Goal: Task Accomplishment & Management: Use online tool/utility

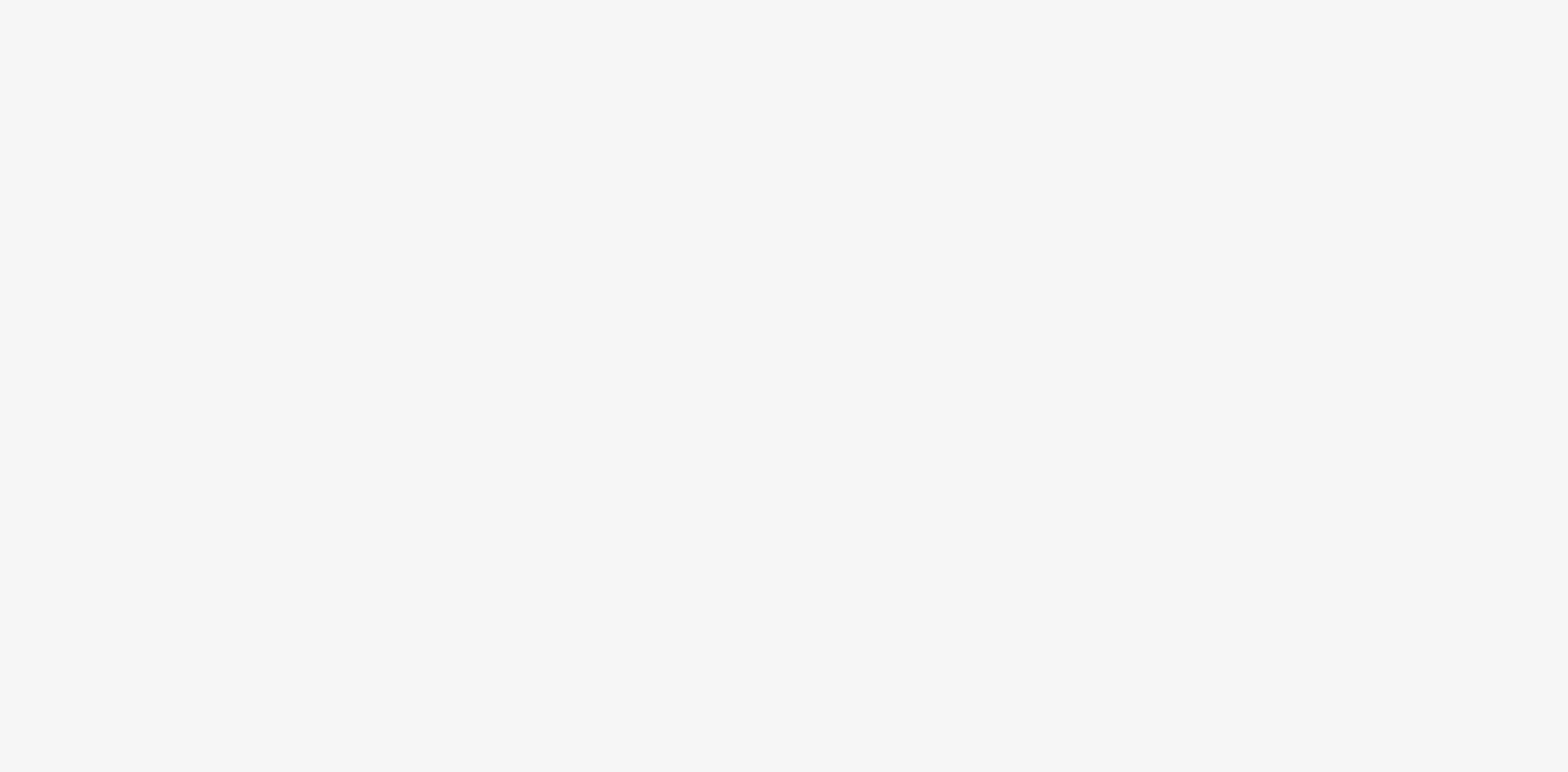
select select "440da4fd-3060-4a41-ba81-8784f925740e"
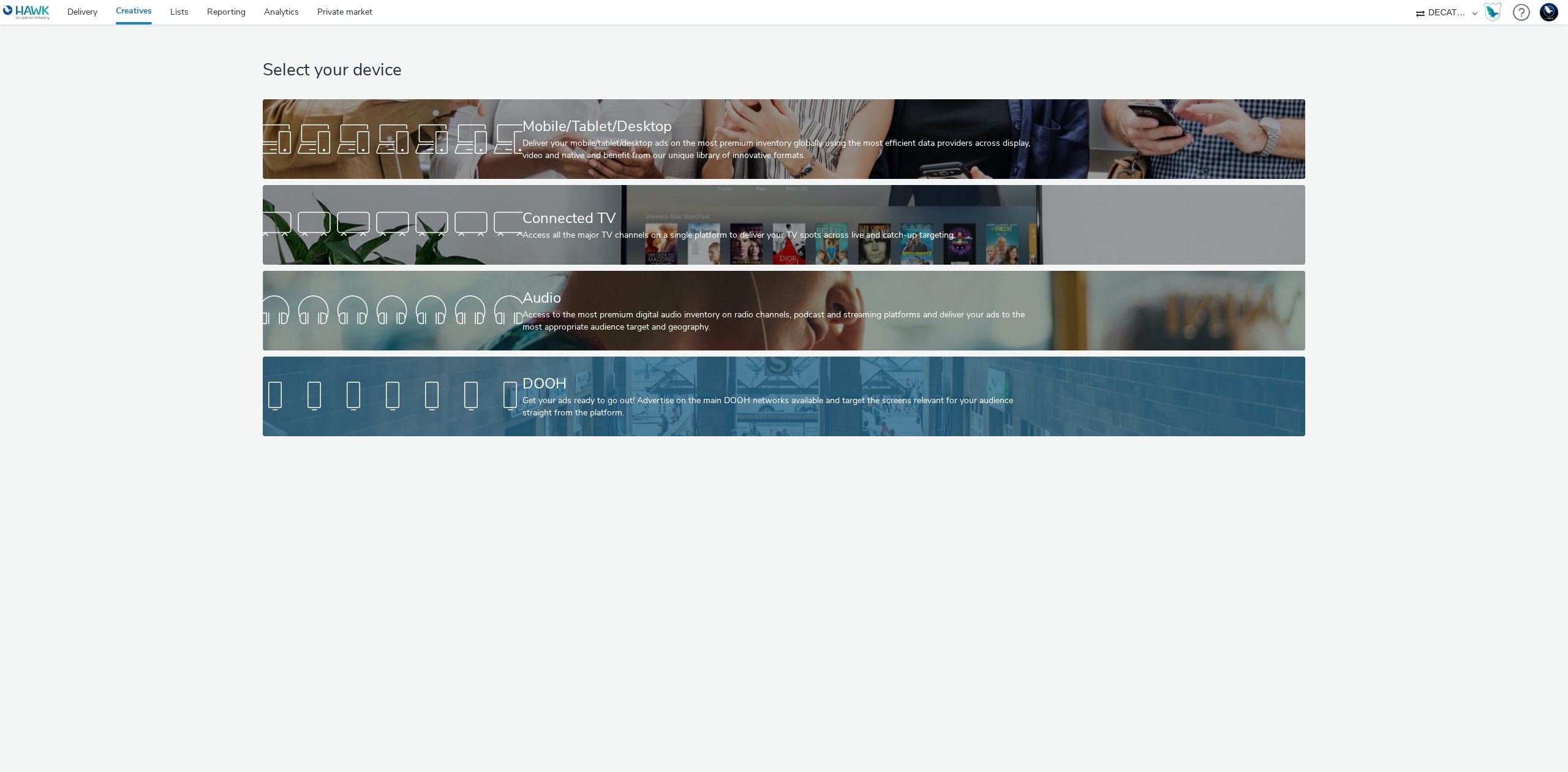
click at [598, 375] on div "DOOH" at bounding box center [782, 384] width 519 height 21
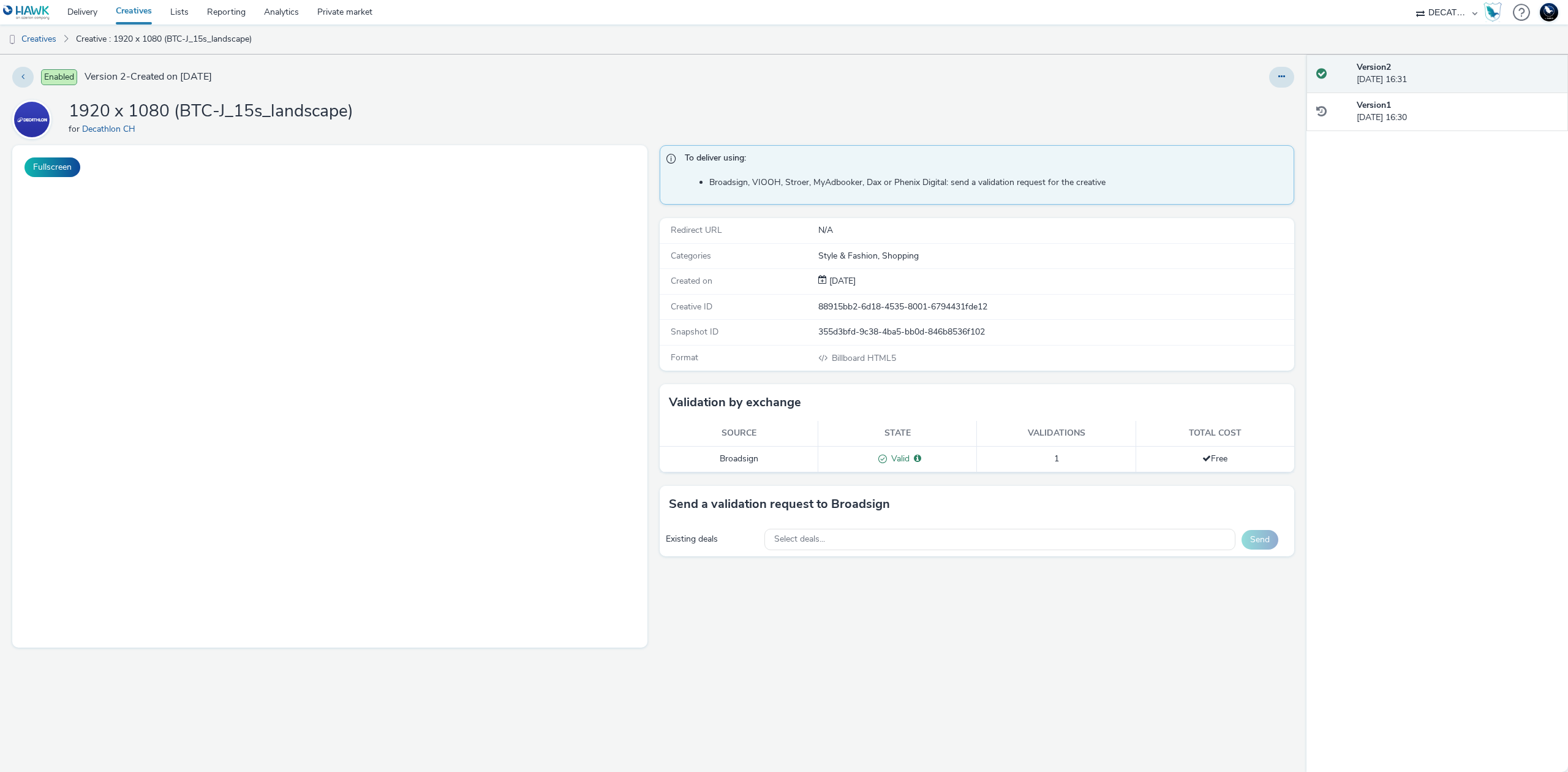
select select "440da4fd-3060-4a41-ba81-8784f925740e"
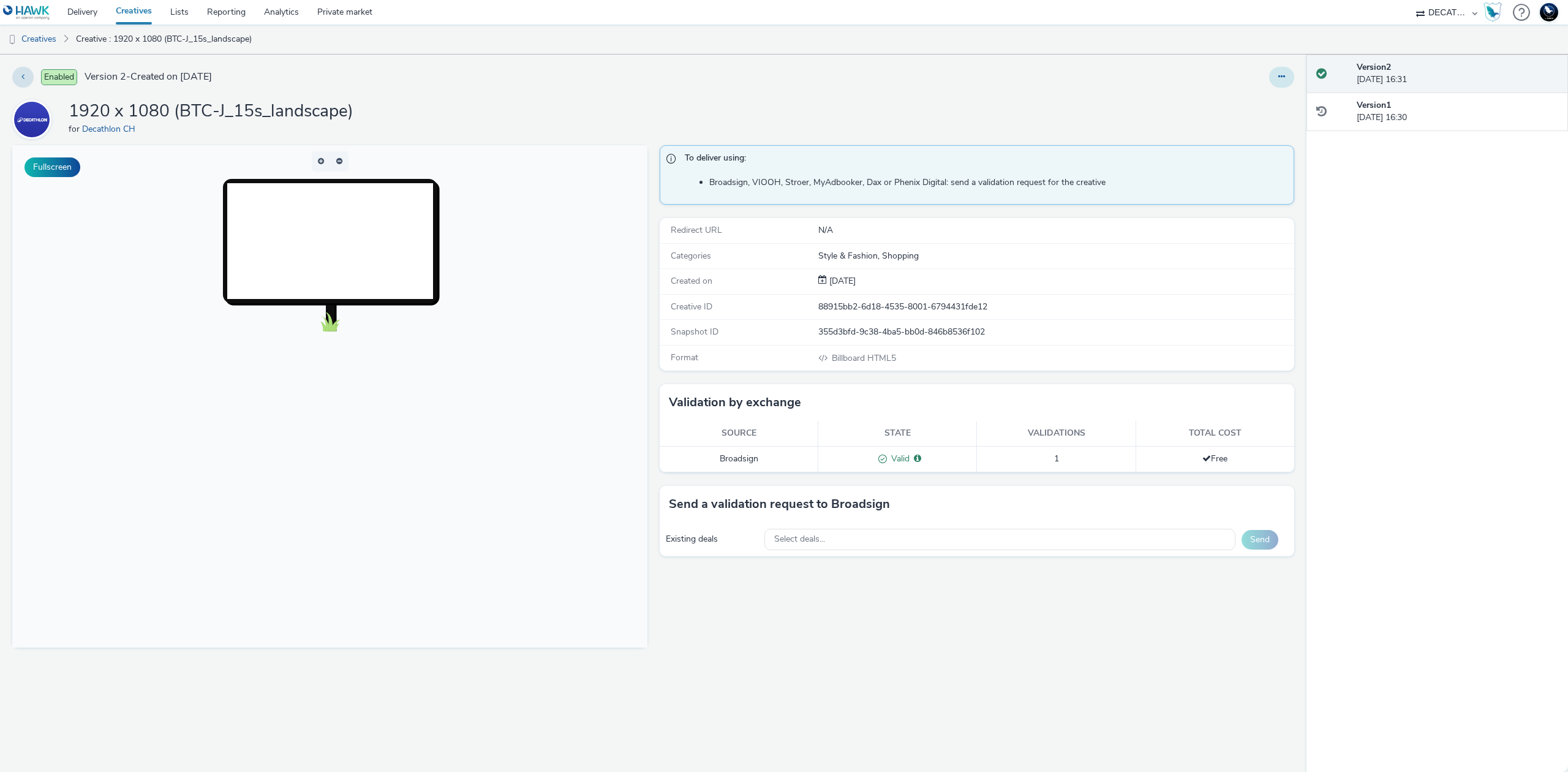
click at [1282, 75] on icon at bounding box center [1282, 77] width 7 height 8
click at [1260, 93] on link "Edit" at bounding box center [1248, 101] width 92 height 24
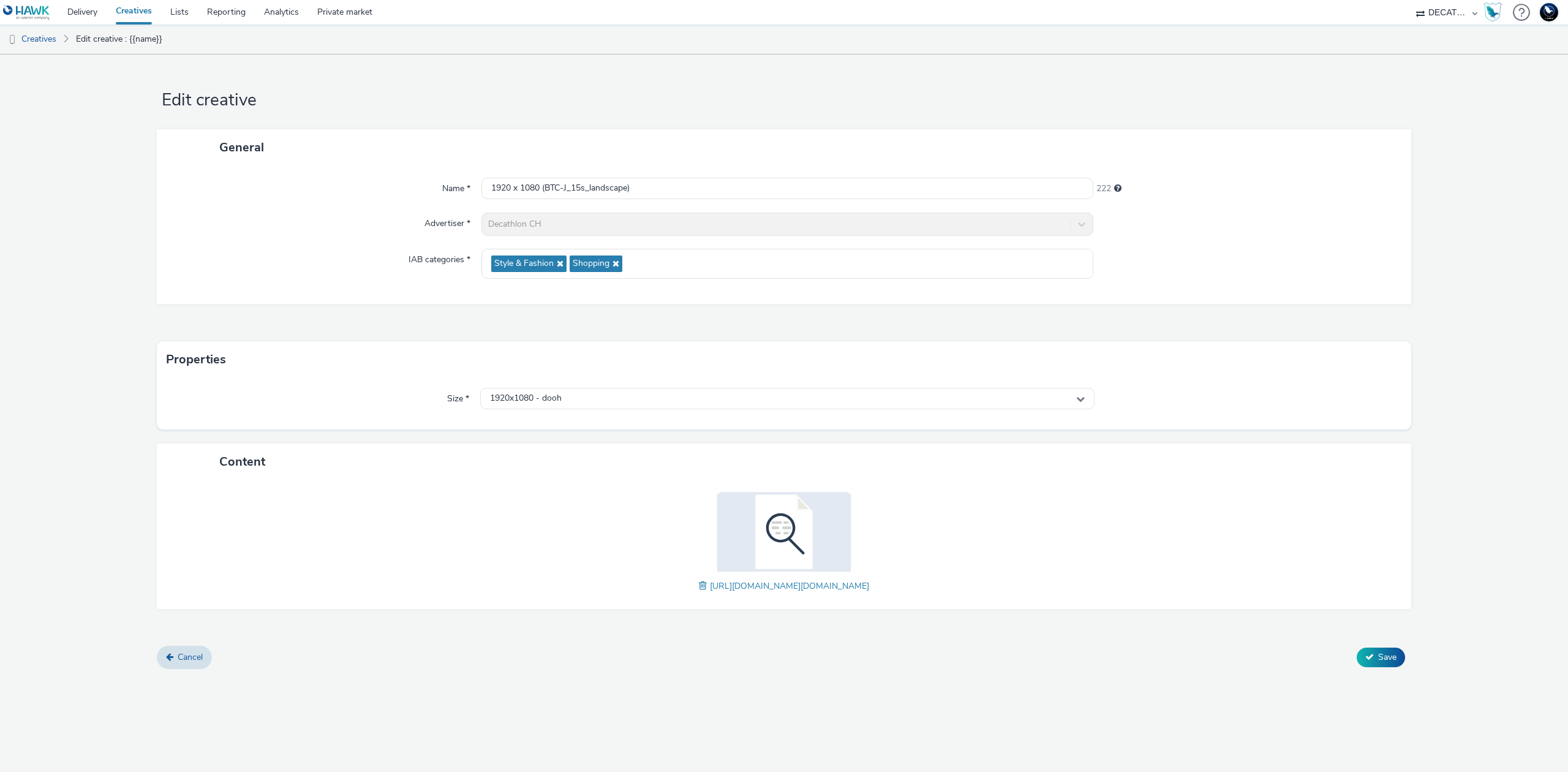
click at [699, 584] on span at bounding box center [705, 586] width 11 height 14
click at [1397, 655] on button "Save" at bounding box center [1381, 657] width 48 height 19
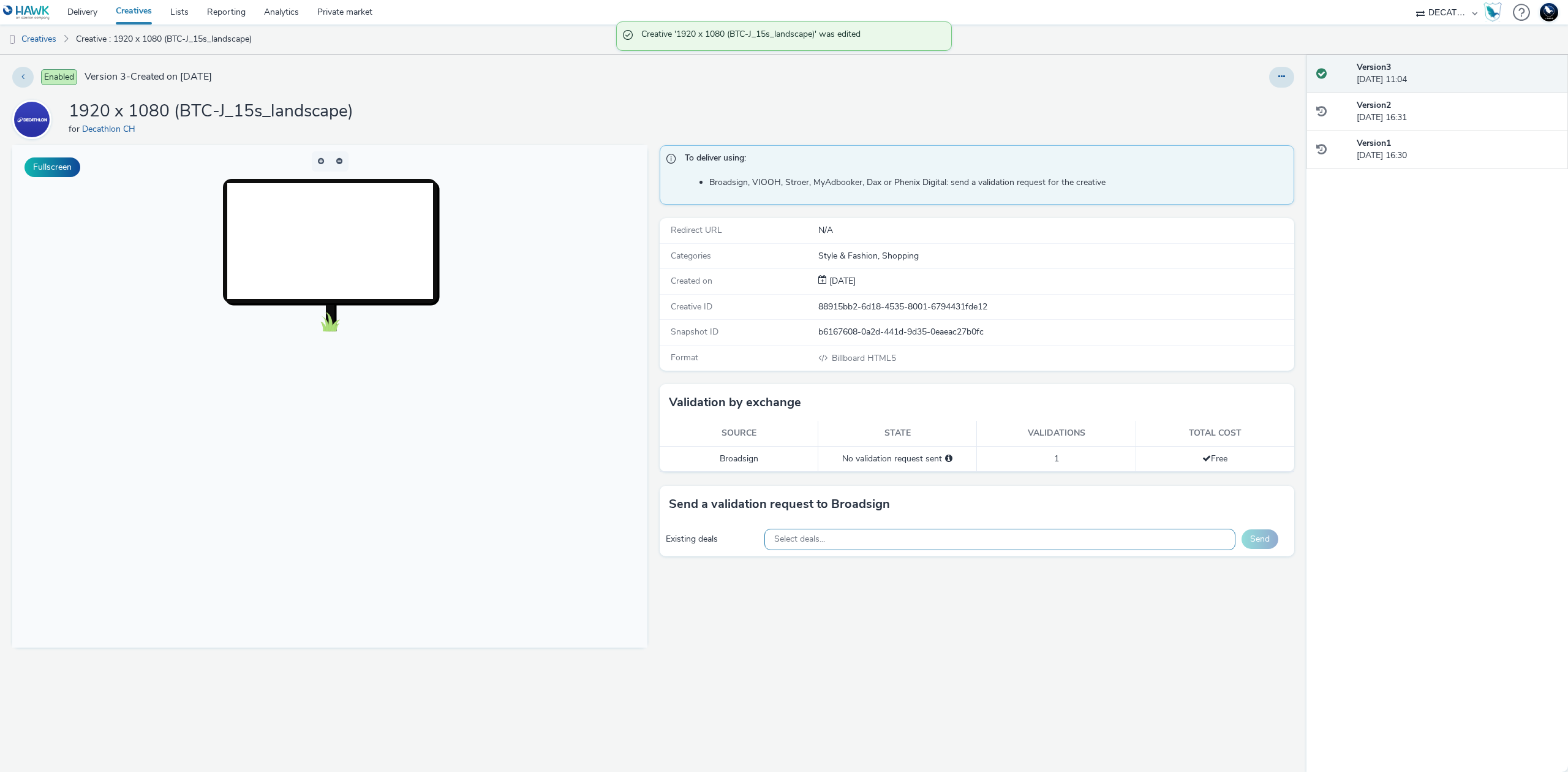
click at [1126, 539] on div "Select deals..." at bounding box center [1000, 539] width 471 height 21
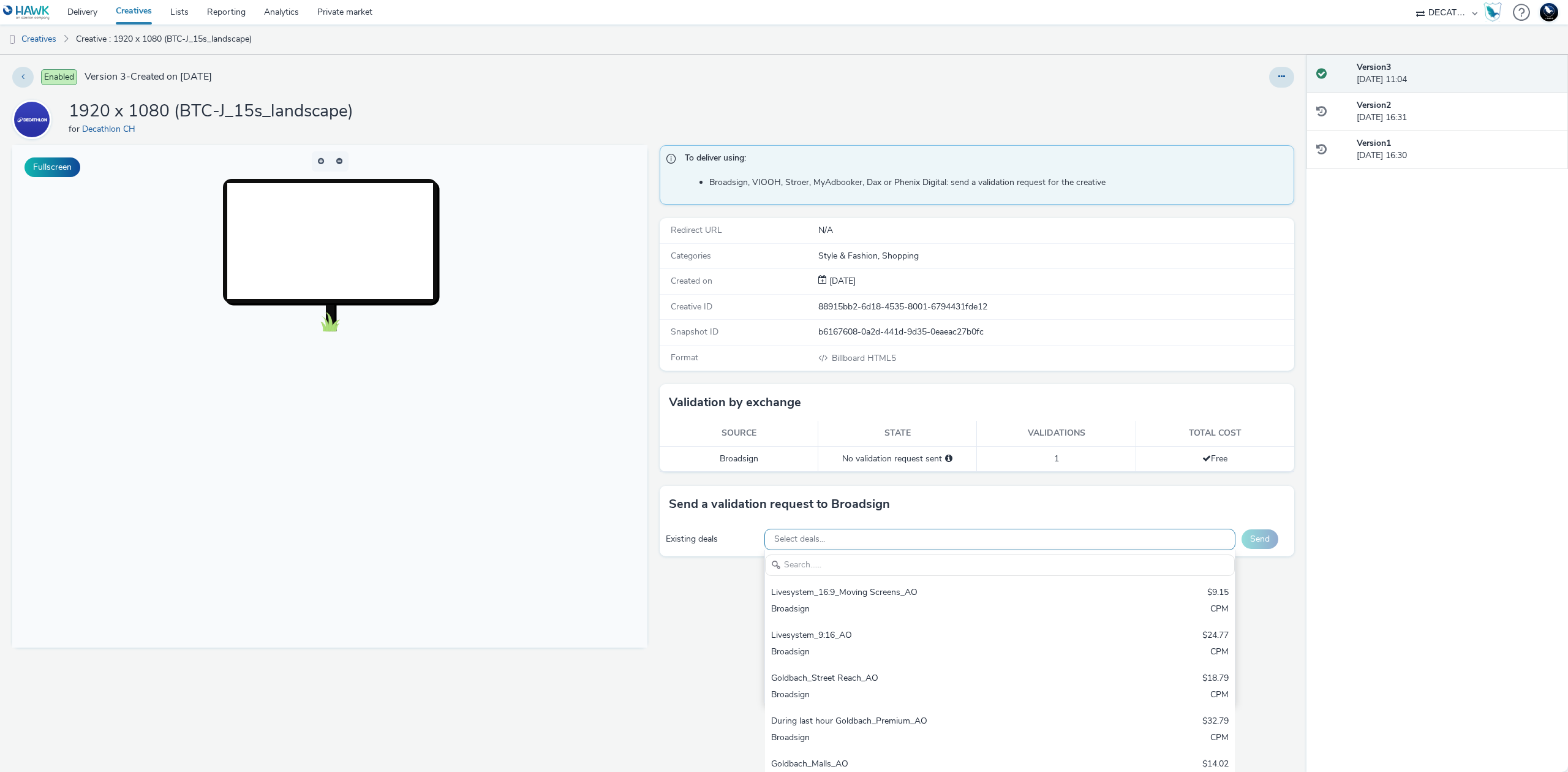
scroll to position [6, 0]
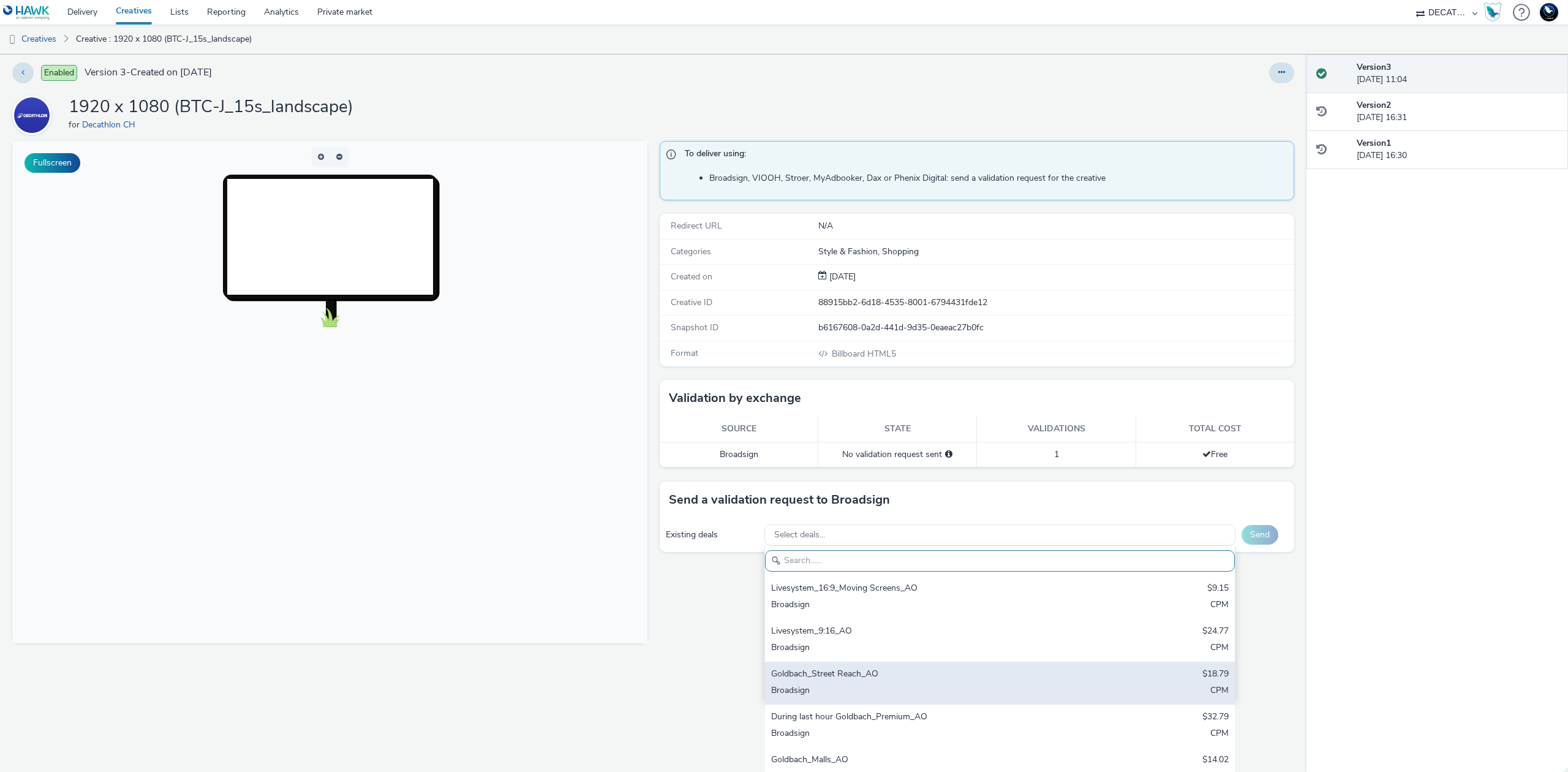
click at [1011, 668] on div "Goldbach_Street Reach_AO" at bounding box center [923, 675] width 303 height 14
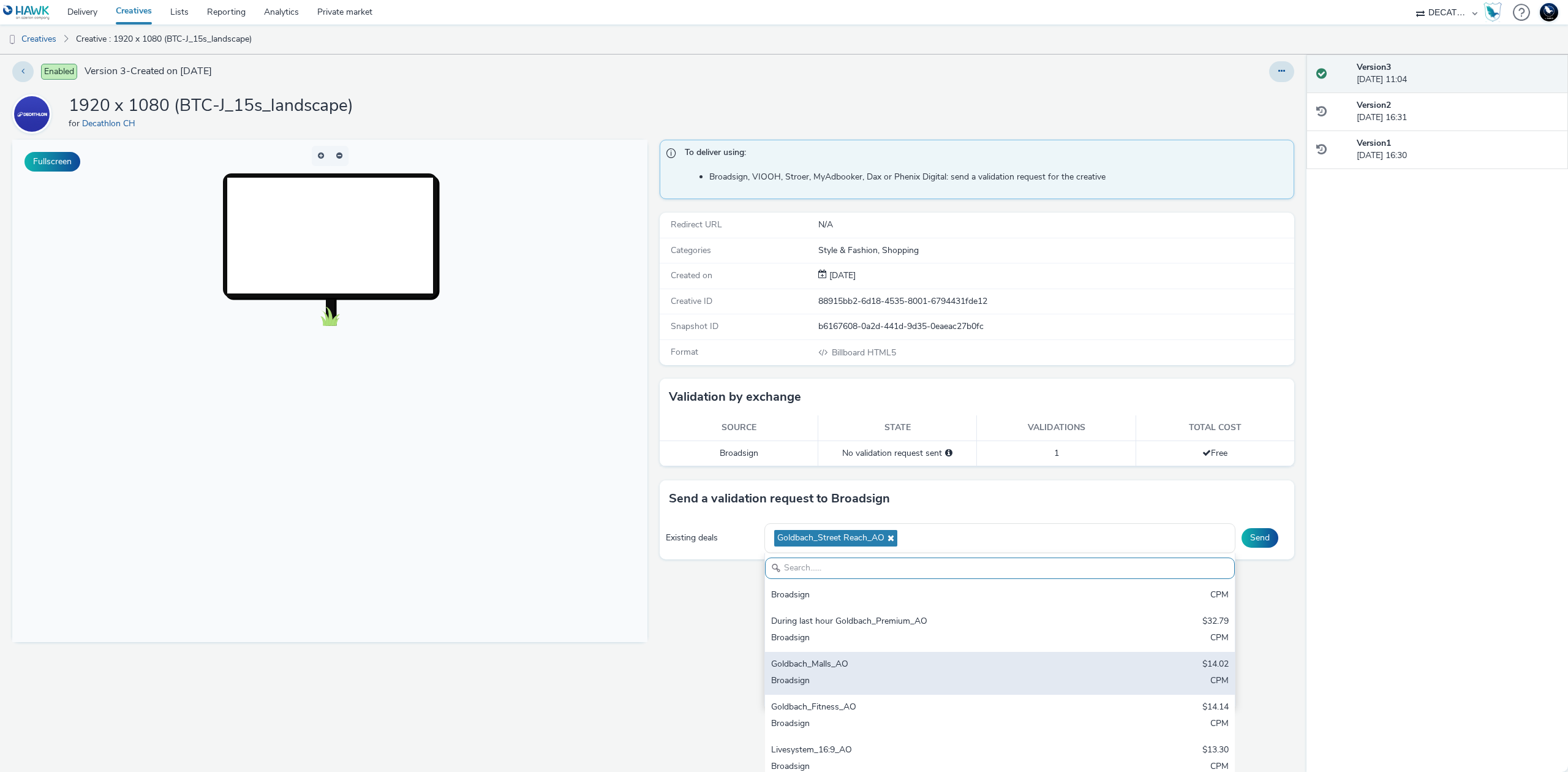
scroll to position [104, 0]
click at [980, 677] on div "Broadsign" at bounding box center [923, 681] width 303 height 14
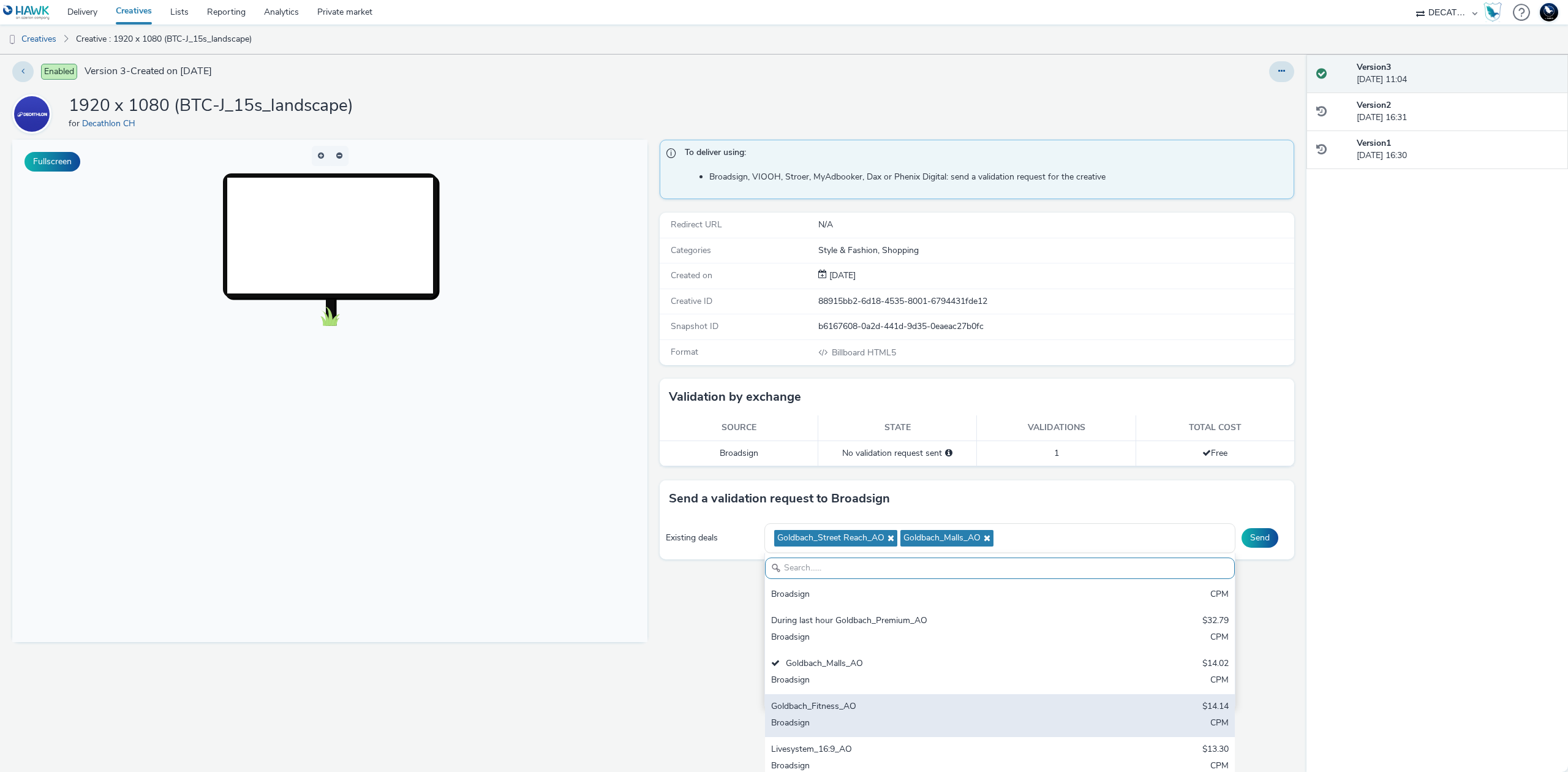
click at [944, 712] on div "Goldbach_Fitness_AO" at bounding box center [923, 707] width 303 height 14
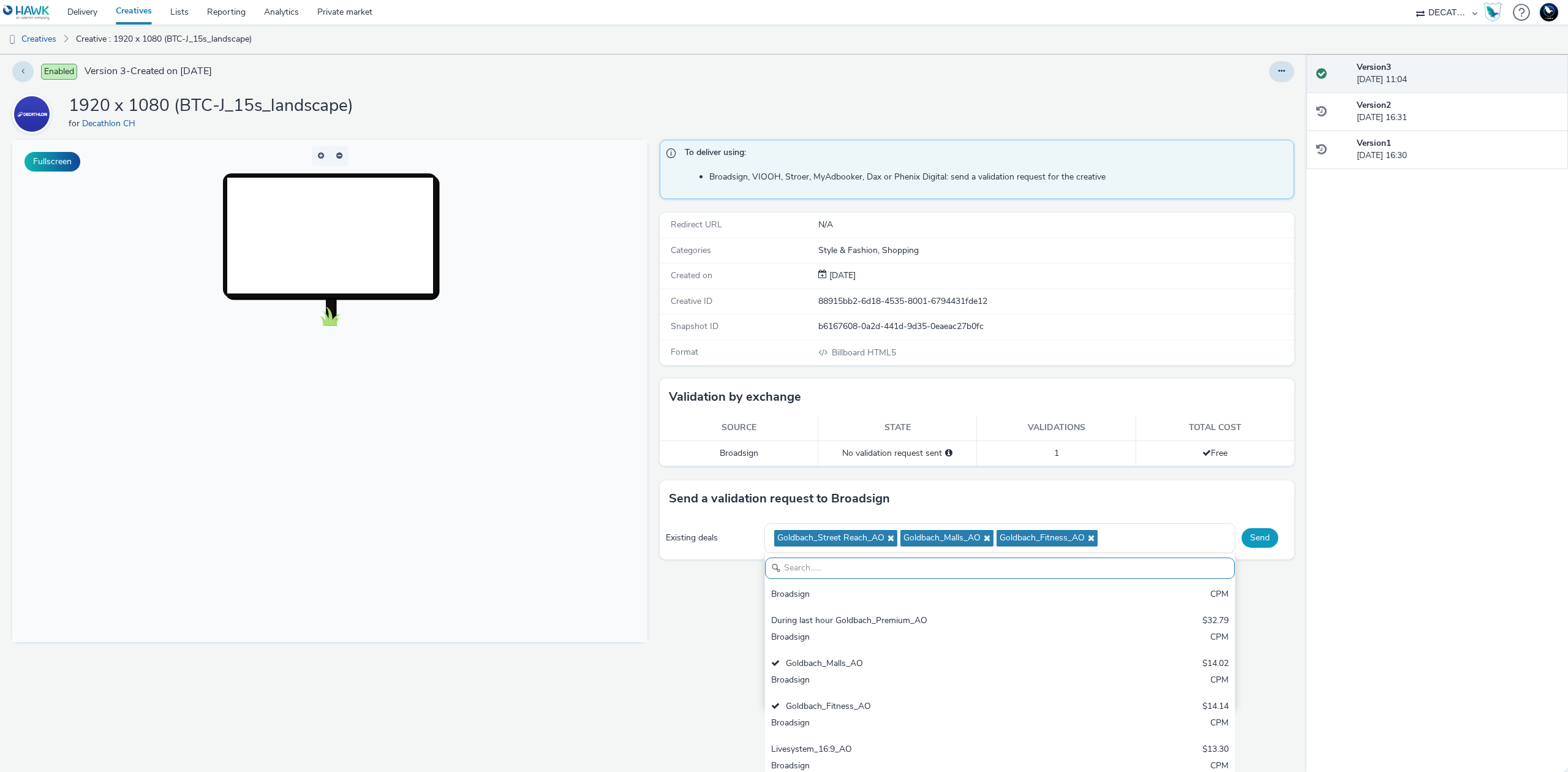
click at [1247, 544] on button "Send" at bounding box center [1260, 538] width 37 height 19
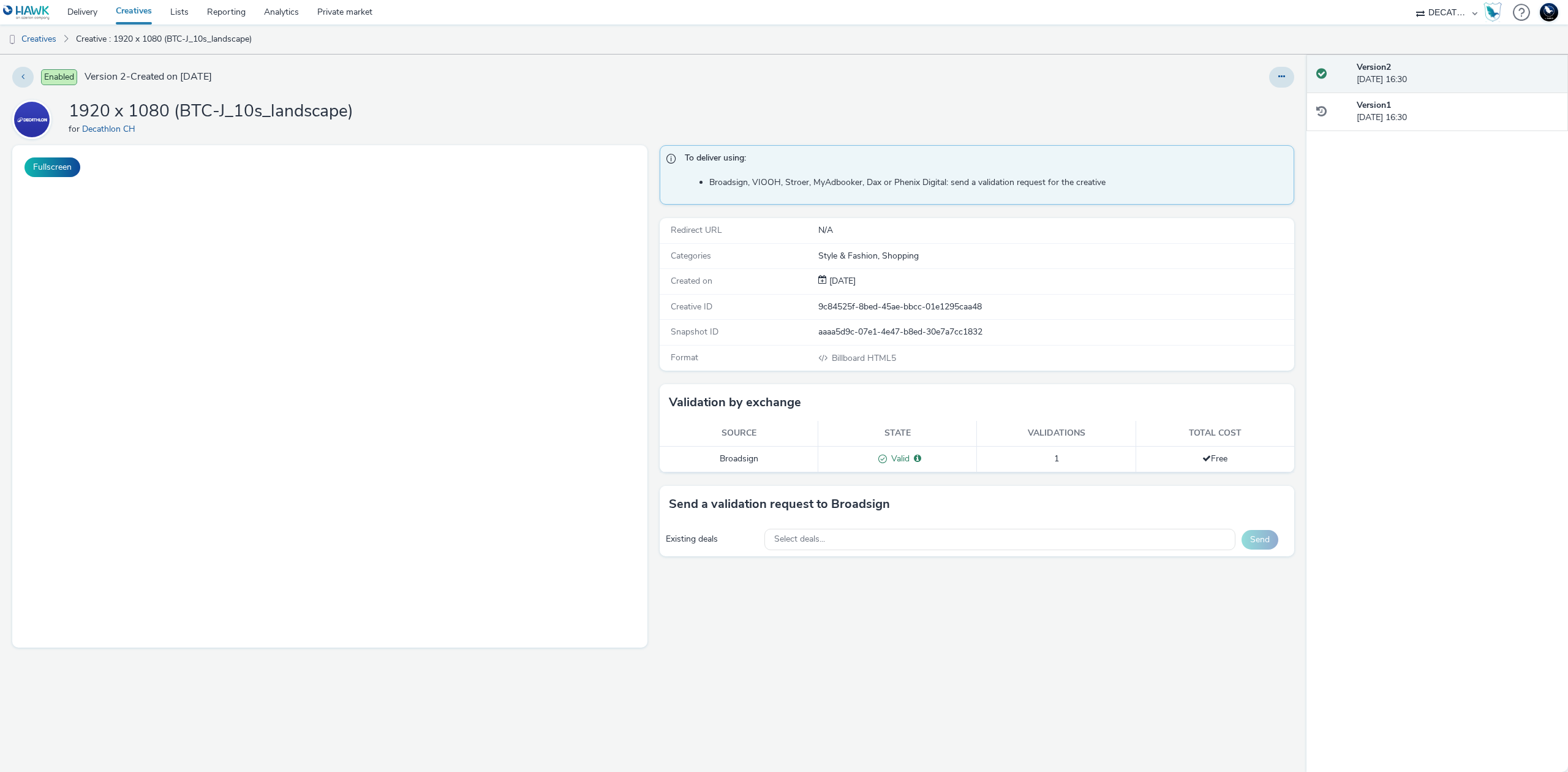
select select "440da4fd-3060-4a41-ba81-8784f925740e"
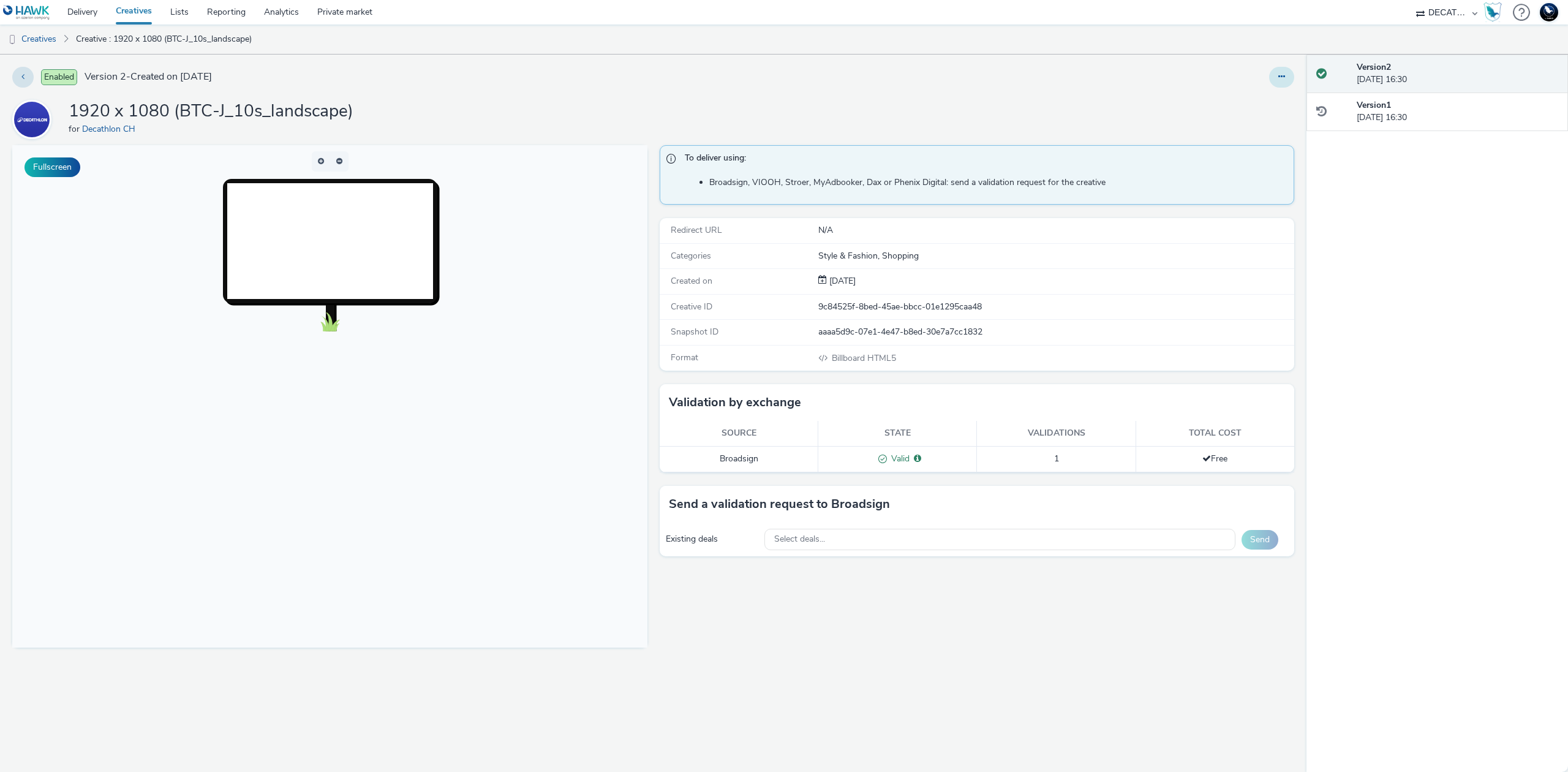
click at [1287, 78] on button at bounding box center [1282, 77] width 25 height 21
click at [1271, 111] on link "Edit" at bounding box center [1248, 101] width 92 height 24
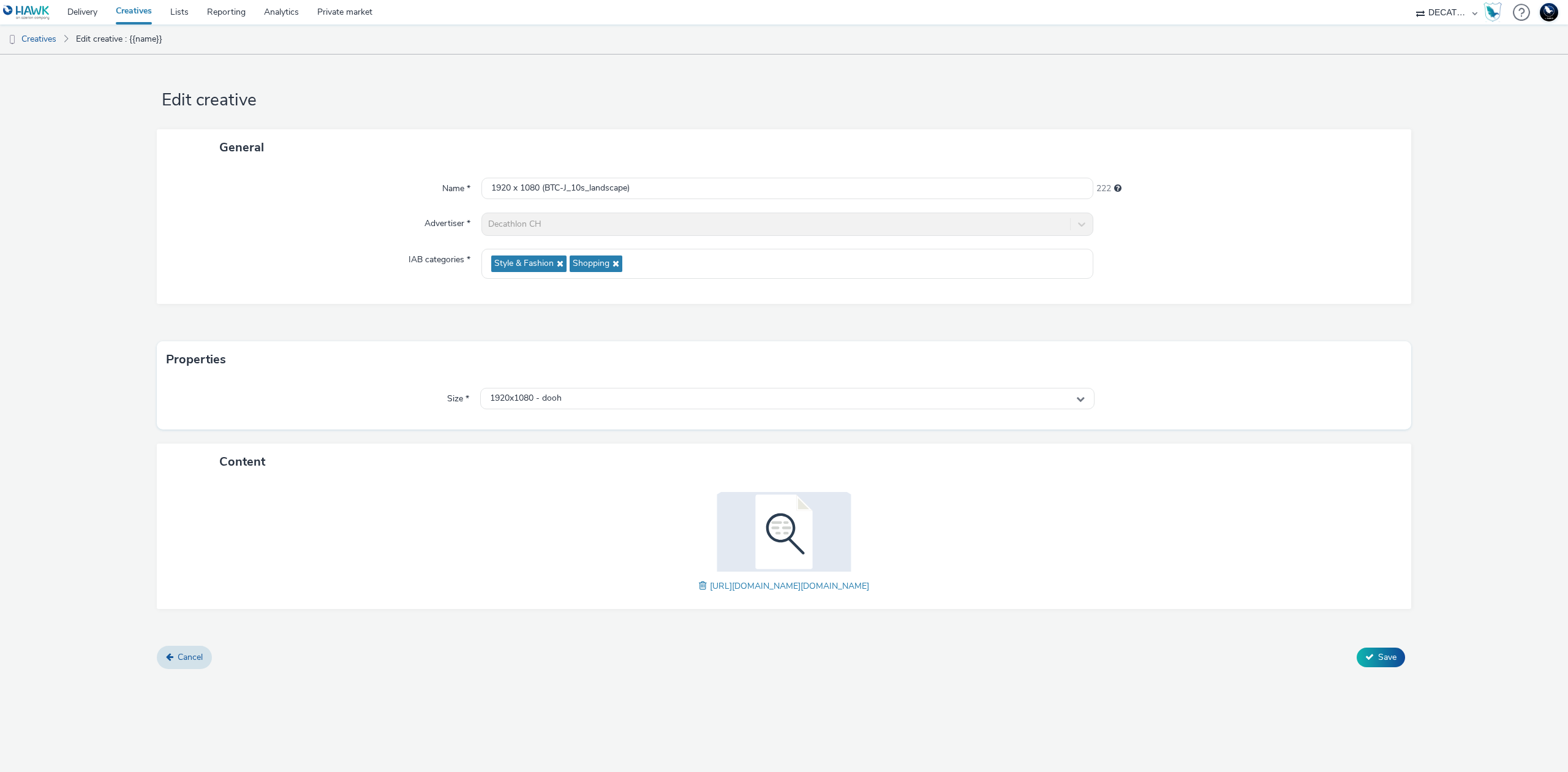
click at [699, 586] on span at bounding box center [705, 586] width 11 height 14
click at [1387, 664] on button "Save" at bounding box center [1381, 657] width 48 height 19
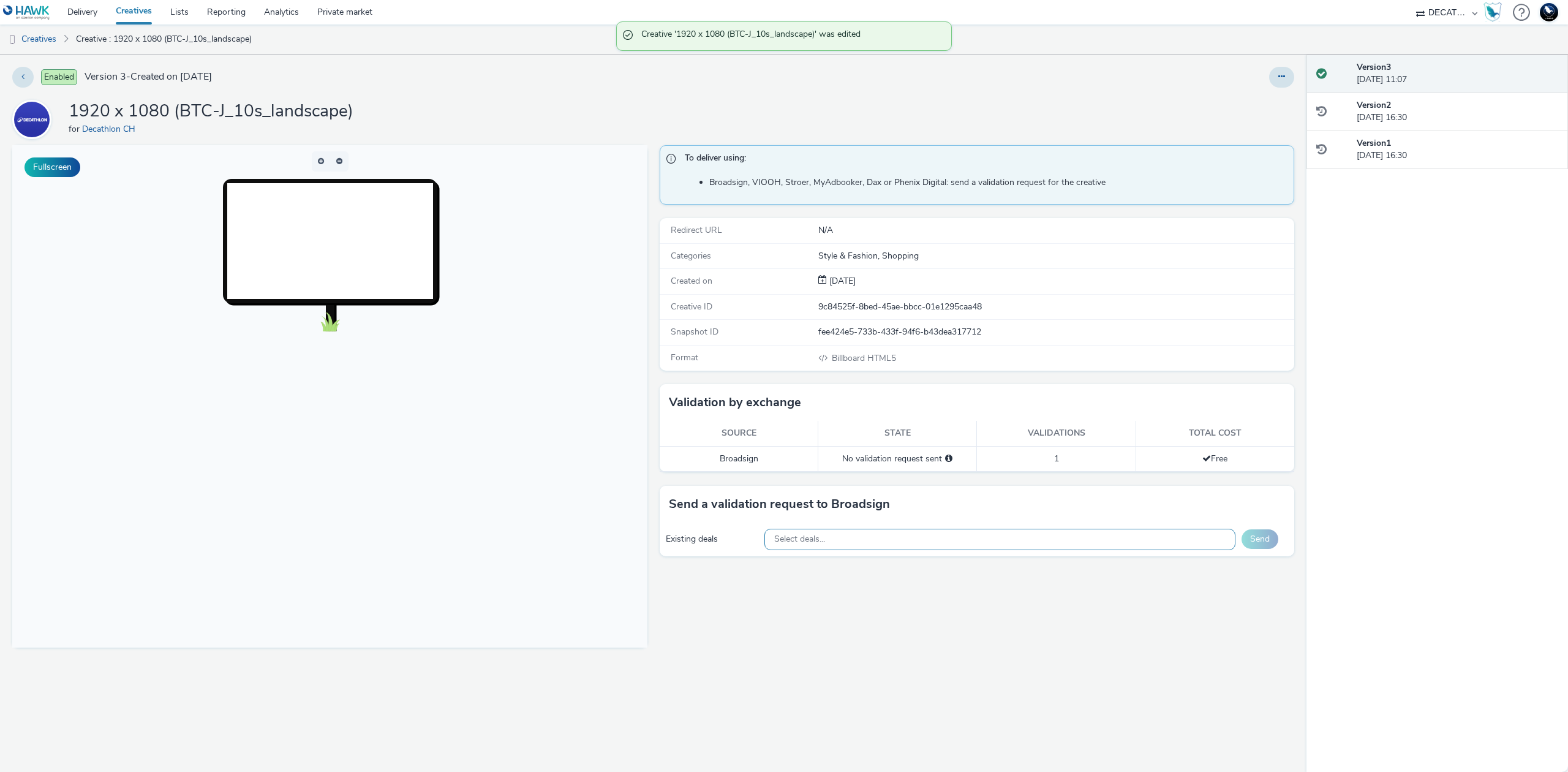
click at [979, 543] on div "Select deals..." at bounding box center [1000, 539] width 471 height 21
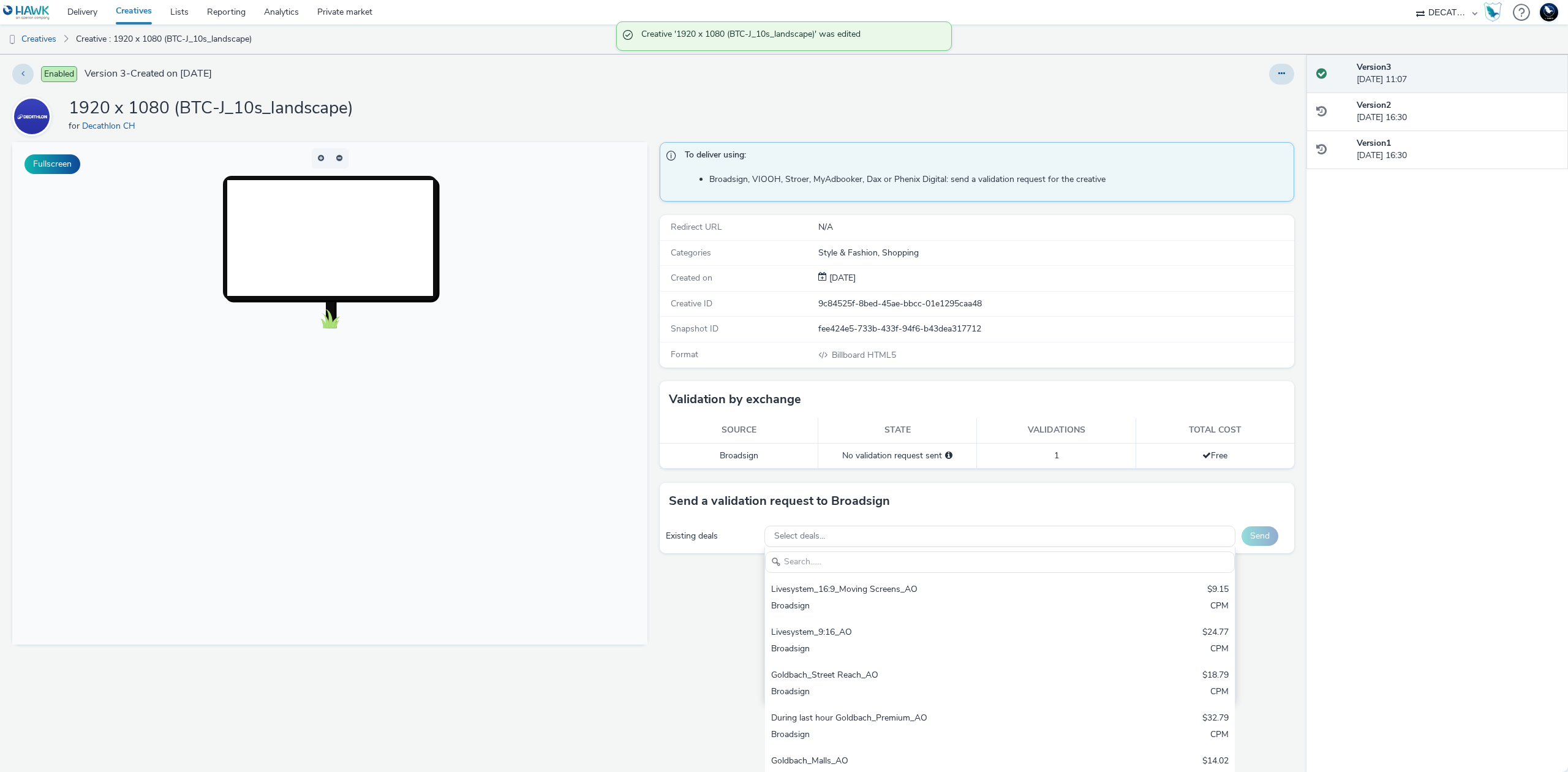
scroll to position [6, 0]
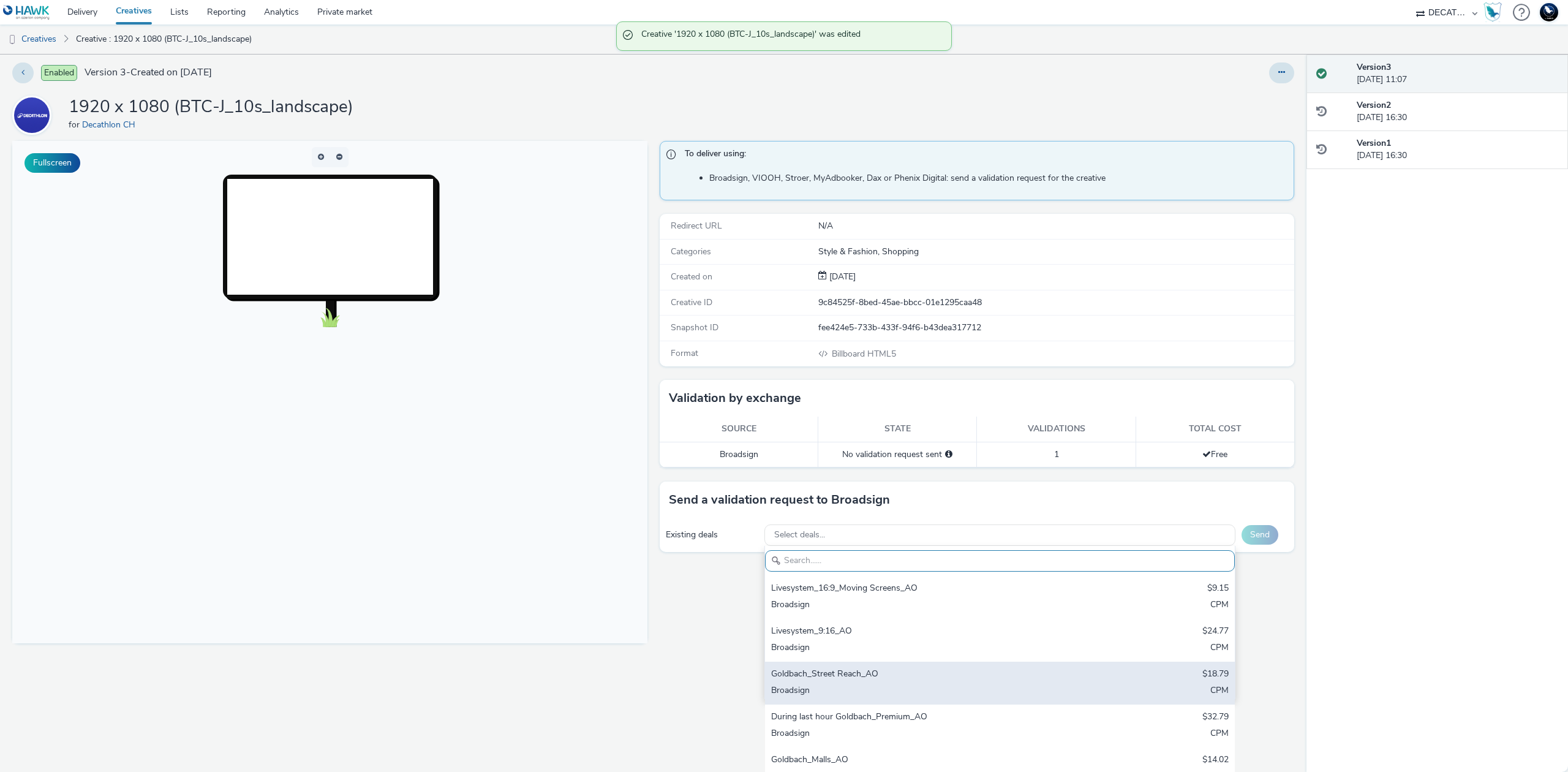
click at [876, 668] on div "Goldbach_Street Reach_AO" at bounding box center [923, 675] width 303 height 14
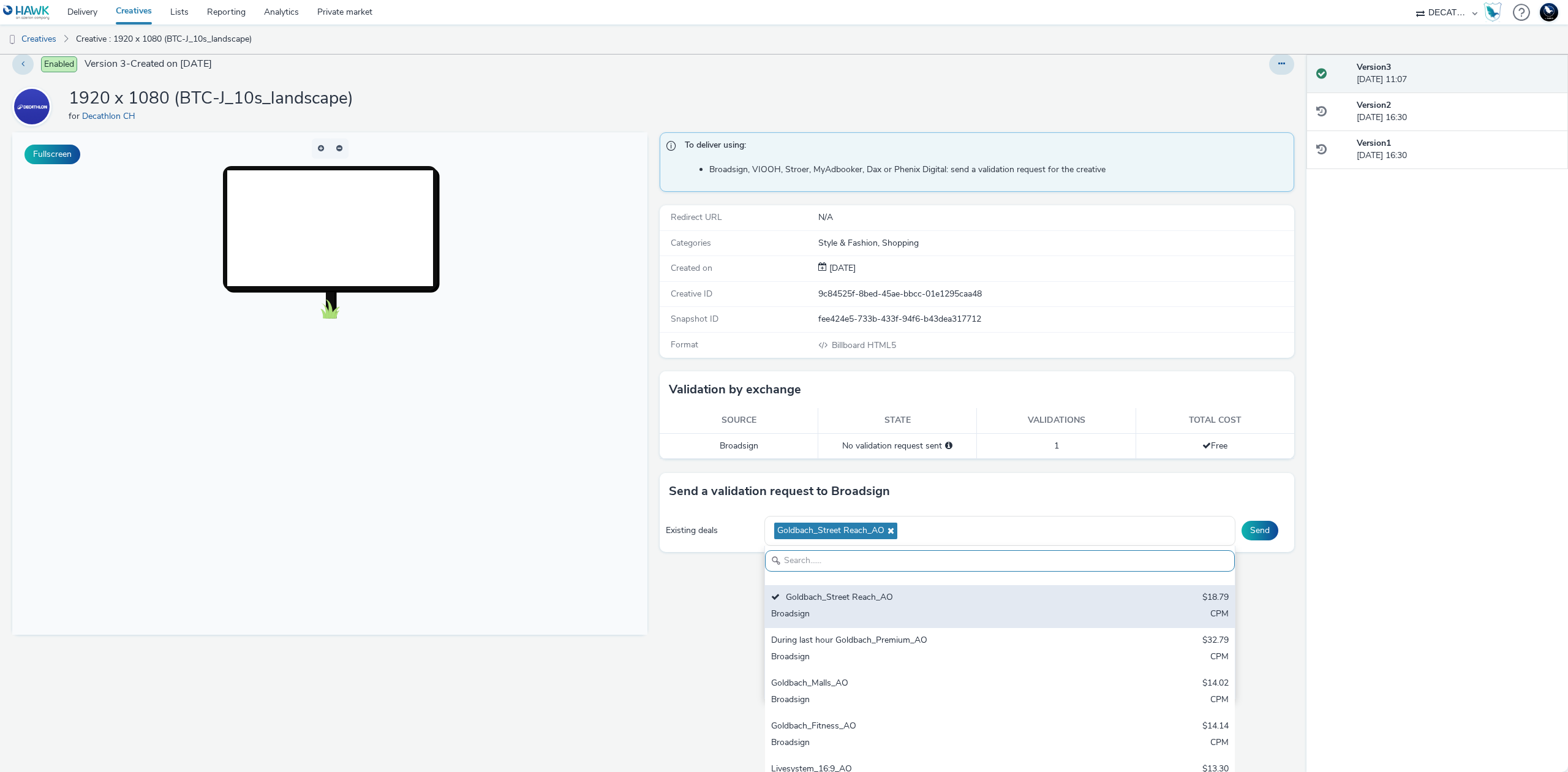
scroll to position [104, 0]
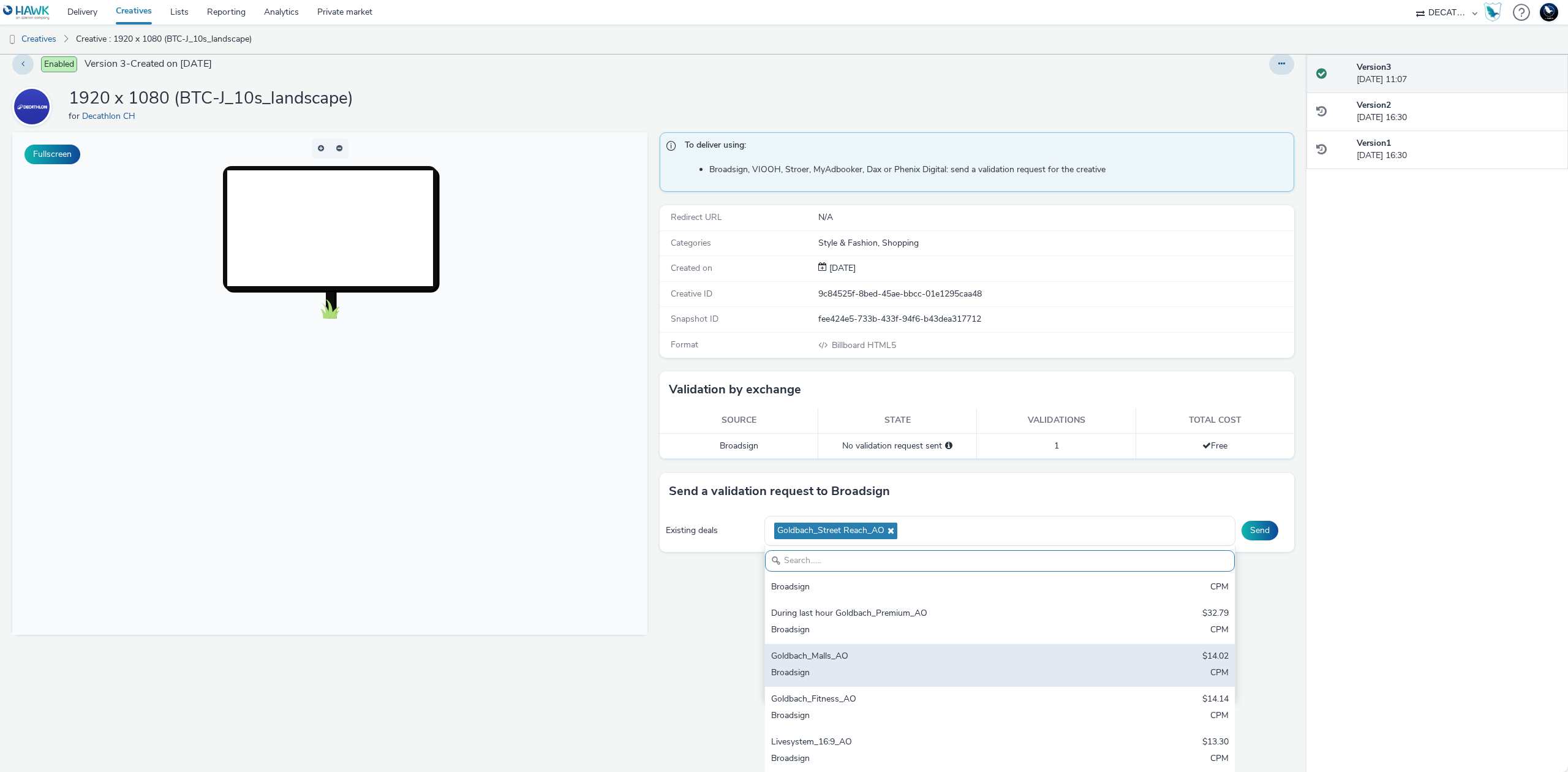
click at [950, 667] on div "Broadsign" at bounding box center [923, 674] width 303 height 14
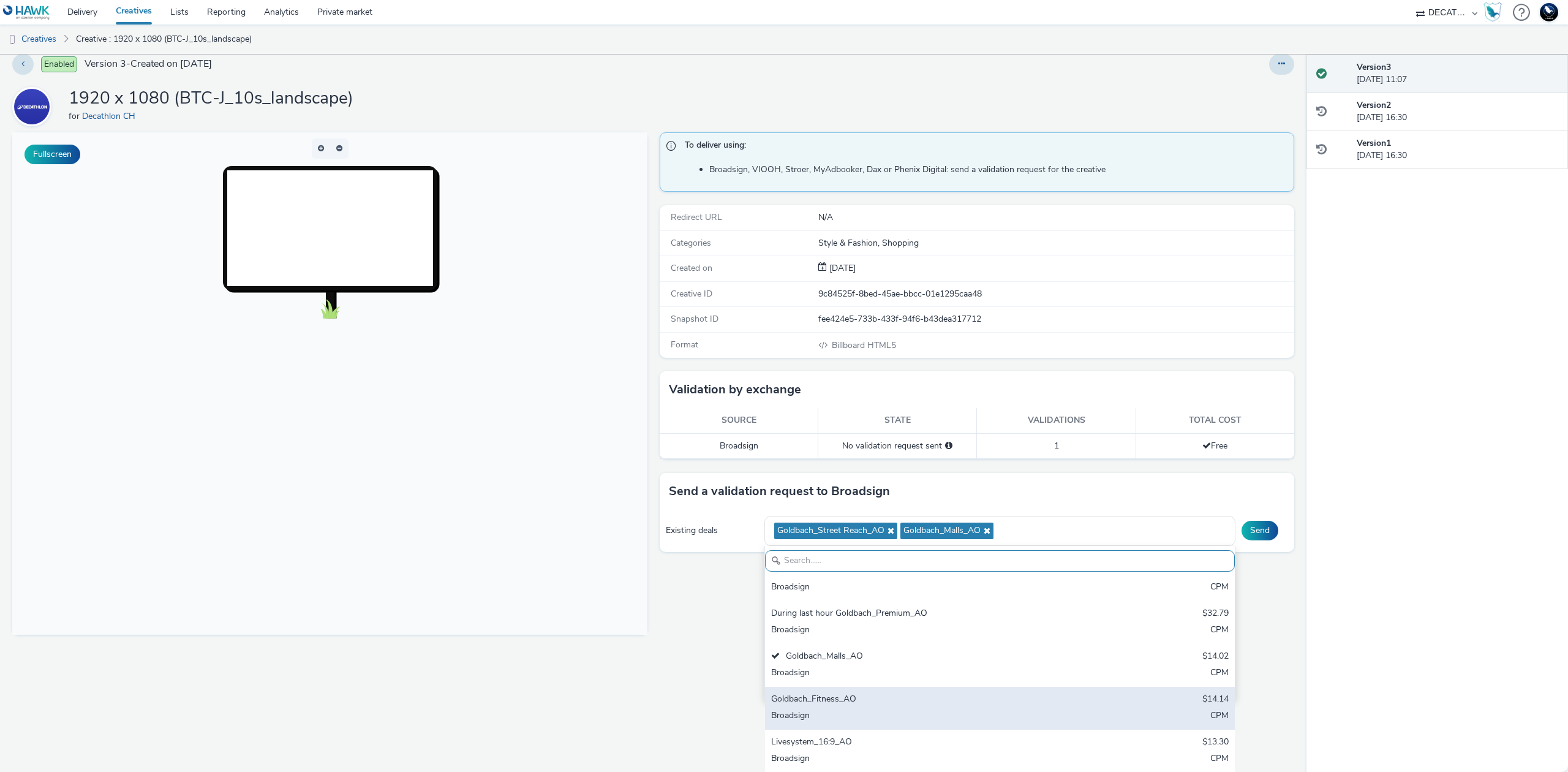
click at [926, 704] on div "Goldbach_Fitness_AO" at bounding box center [923, 700] width 303 height 14
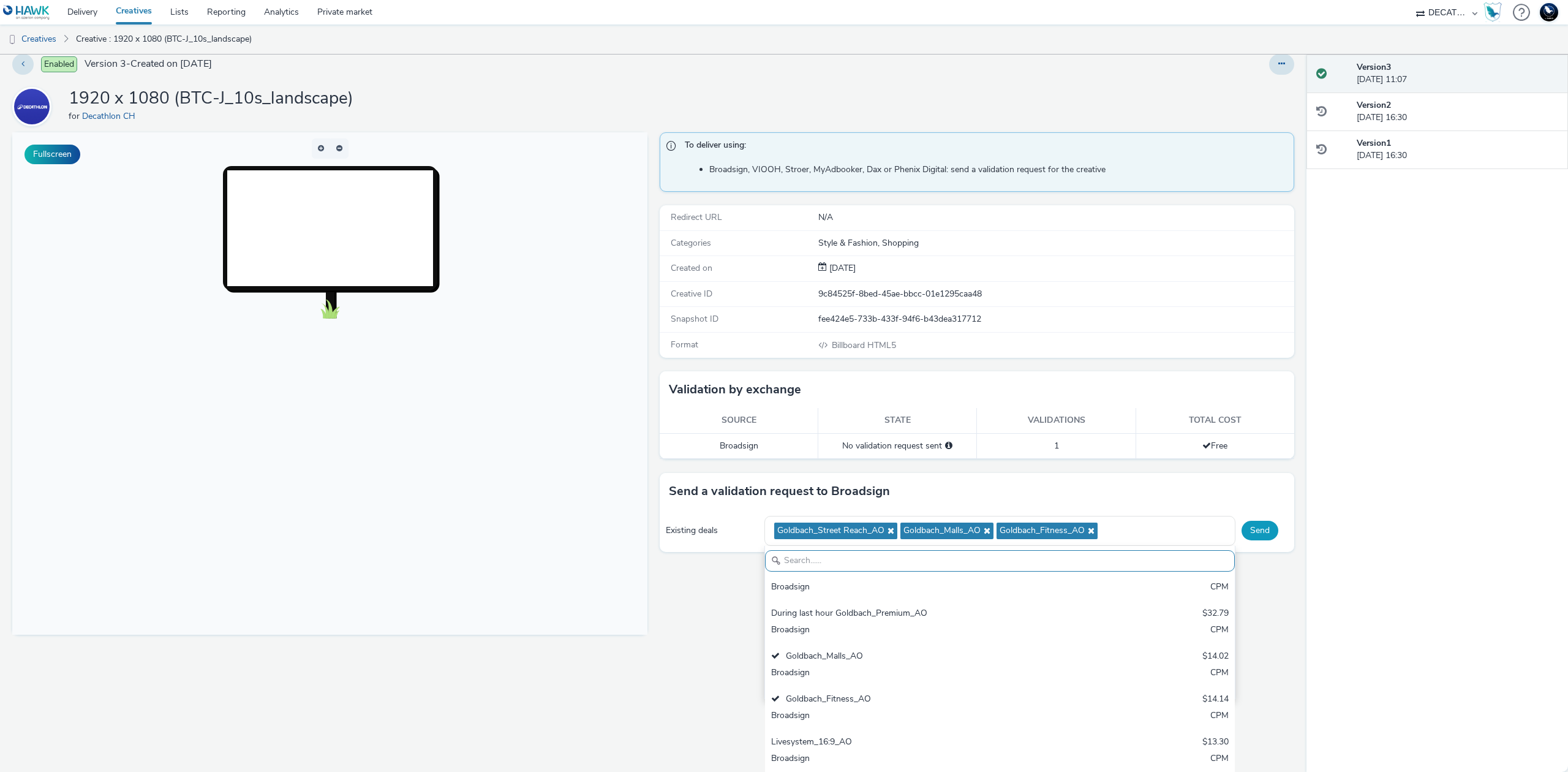
scroll to position [0, 0]
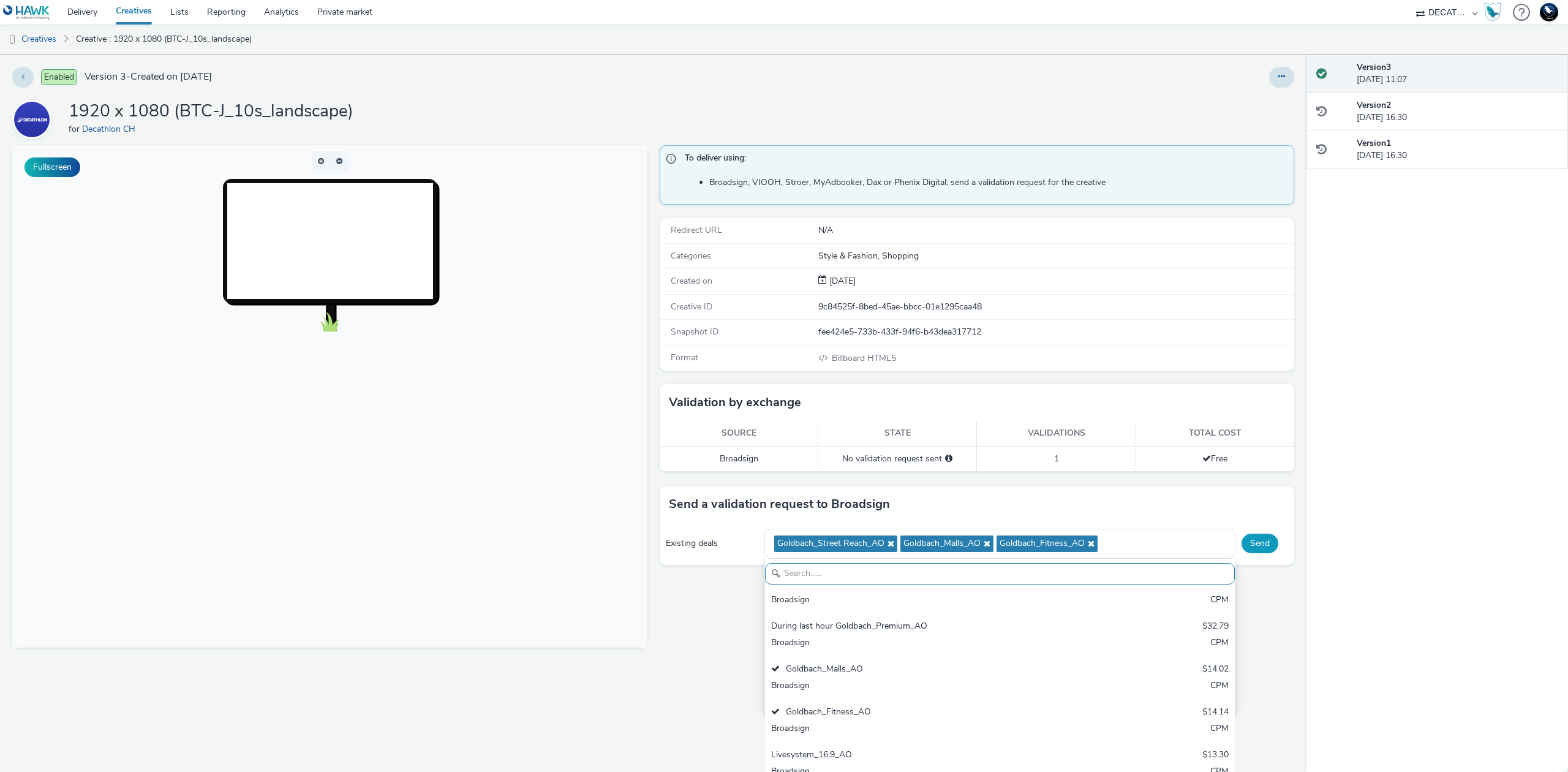
click at [1258, 531] on div "Existing deals Goldbach_Street Reach_AO Goldbach_Malls_AO Goldbach_Fitness_AO L…" at bounding box center [977, 543] width 635 height 42
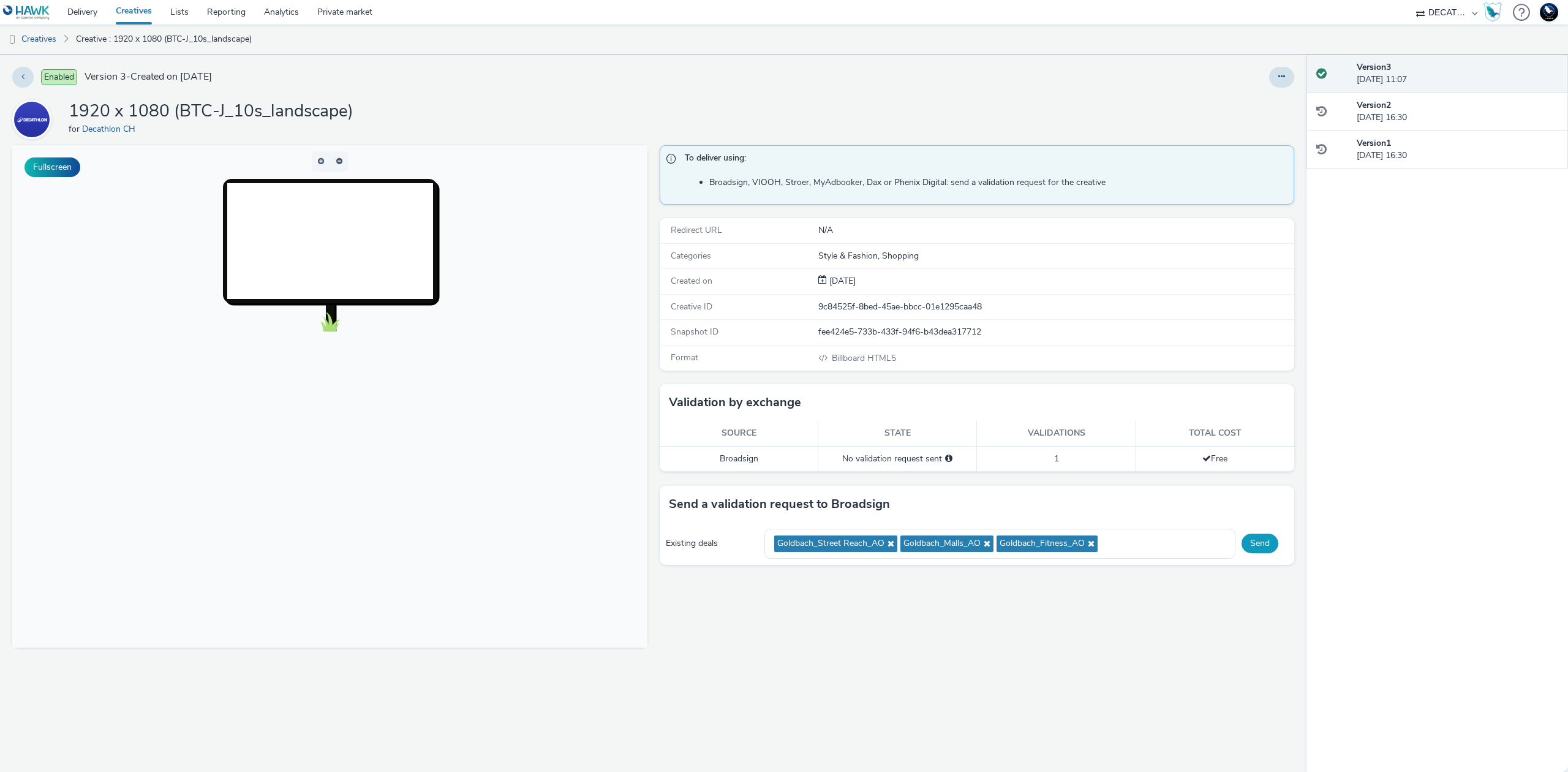
click at [1265, 547] on button "Send" at bounding box center [1260, 543] width 37 height 19
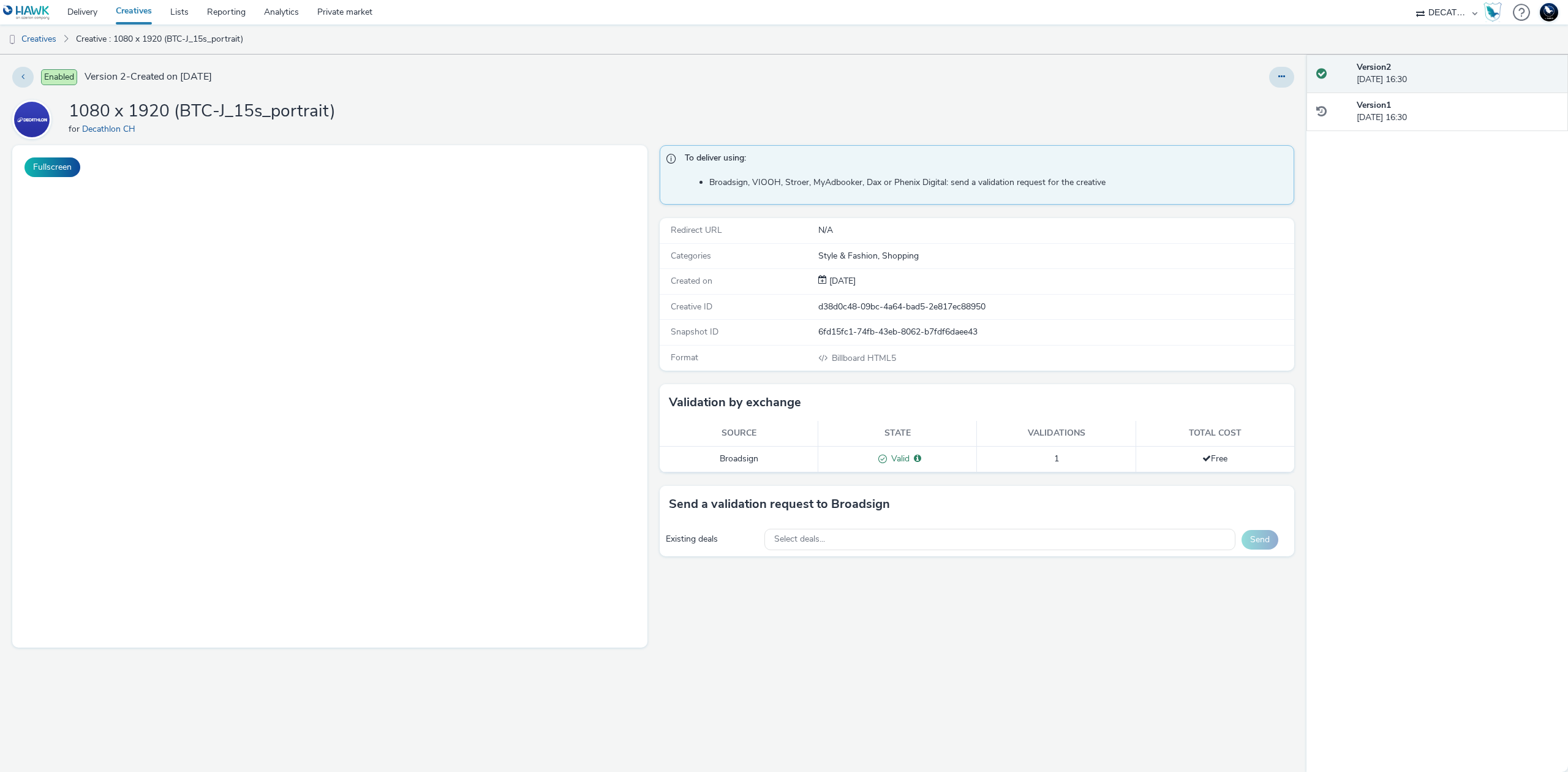
select select "440da4fd-3060-4a41-ba81-8784f925740e"
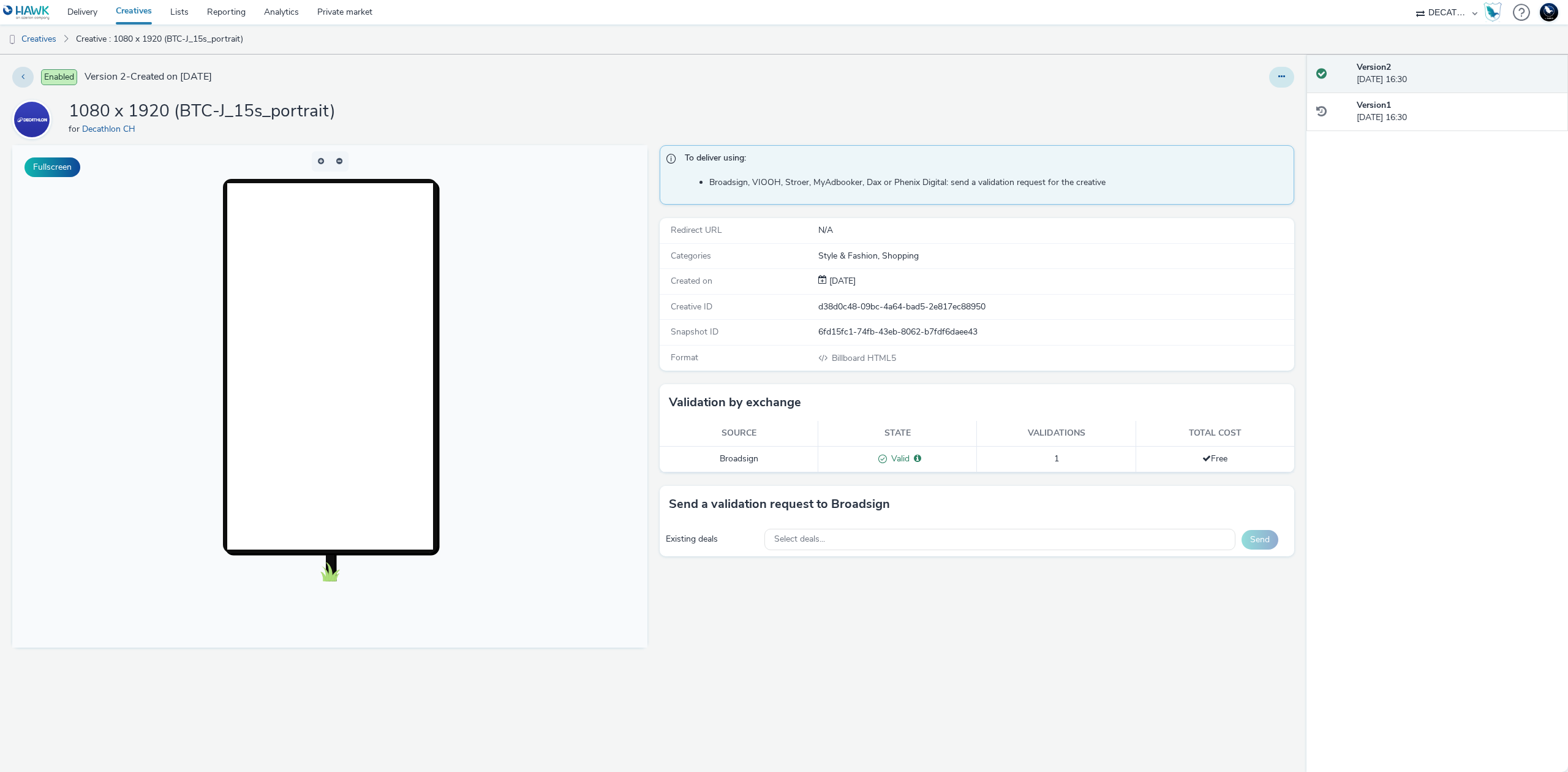
click at [1282, 81] on icon at bounding box center [1282, 77] width 7 height 8
click at [1263, 97] on link "Edit" at bounding box center [1248, 101] width 92 height 24
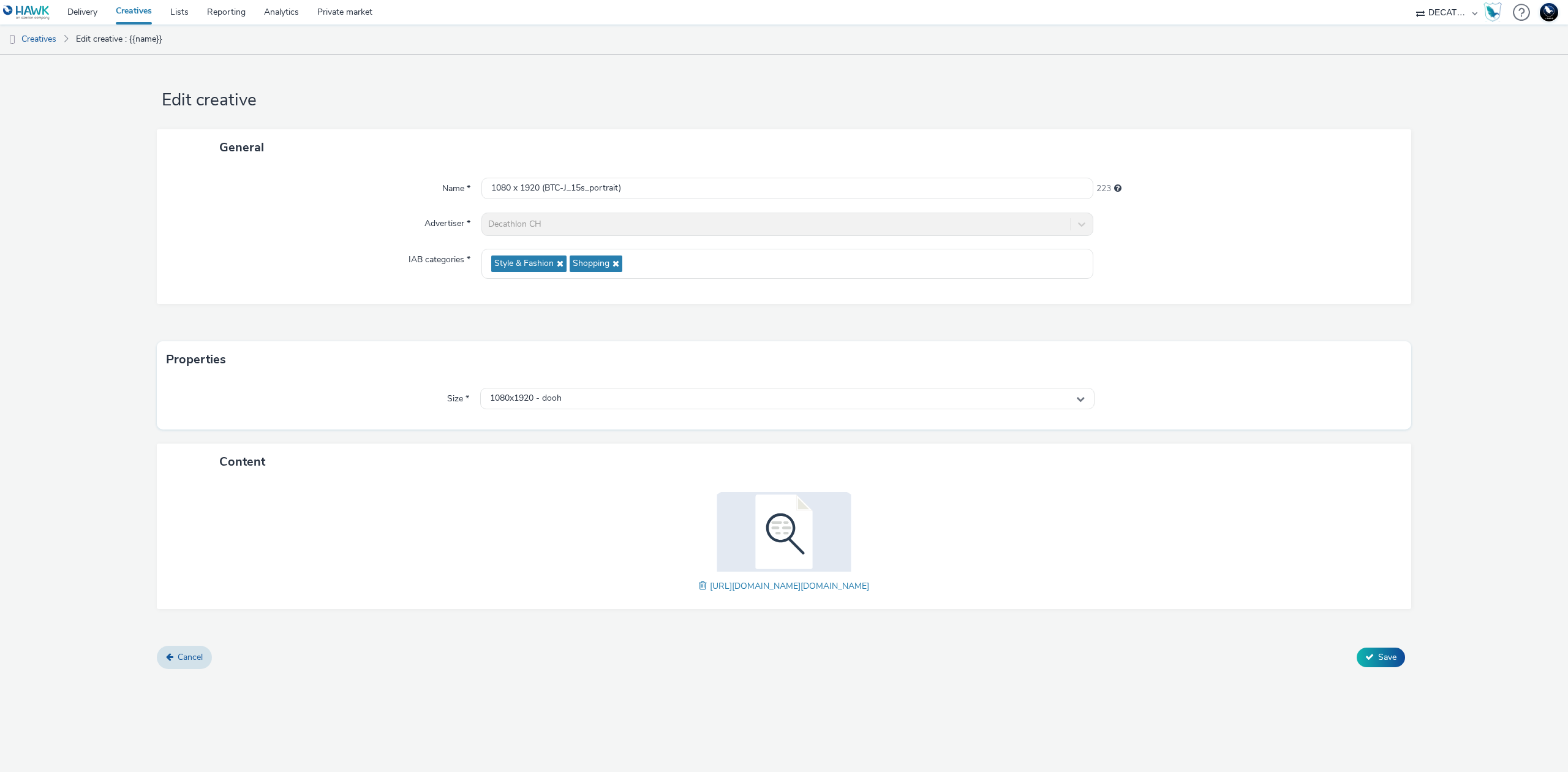
click at [699, 585] on span at bounding box center [705, 586] width 11 height 14
click at [1399, 661] on button "Save" at bounding box center [1381, 657] width 48 height 19
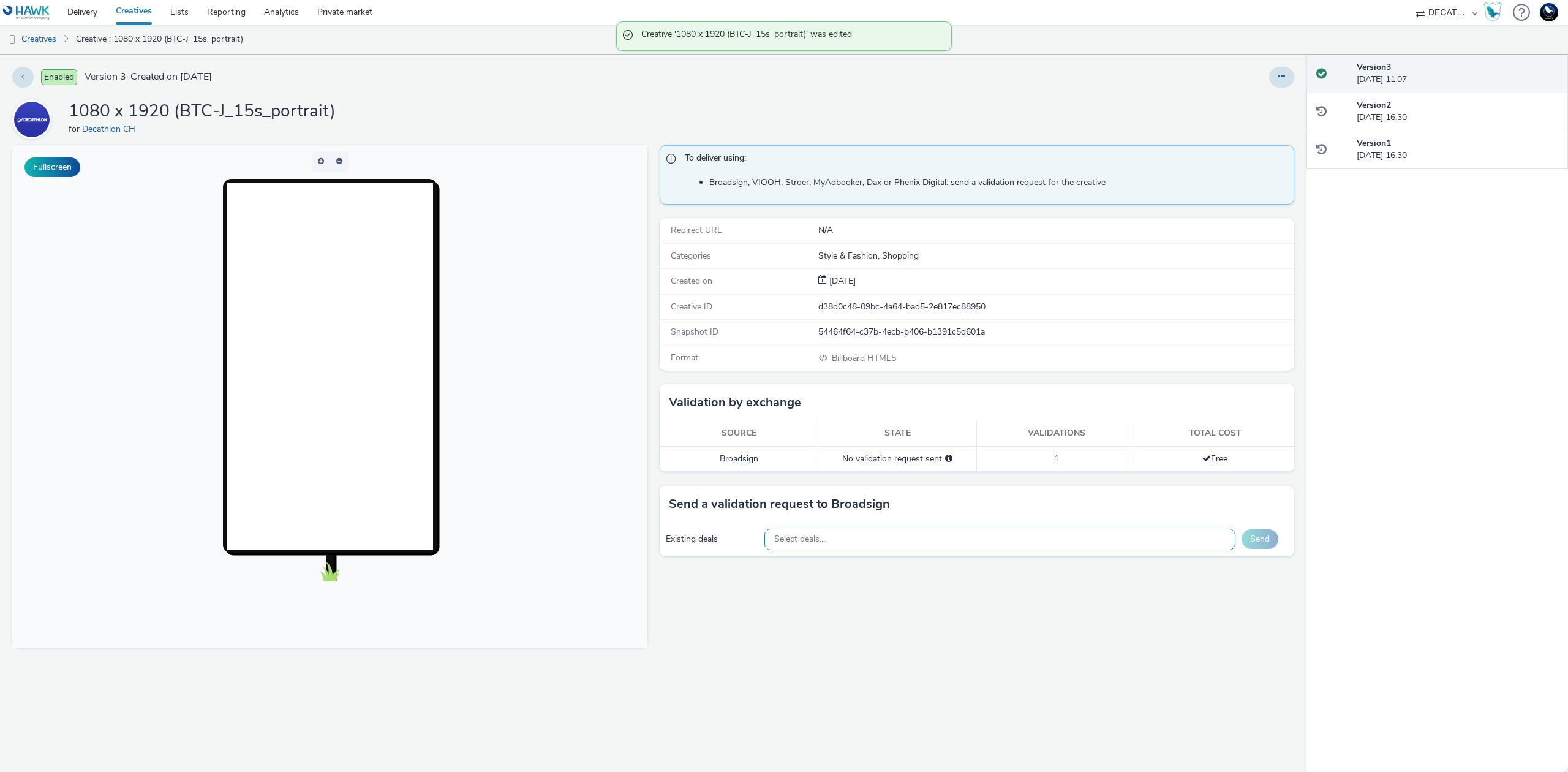
drag, startPoint x: 910, startPoint y: 537, endPoint x: 613, endPoint y: 310, distance: 373.8
click at [910, 537] on div "Select deals..." at bounding box center [1000, 539] width 471 height 21
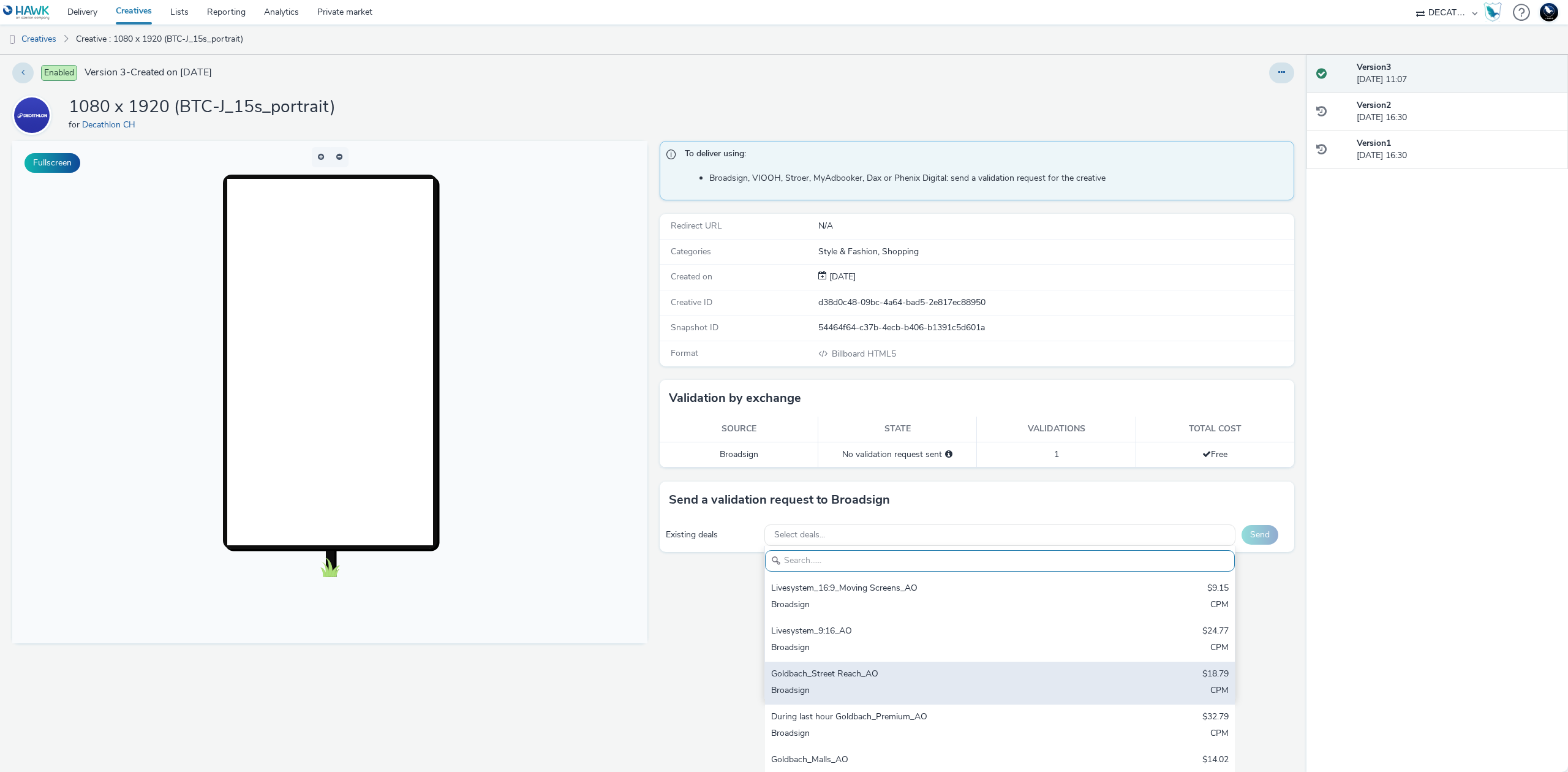
click at [920, 672] on div "Goldbach_Street Reach_AO" at bounding box center [923, 675] width 303 height 14
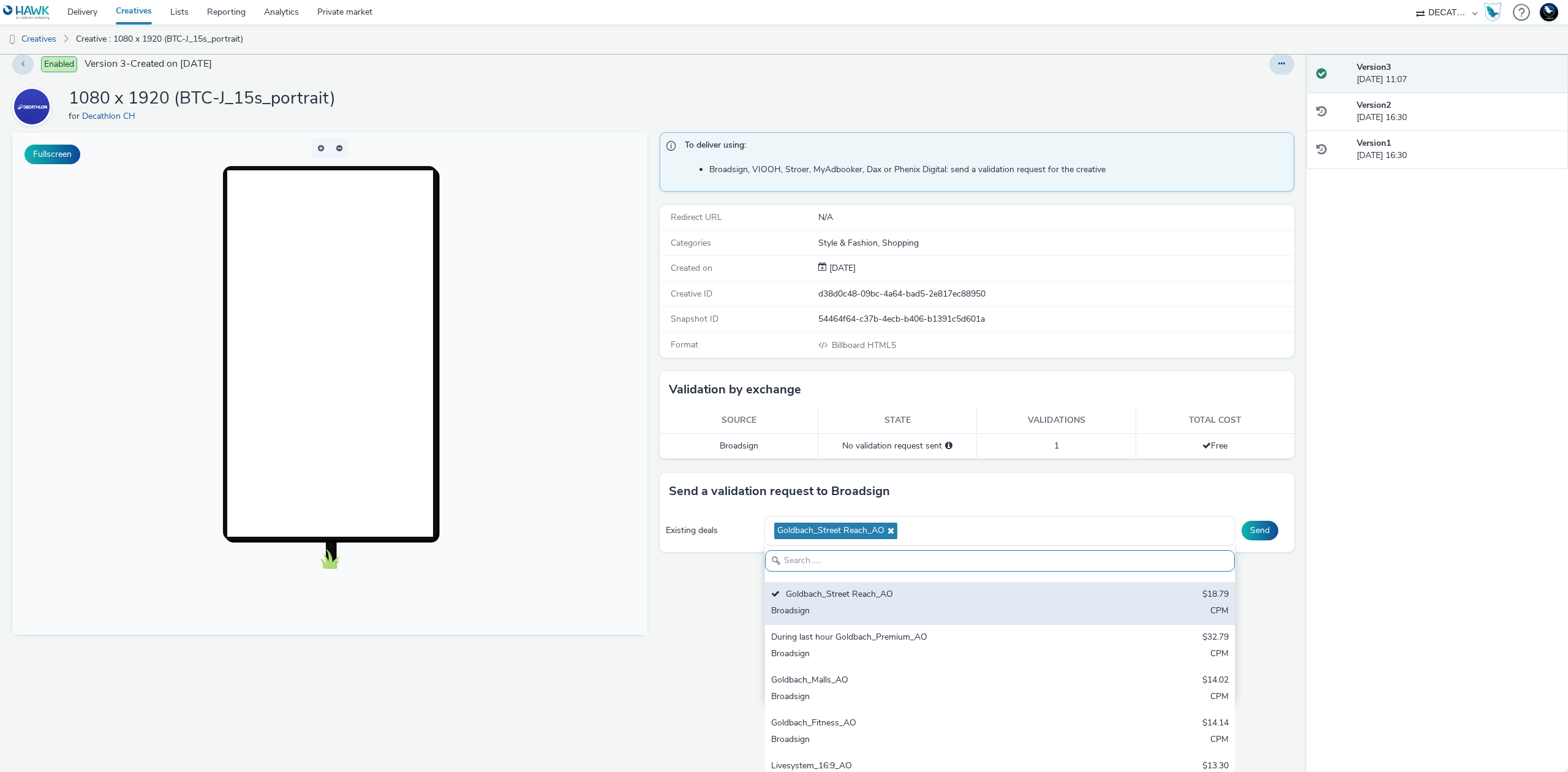
scroll to position [82, 0]
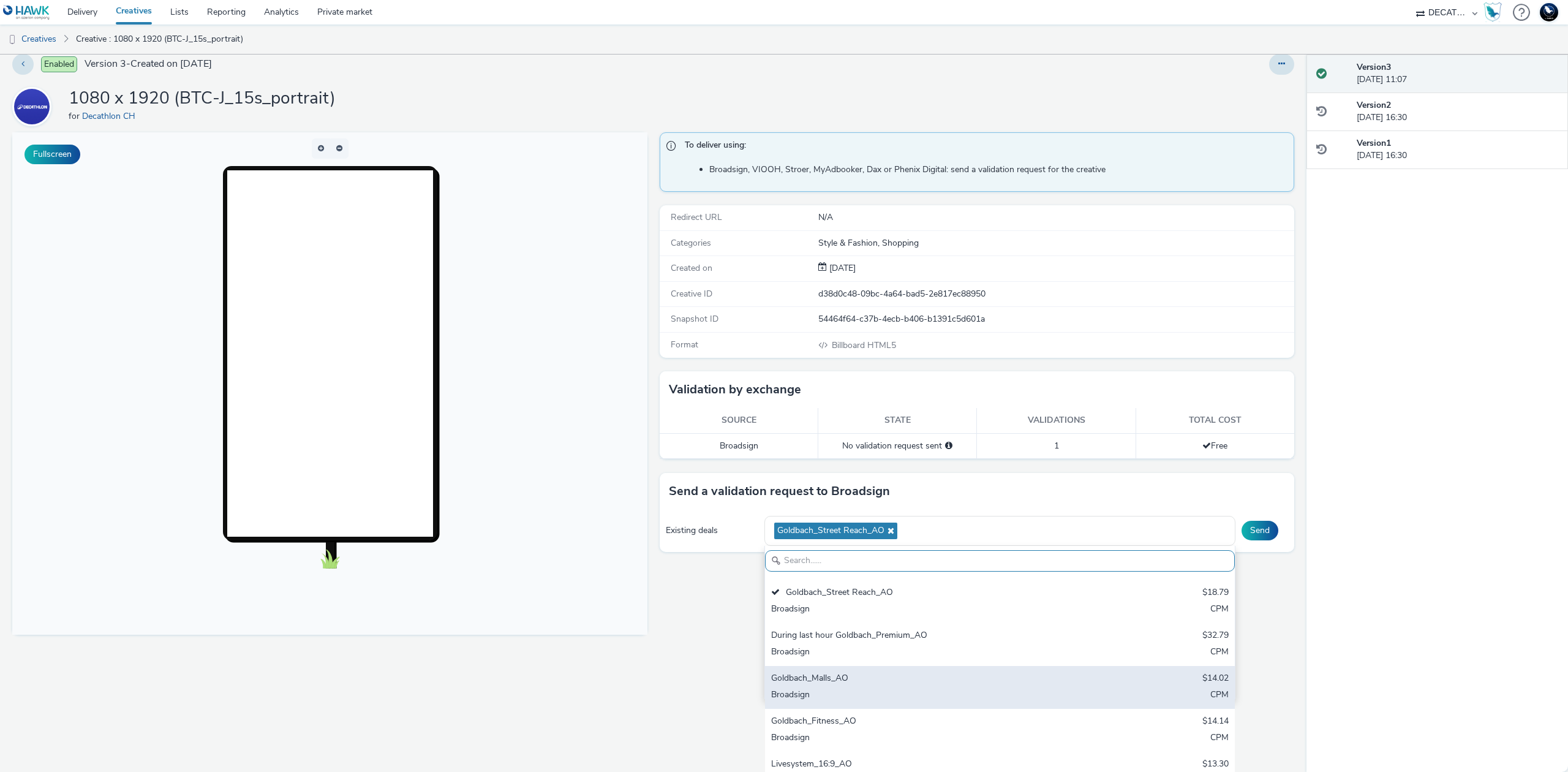
click at [1028, 686] on div "Goldbach_Malls_AO $14.02 Broadsign CPM" at bounding box center [1000, 688] width 470 height 43
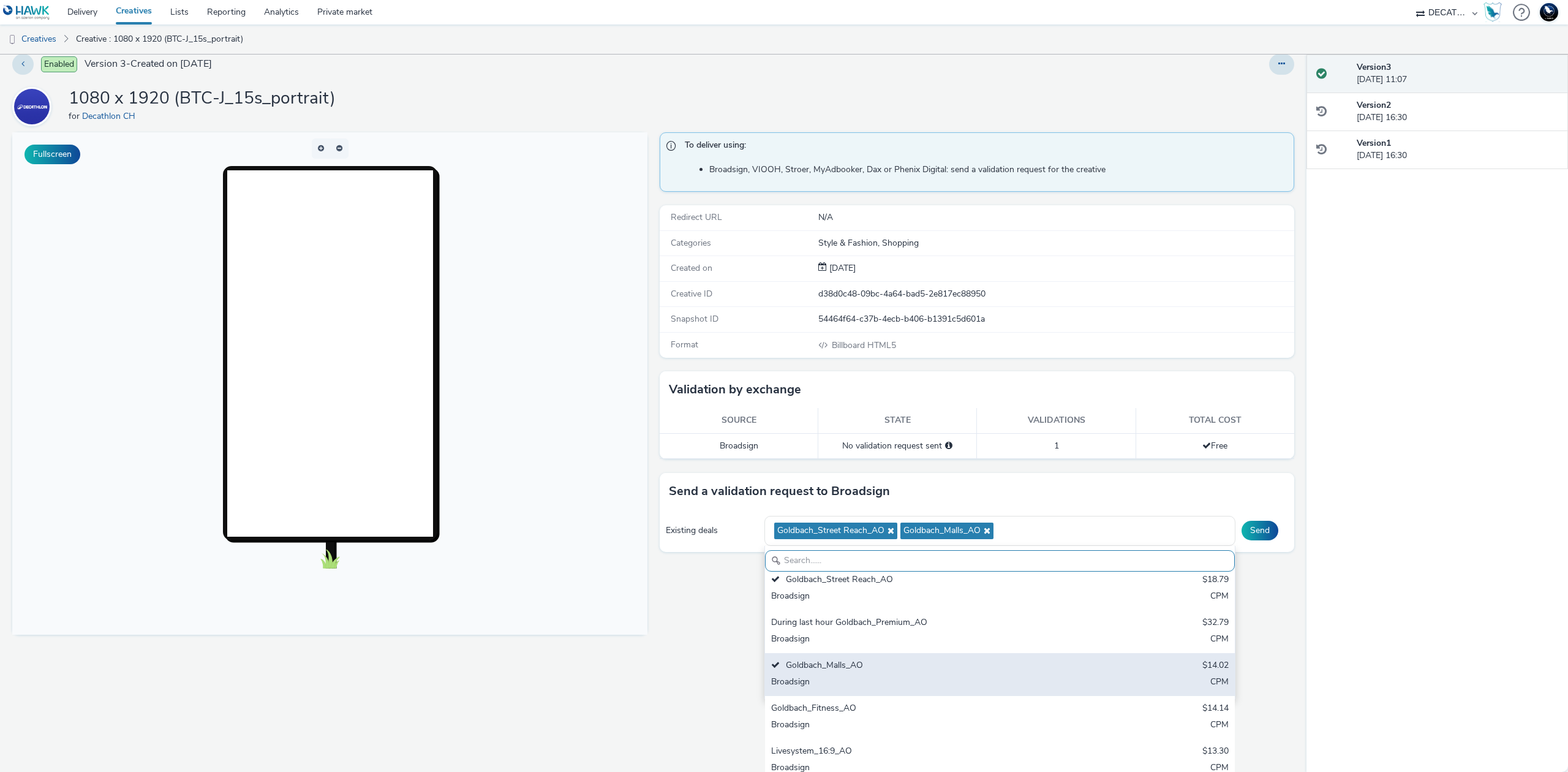
scroll to position [104, 0]
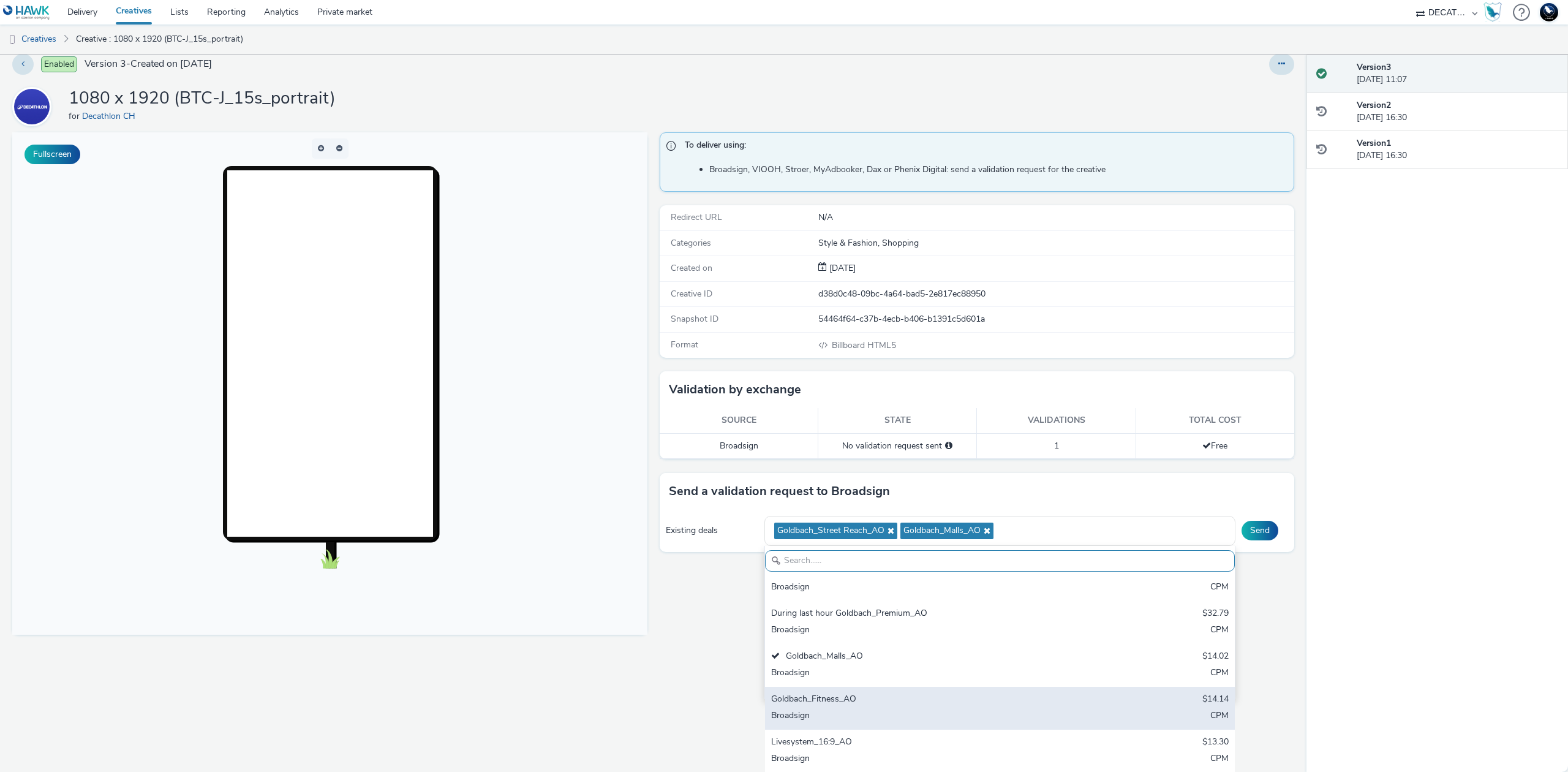
click at [954, 696] on div "Goldbach_Fitness_AO" at bounding box center [923, 700] width 303 height 14
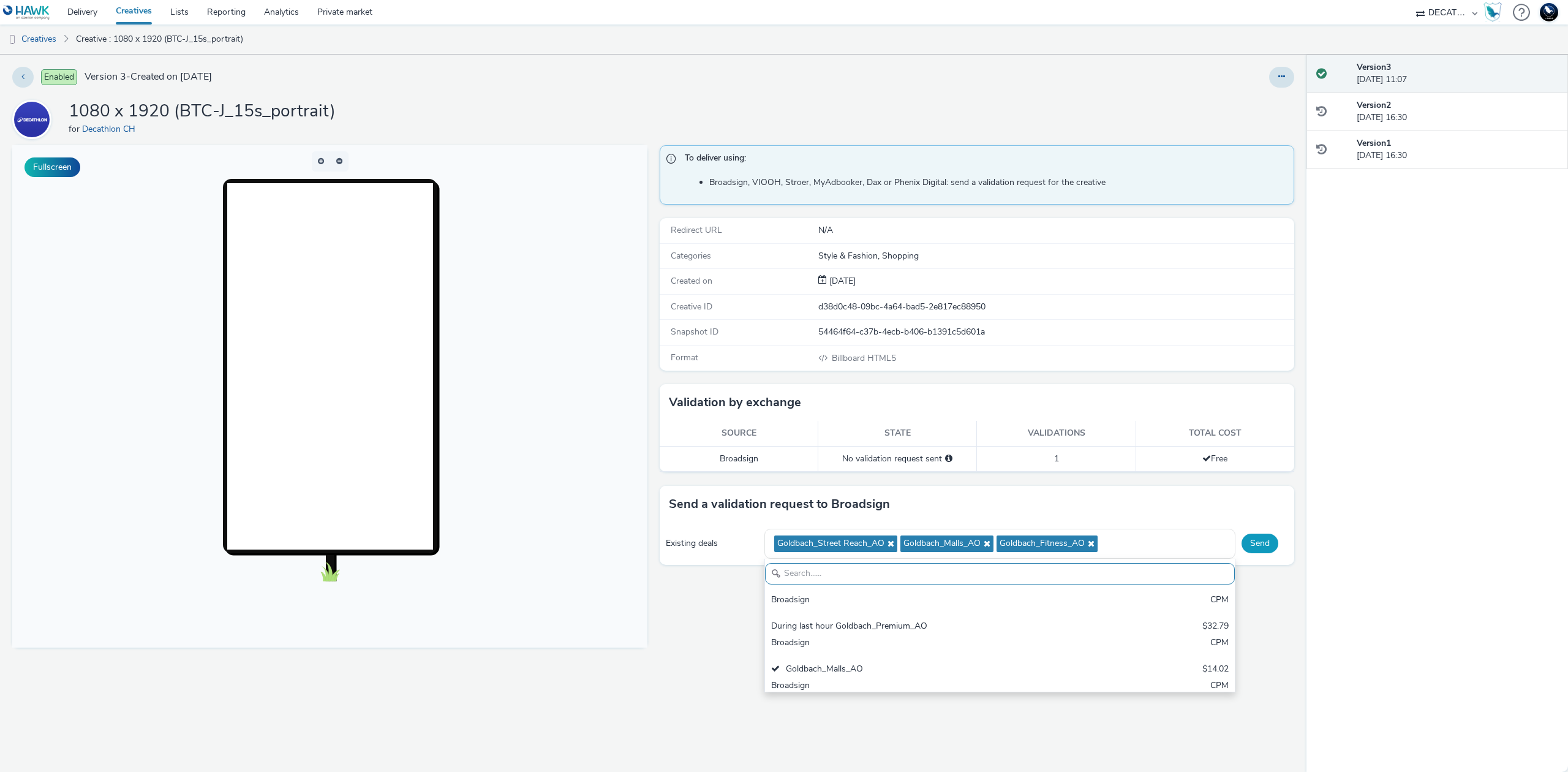
scroll to position [0, 0]
click at [1245, 534] on div "Existing deals Goldbach_Street Reach_AO Goldbach_Malls_AO Goldbach_Fitness_AO L…" at bounding box center [977, 543] width 635 height 42
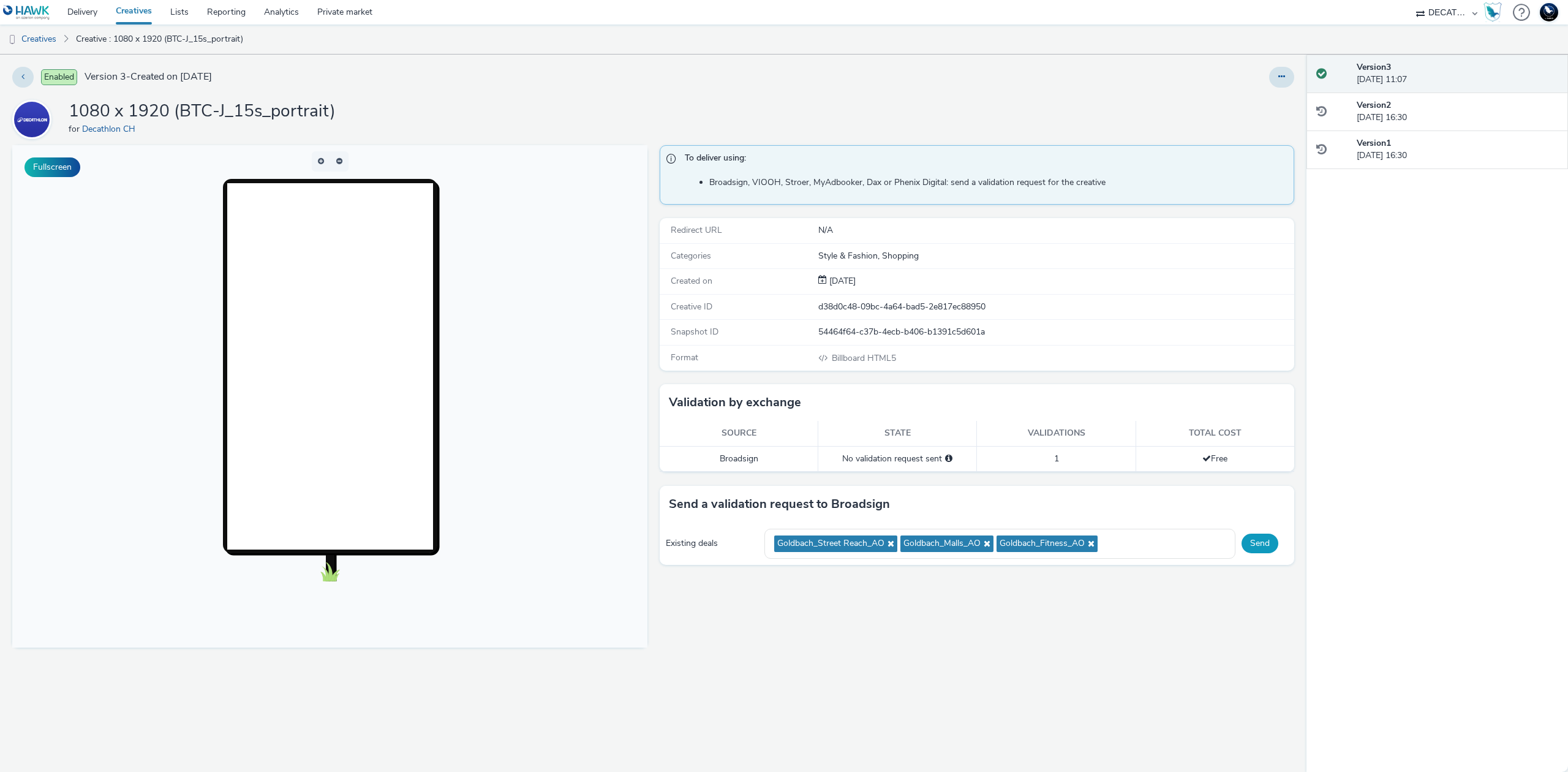
click at [1263, 549] on button "Send" at bounding box center [1260, 543] width 37 height 19
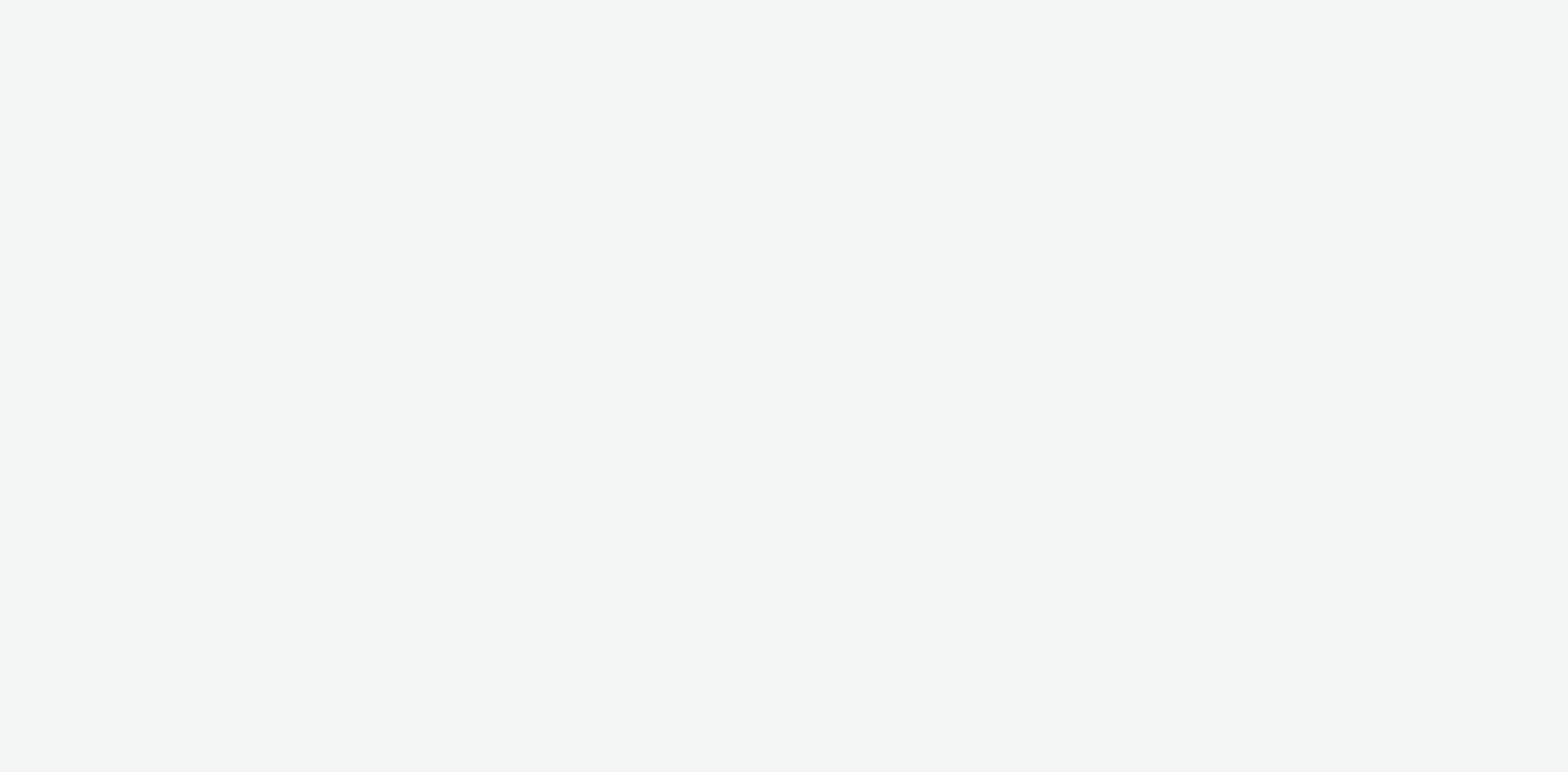
select select "440da4fd-3060-4a41-ba81-8784f925740e"
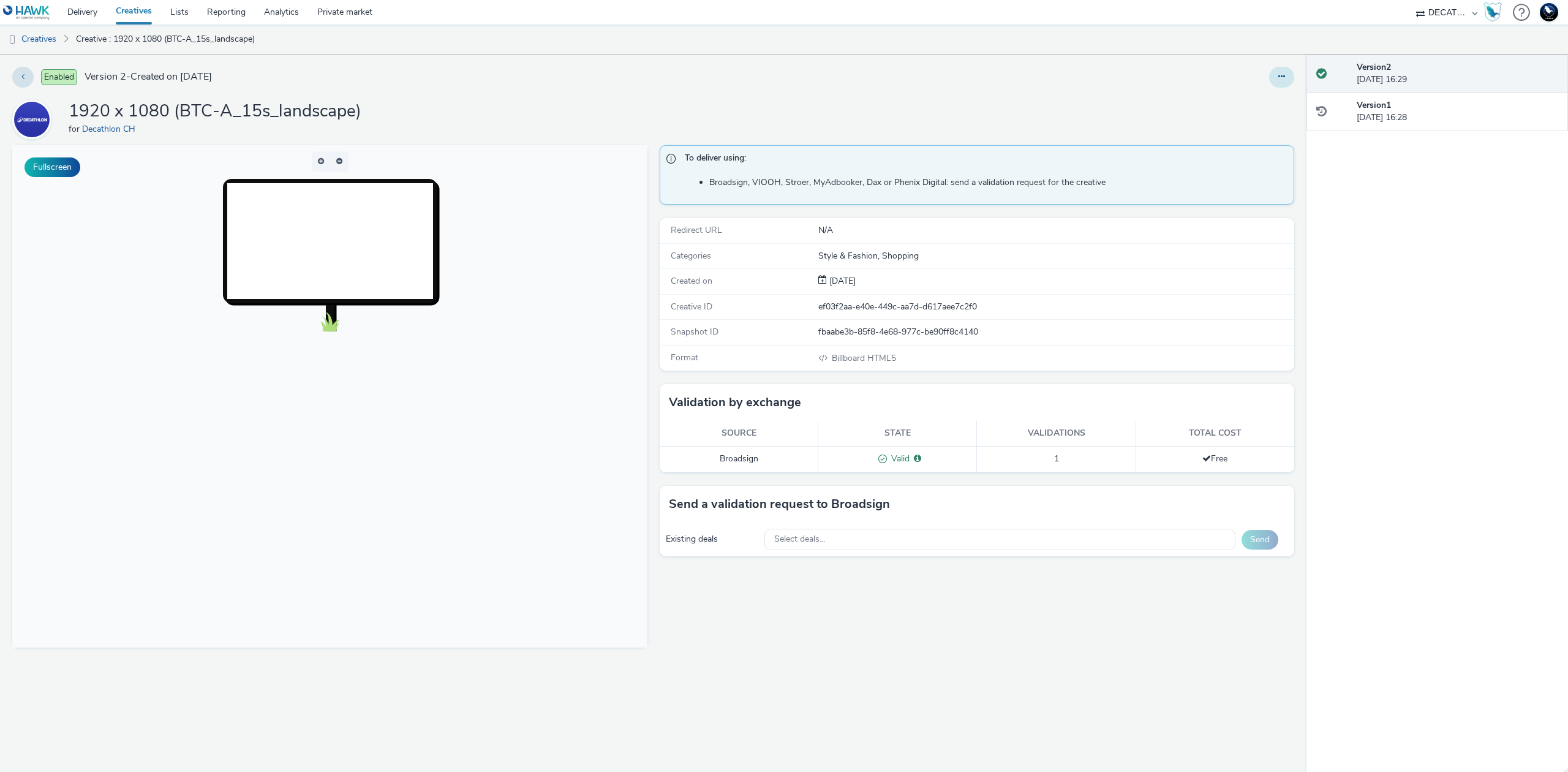
click at [1280, 84] on button at bounding box center [1282, 77] width 25 height 21
click at [1267, 105] on link "Edit" at bounding box center [1248, 101] width 92 height 24
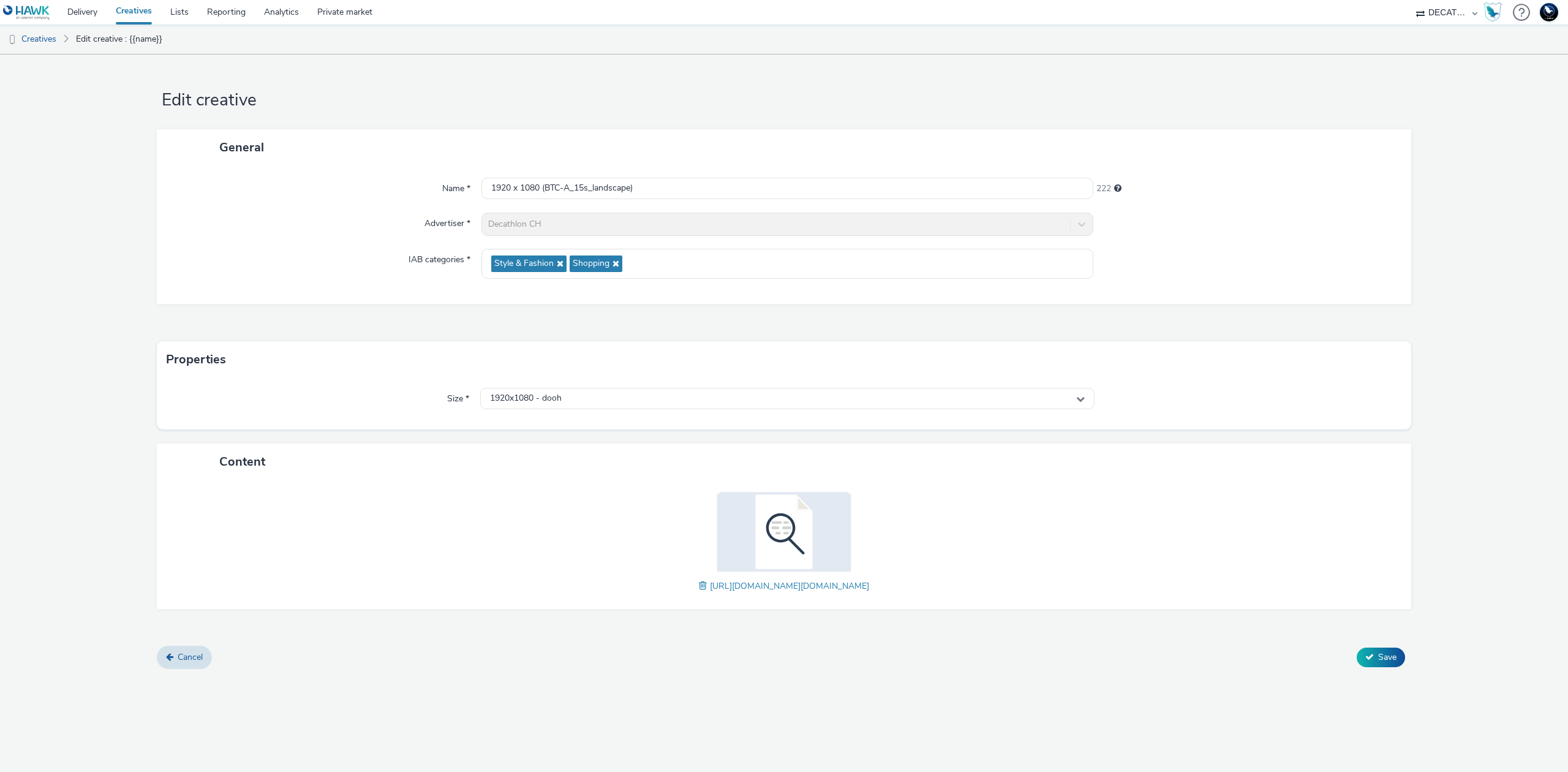
click at [699, 584] on span at bounding box center [705, 586] width 11 height 14
click at [1374, 655] on button "Save" at bounding box center [1381, 657] width 48 height 19
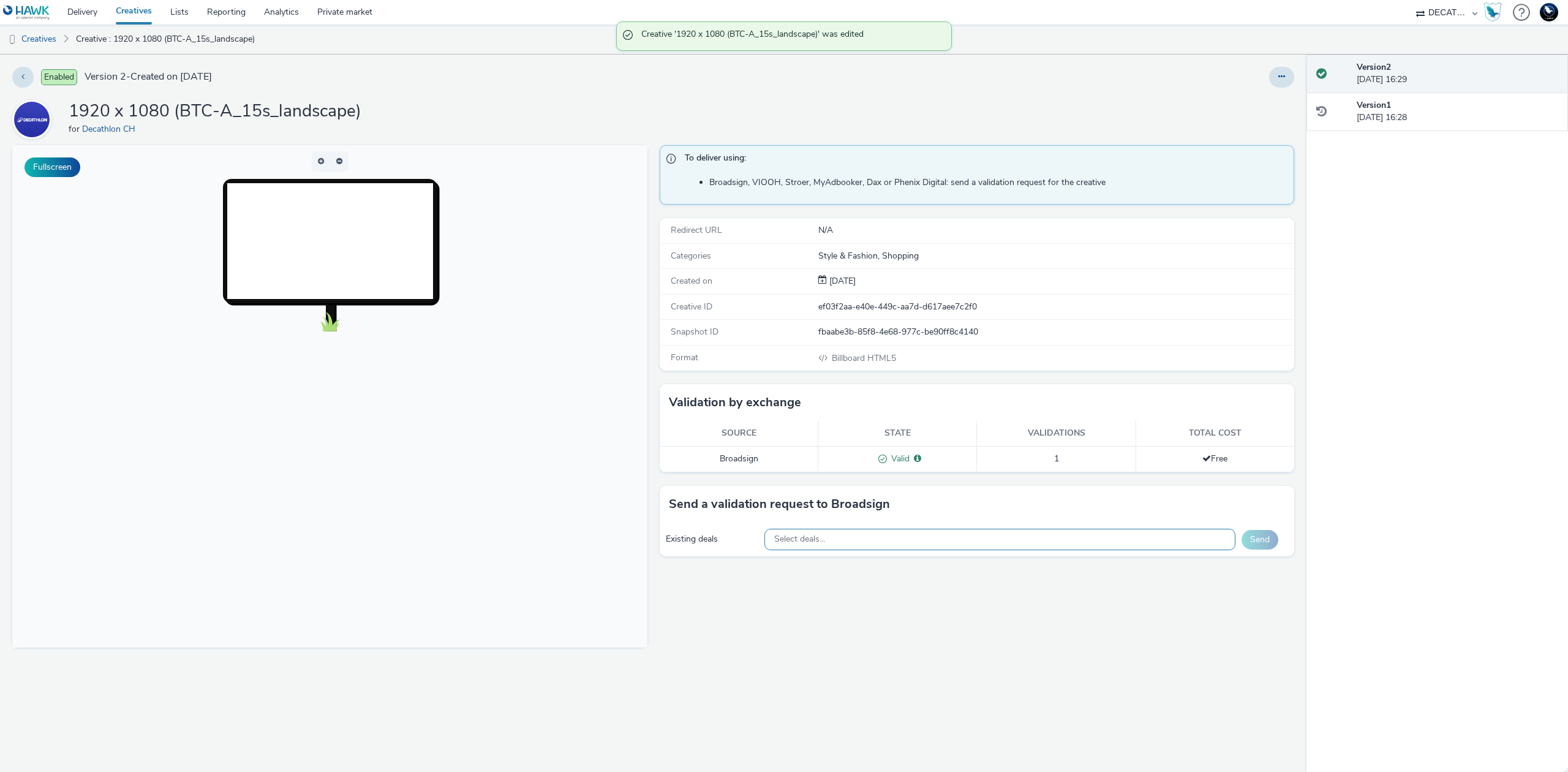
click at [1109, 547] on div "Select deals..." at bounding box center [1000, 539] width 471 height 21
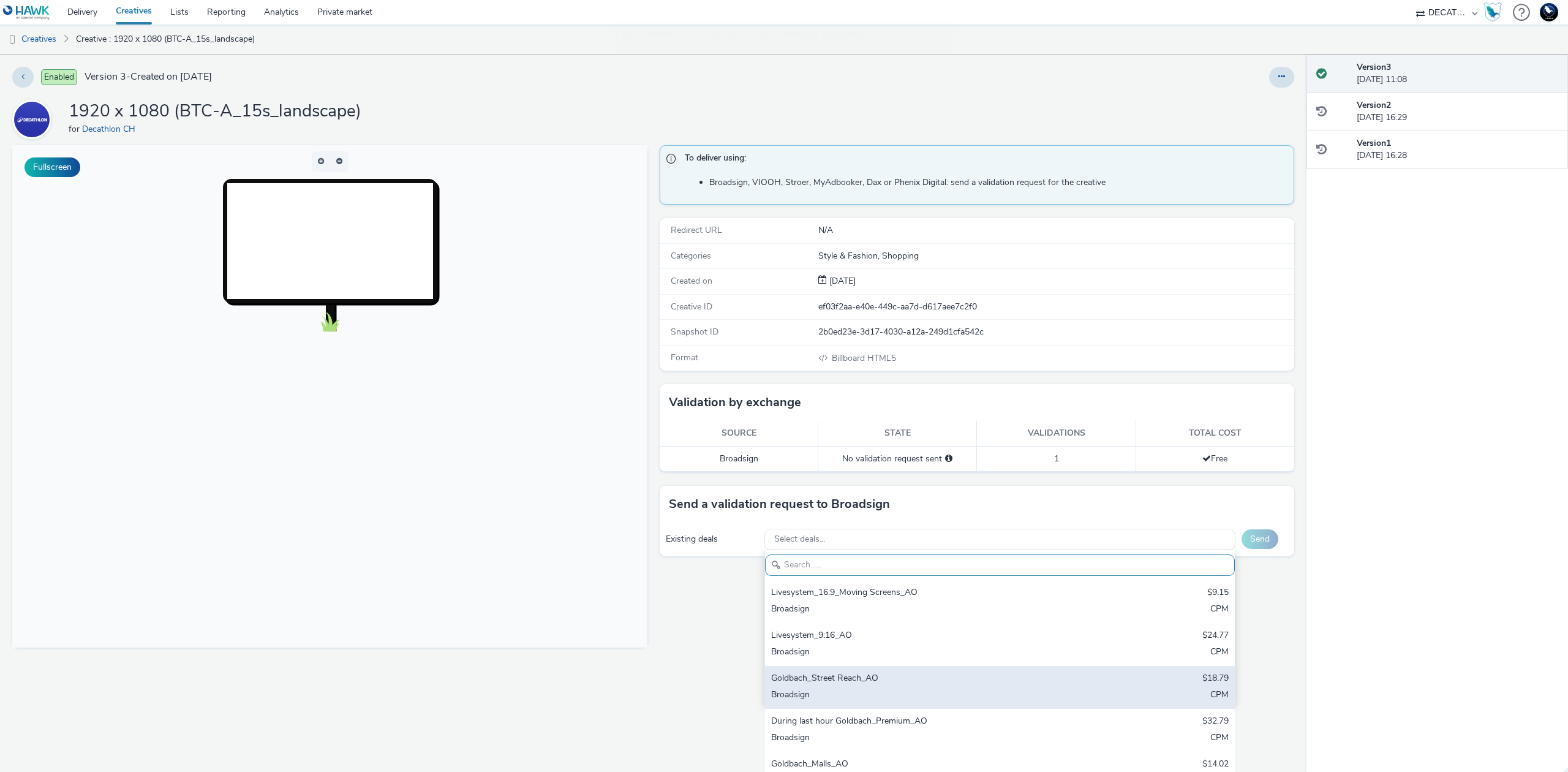
click at [934, 684] on div "Goldbach_Street Reach_AO" at bounding box center [923, 679] width 303 height 14
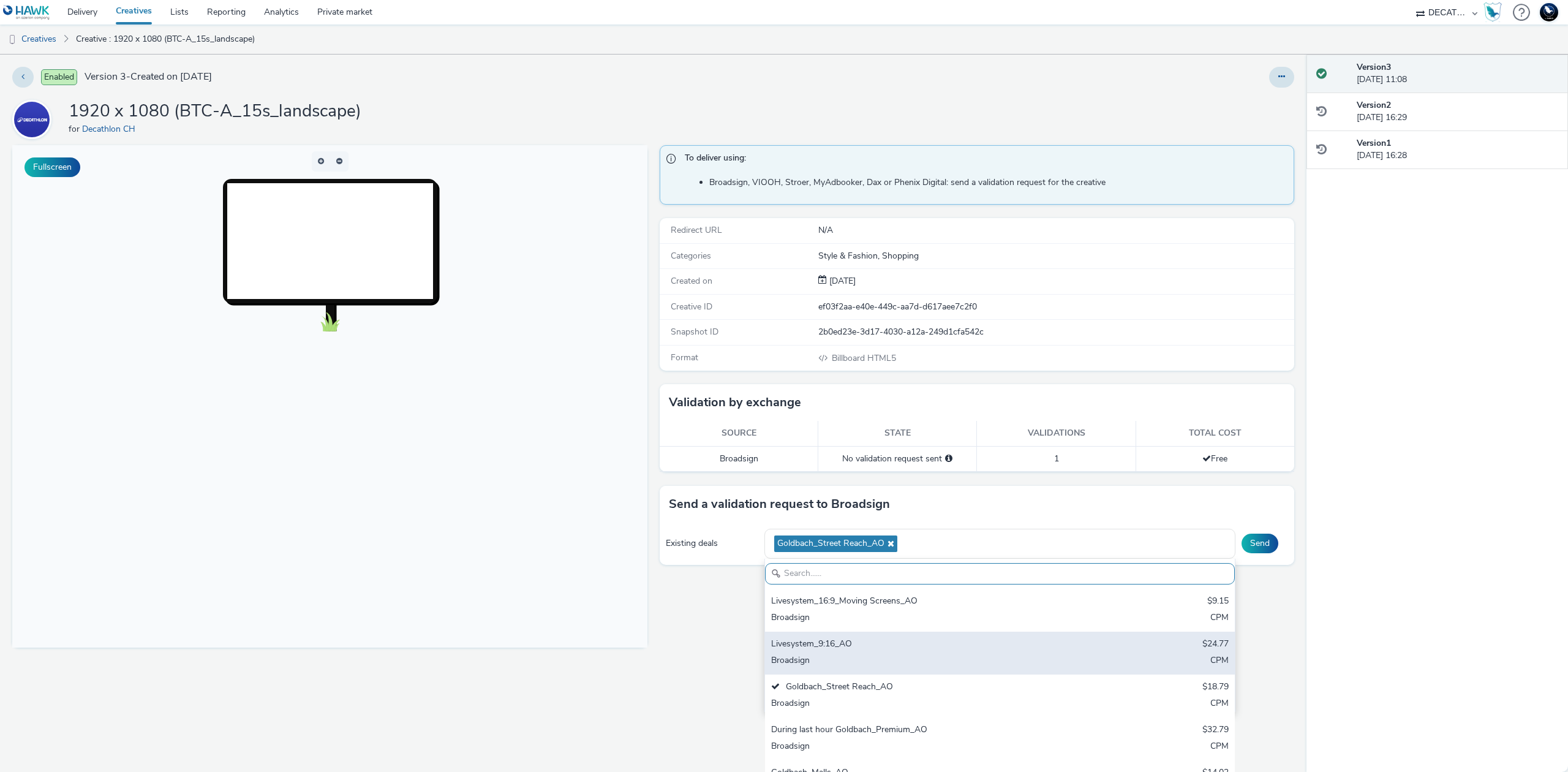
scroll to position [82, 0]
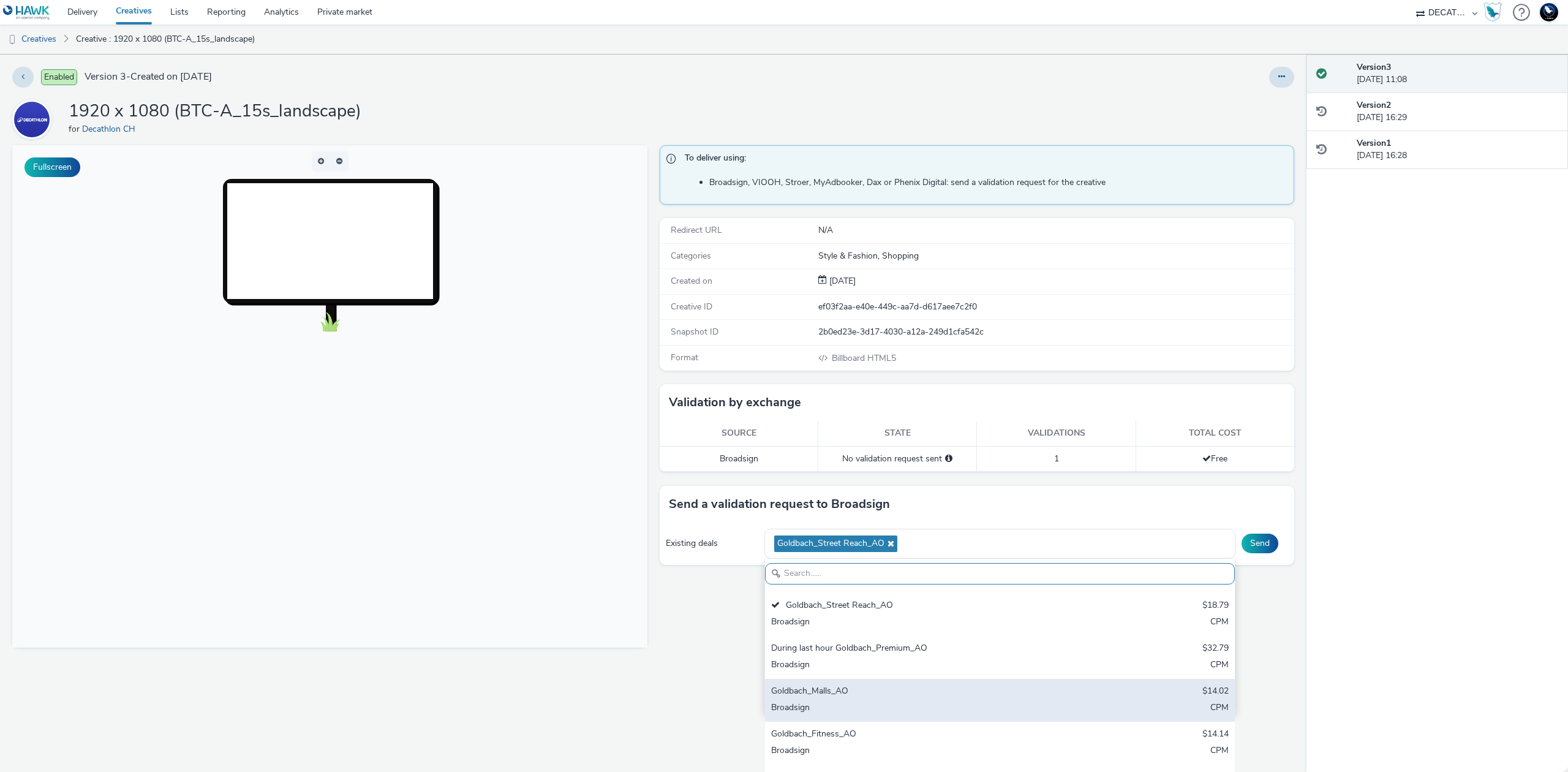
click at [856, 704] on div "Broadsign" at bounding box center [923, 708] width 303 height 14
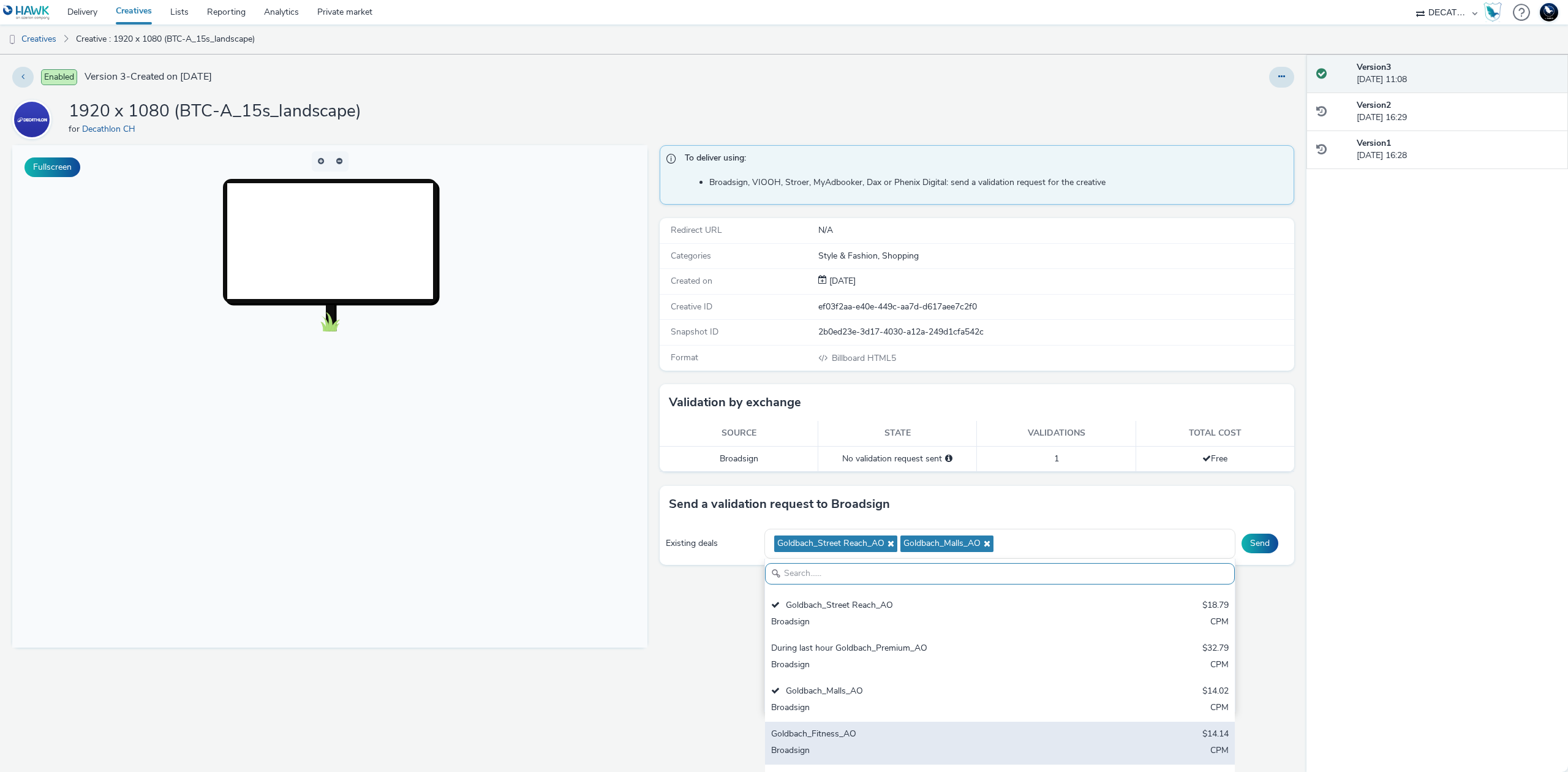
click at [847, 736] on div "Goldbach_Fitness_AO" at bounding box center [923, 735] width 303 height 14
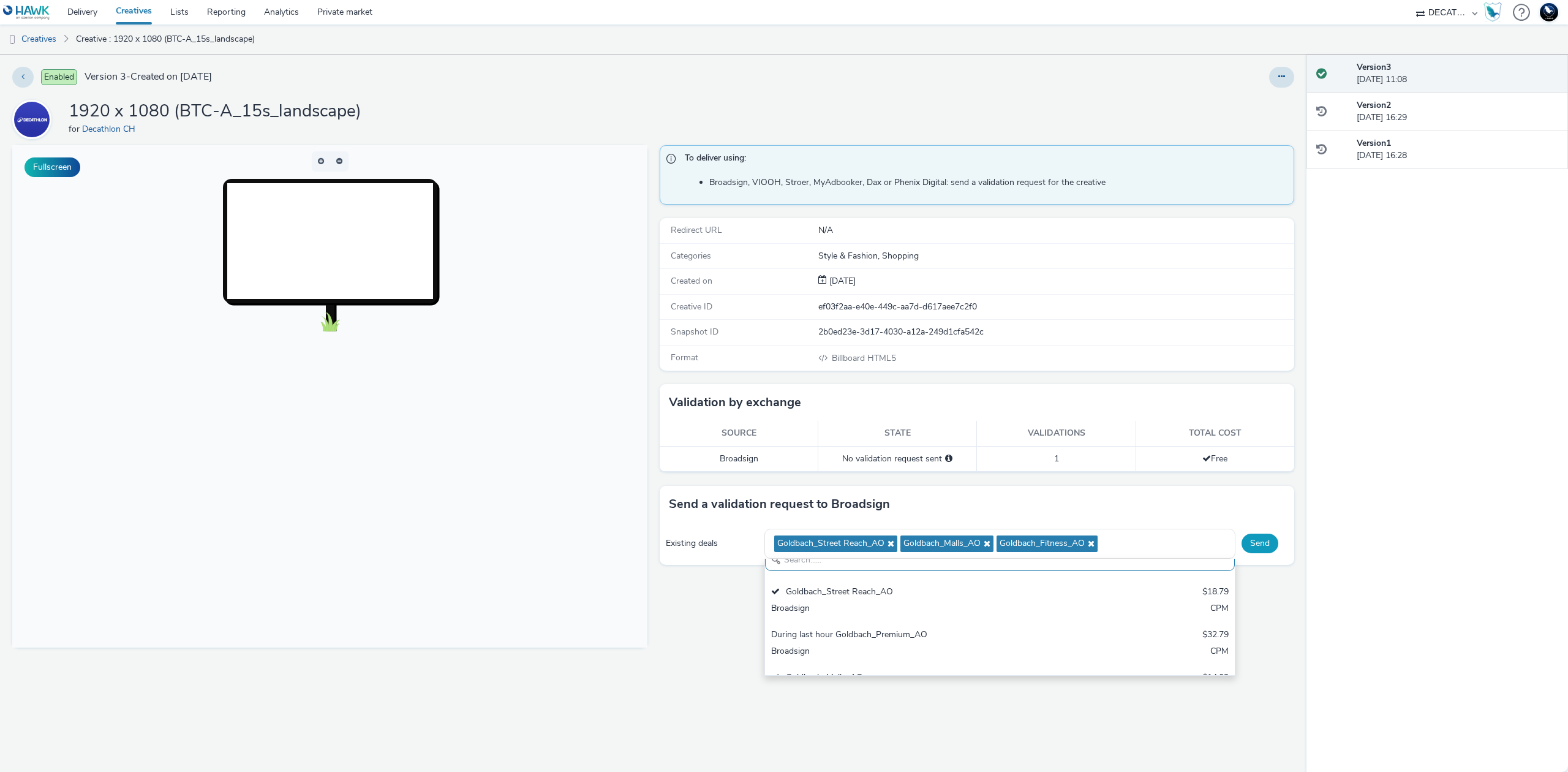
click at [1258, 550] on button "Send" at bounding box center [1260, 543] width 37 height 19
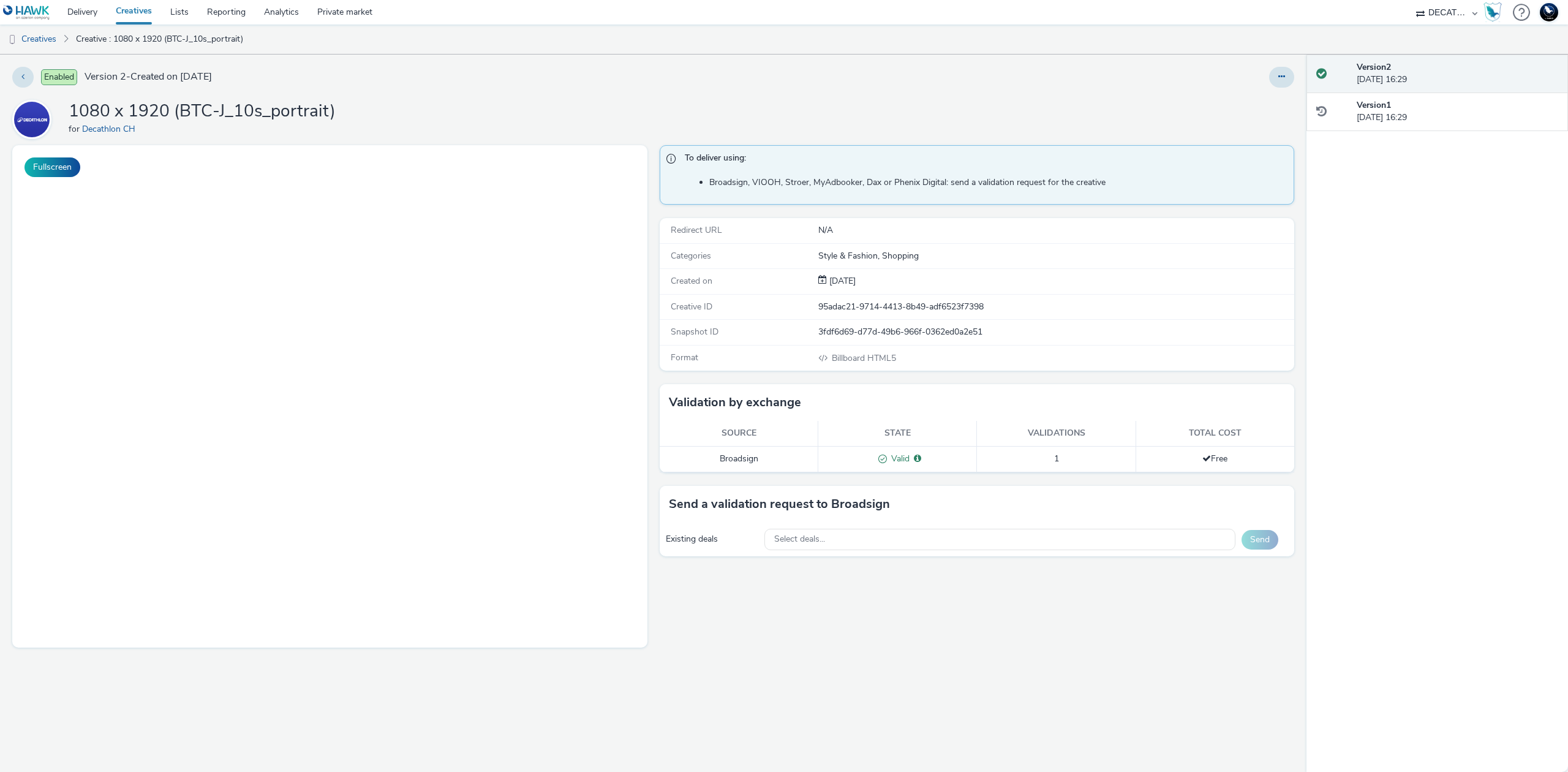
select select "440da4fd-3060-4a41-ba81-8784f925740e"
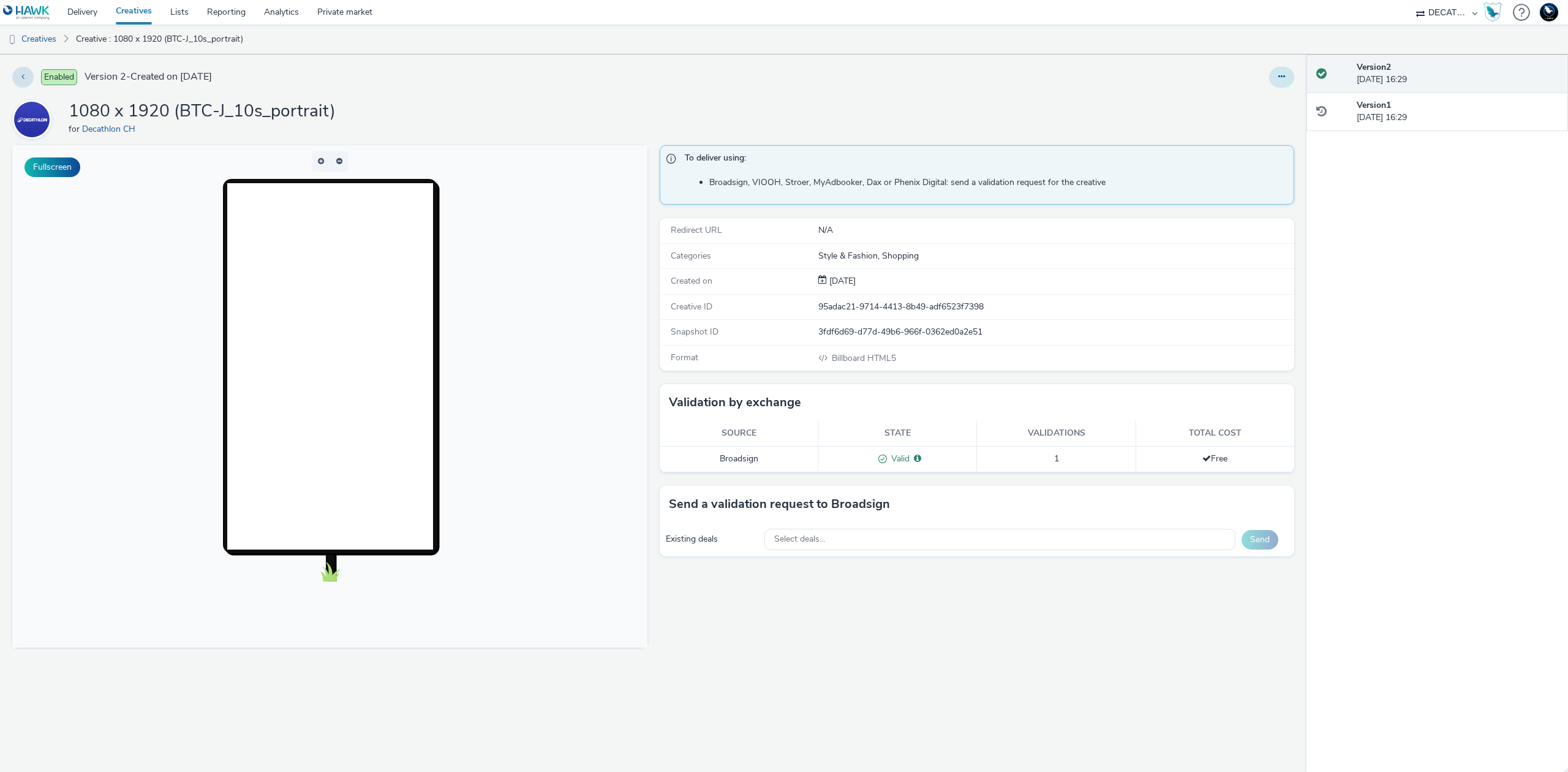
click at [1280, 71] on button at bounding box center [1282, 77] width 25 height 21
click at [1260, 97] on link "Edit" at bounding box center [1248, 101] width 92 height 24
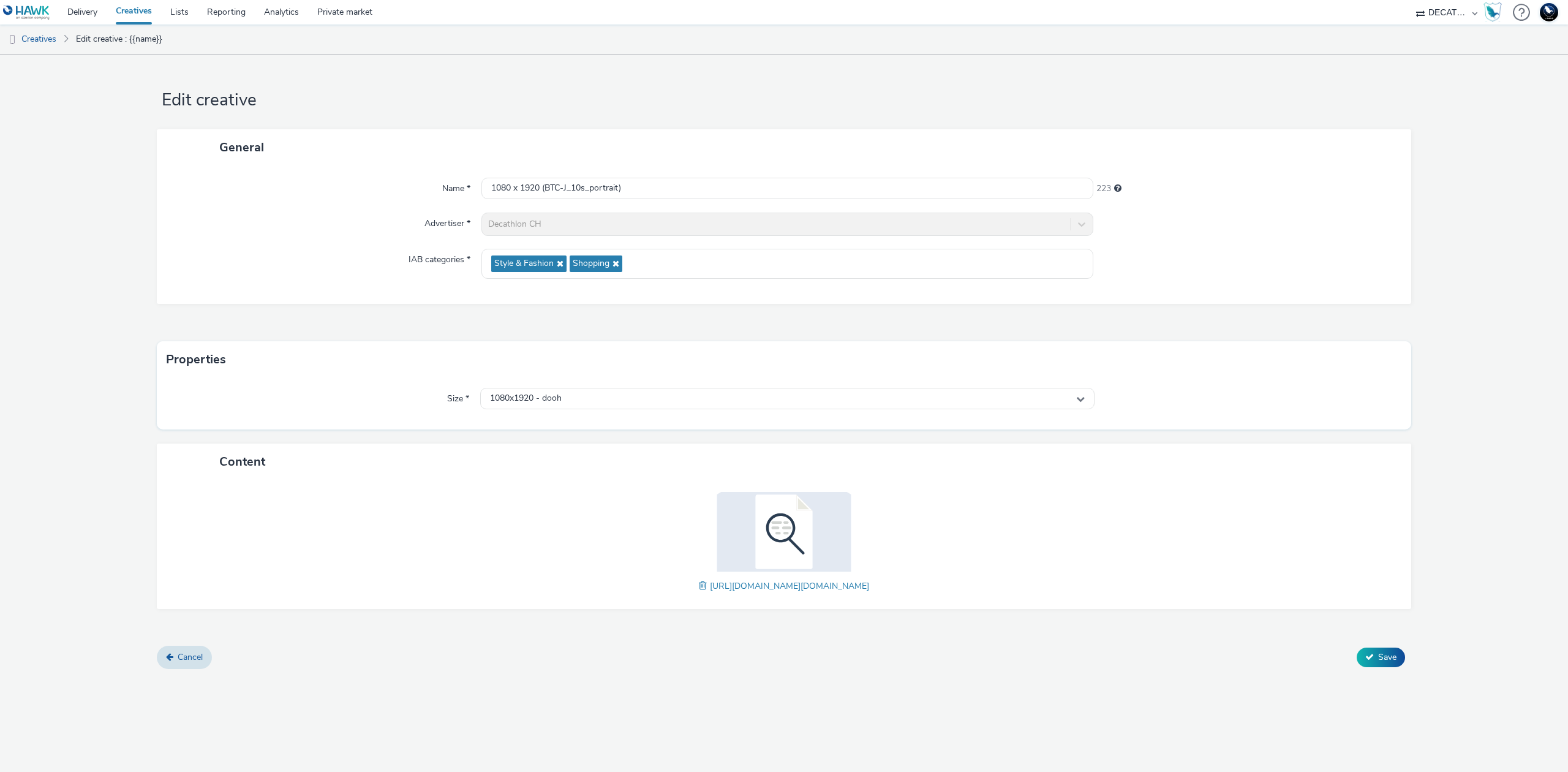
click at [699, 580] on div "https://tabmo-cdn.s3.eu-west-1.amazonaws.com/hawk.tabmo.io/organizations/8d01e6…" at bounding box center [784, 585] width 170 height 15
click at [699, 586] on span at bounding box center [705, 586] width 11 height 14
click at [1390, 656] on span "Save" at bounding box center [1388, 657] width 19 height 12
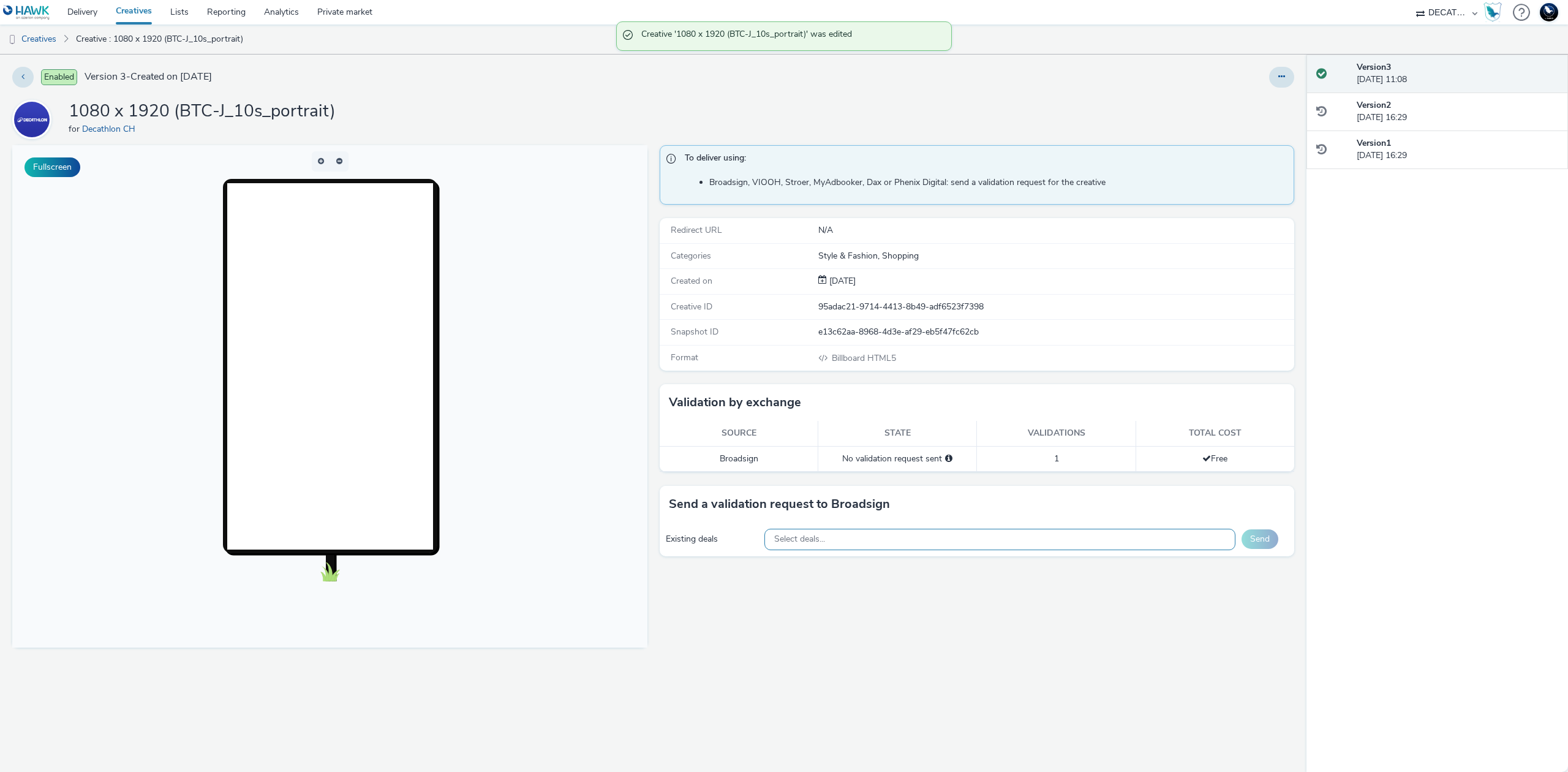
click at [985, 543] on div "Select deals..." at bounding box center [1000, 539] width 471 height 21
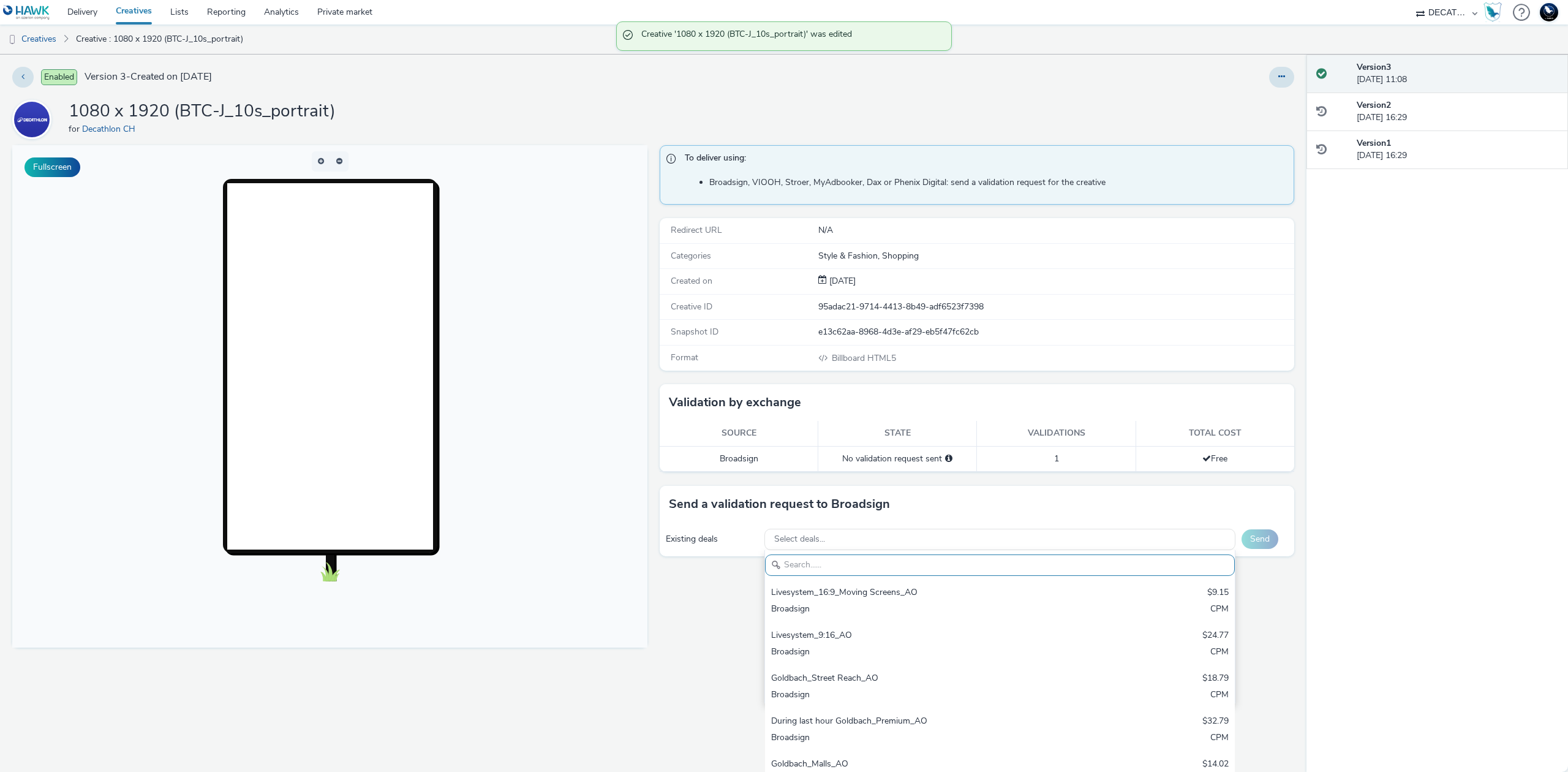
scroll to position [6, 0]
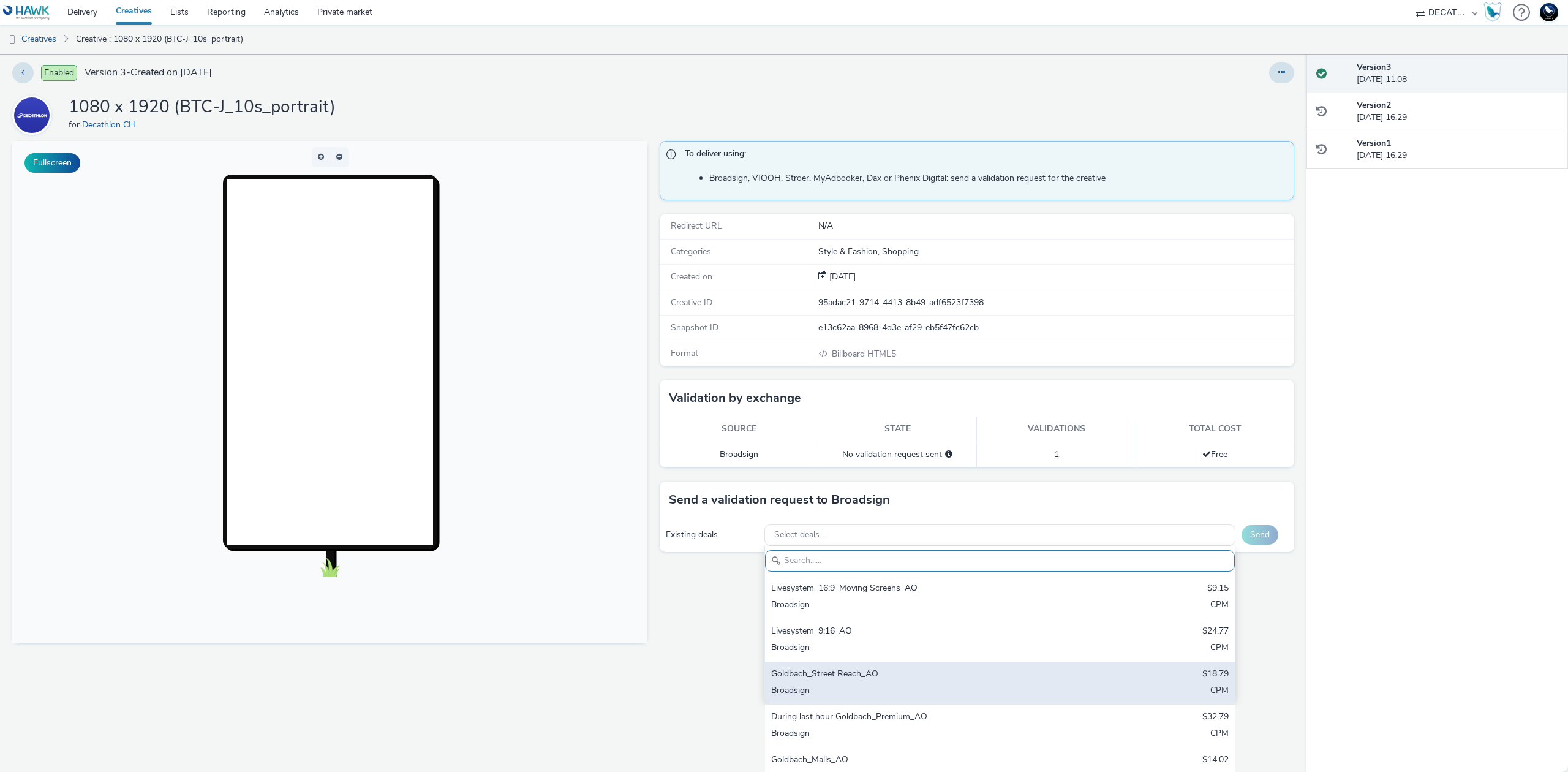
click at [949, 674] on div "Goldbach_Street Reach_AO" at bounding box center [923, 675] width 303 height 14
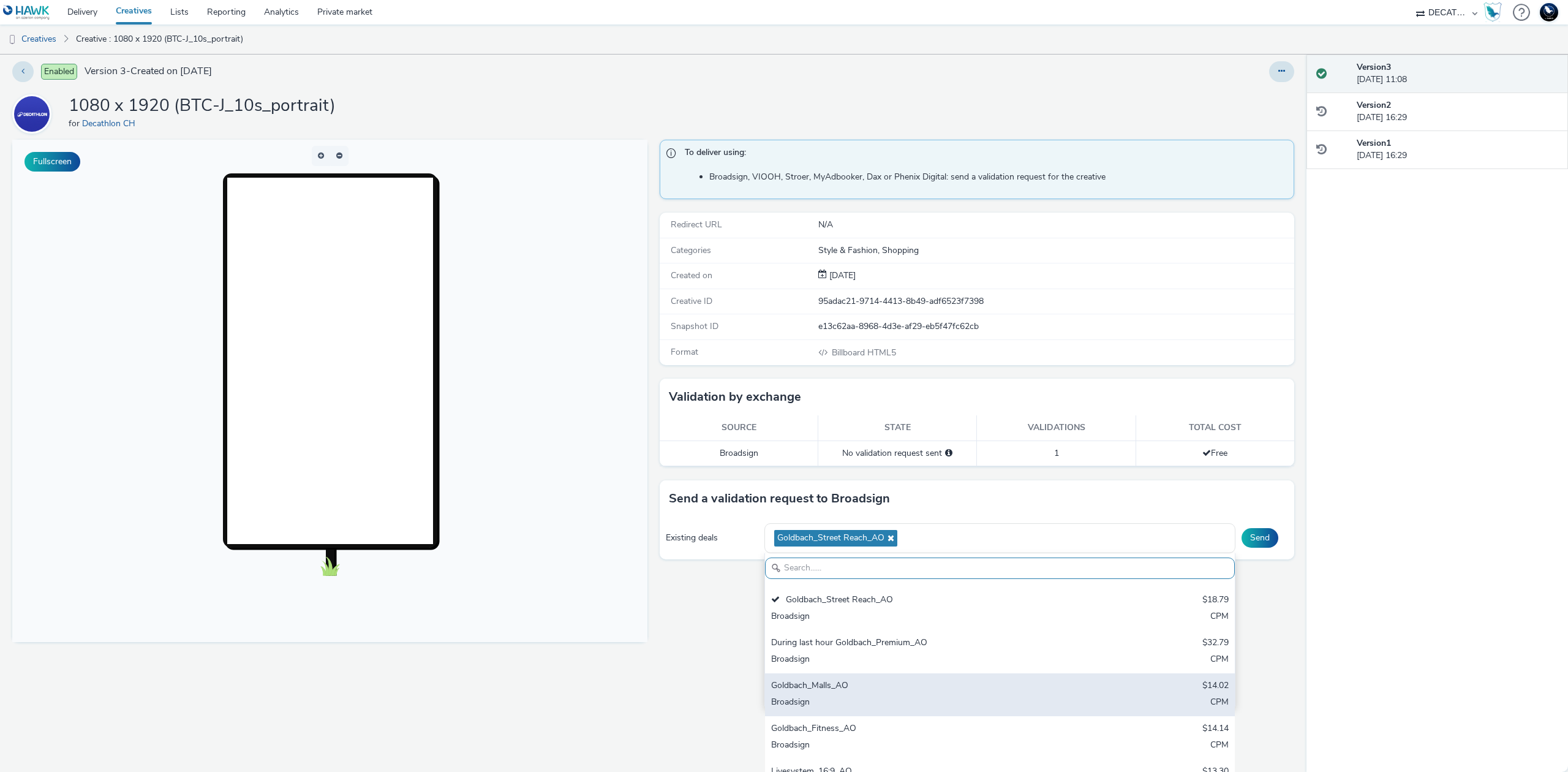
click at [936, 688] on div "Goldbach_Malls_AO" at bounding box center [923, 686] width 303 height 14
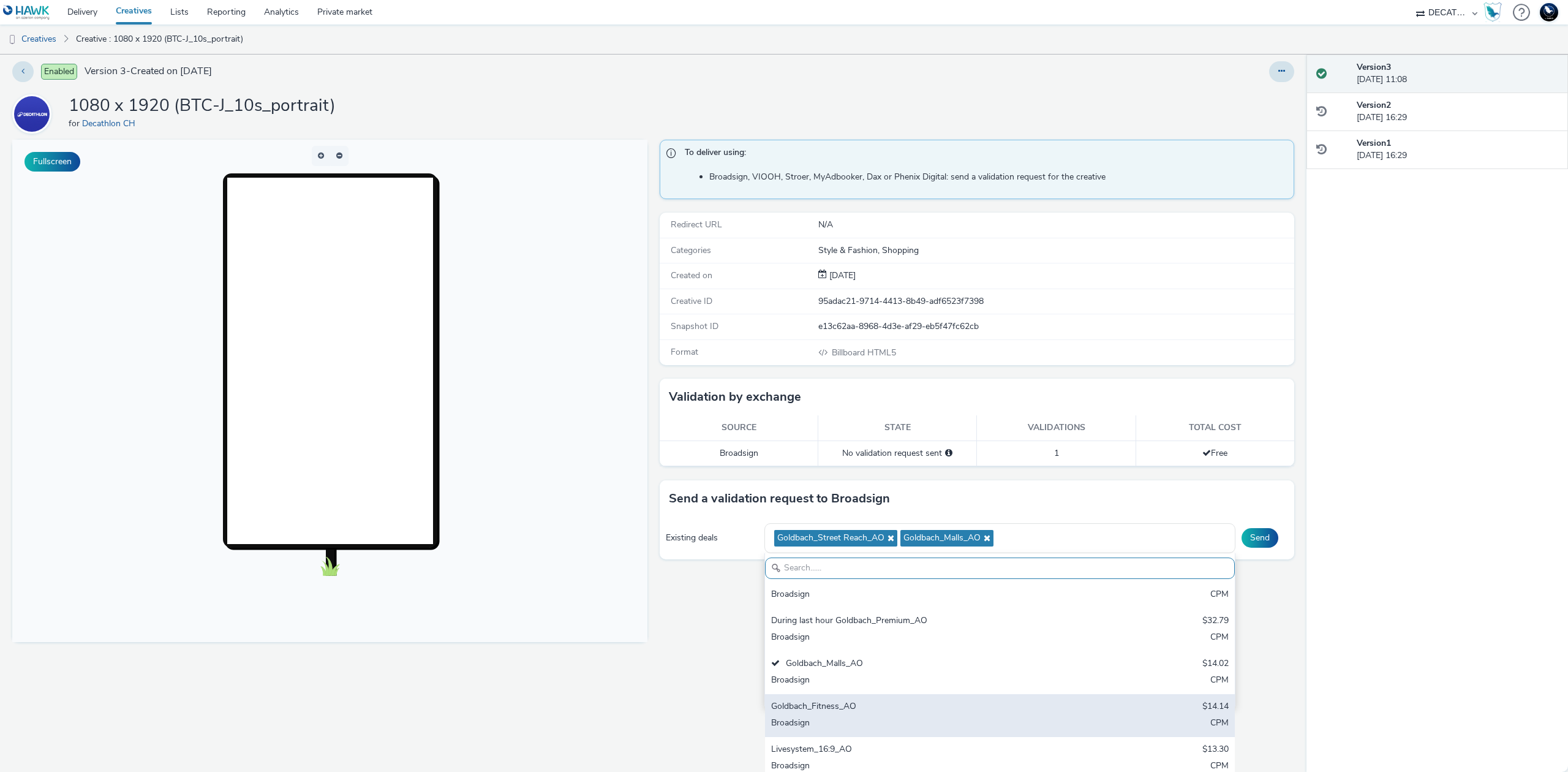
click at [898, 704] on div "Goldbach_Fitness_AO" at bounding box center [923, 707] width 303 height 14
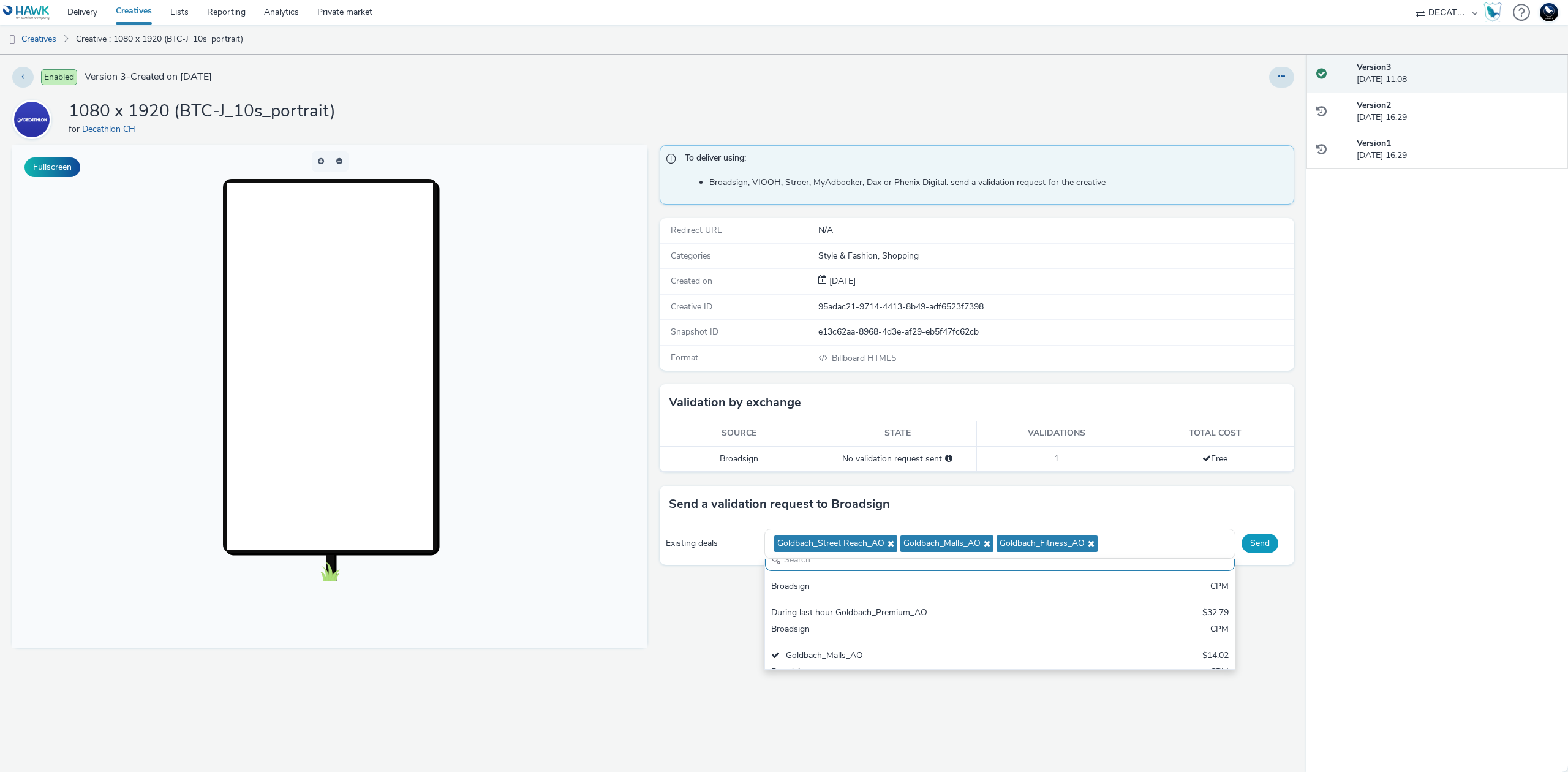
scroll to position [0, 0]
click at [1249, 543] on button "Send" at bounding box center [1260, 543] width 37 height 19
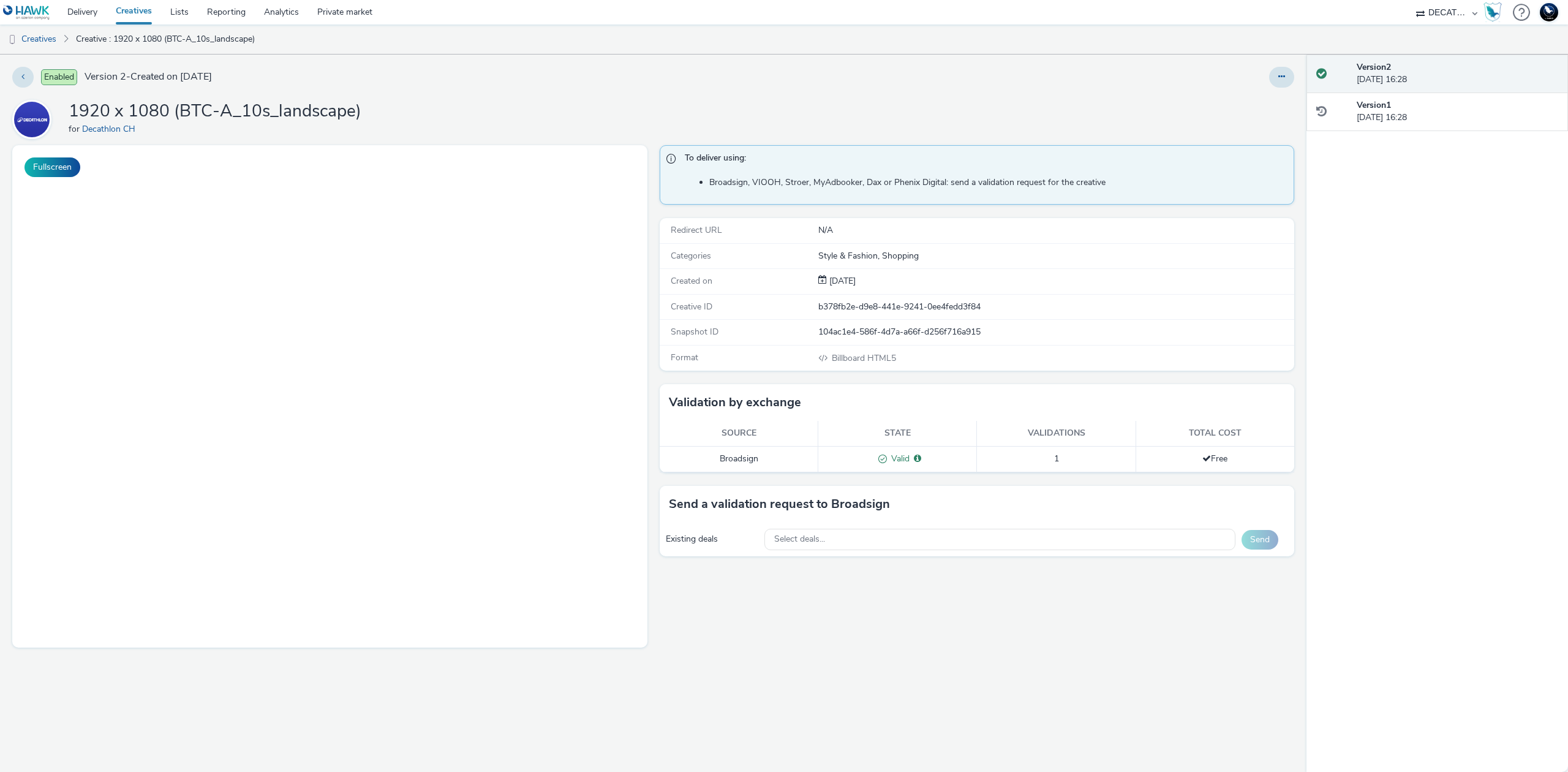
select select "440da4fd-3060-4a41-ba81-8784f925740e"
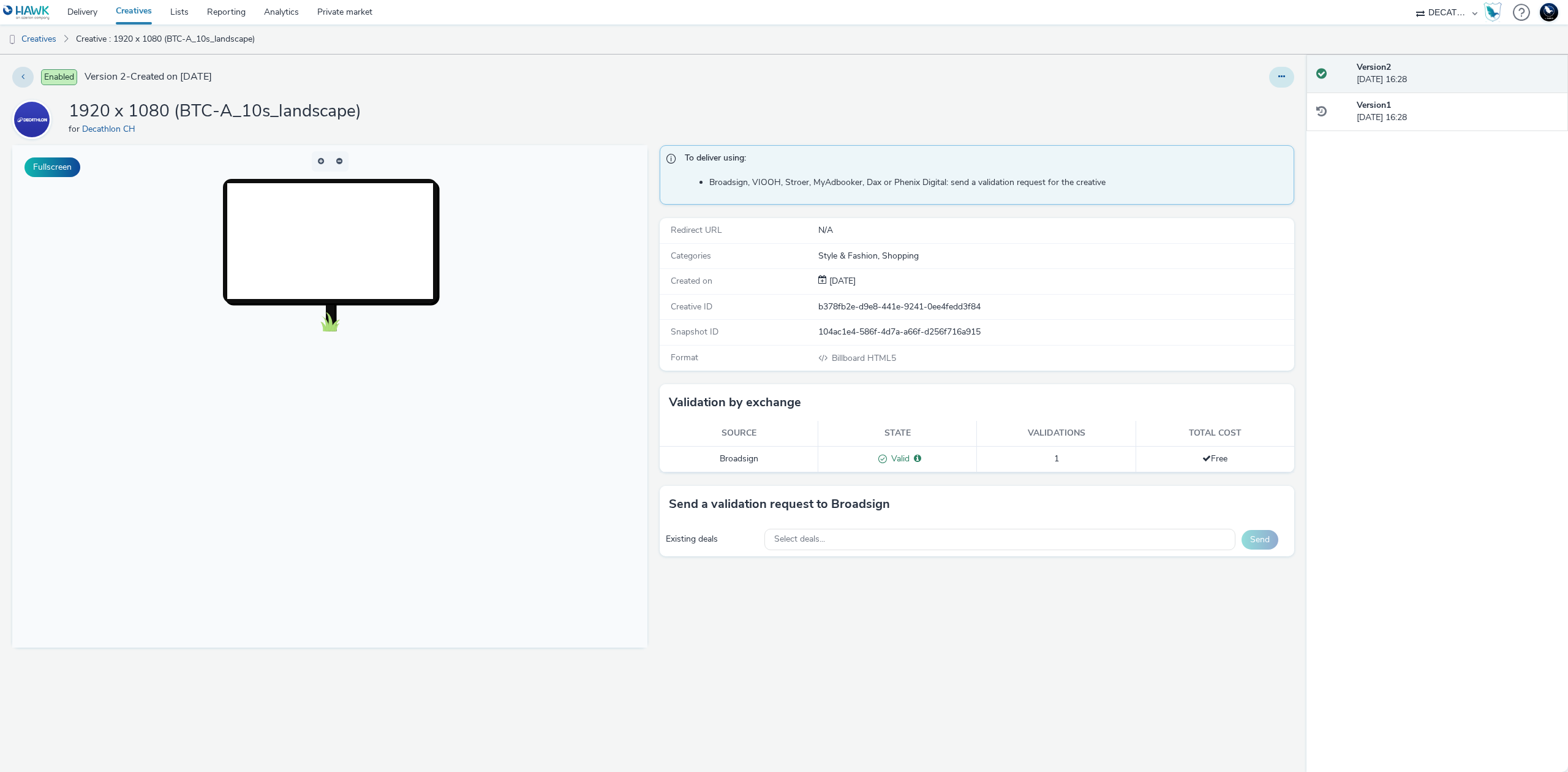
click at [1285, 86] on button at bounding box center [1282, 77] width 25 height 21
click at [1266, 104] on link "Edit" at bounding box center [1248, 101] width 92 height 24
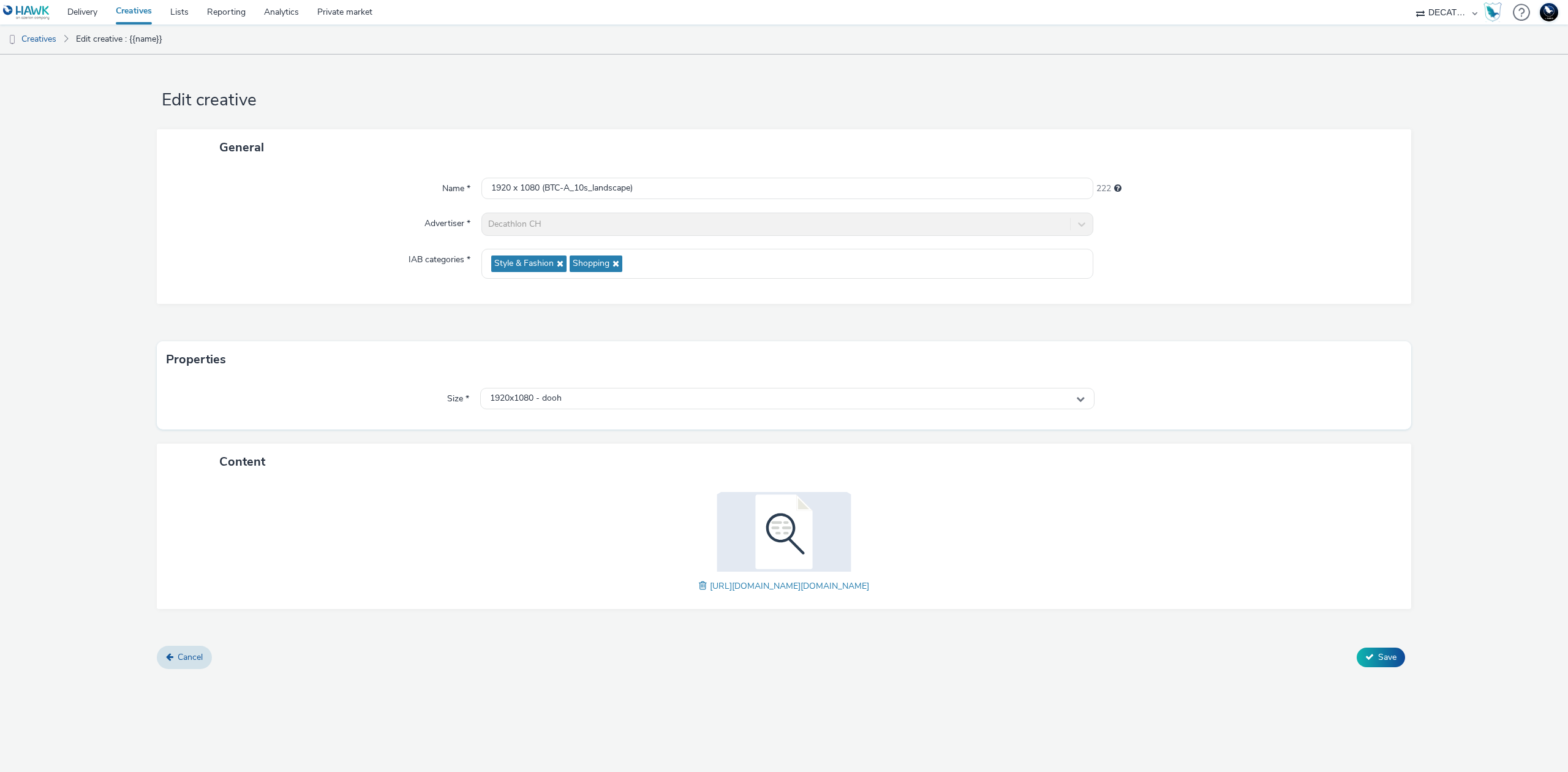
click at [699, 581] on span at bounding box center [705, 586] width 11 height 14
click at [1379, 662] on span "Save" at bounding box center [1388, 657] width 19 height 12
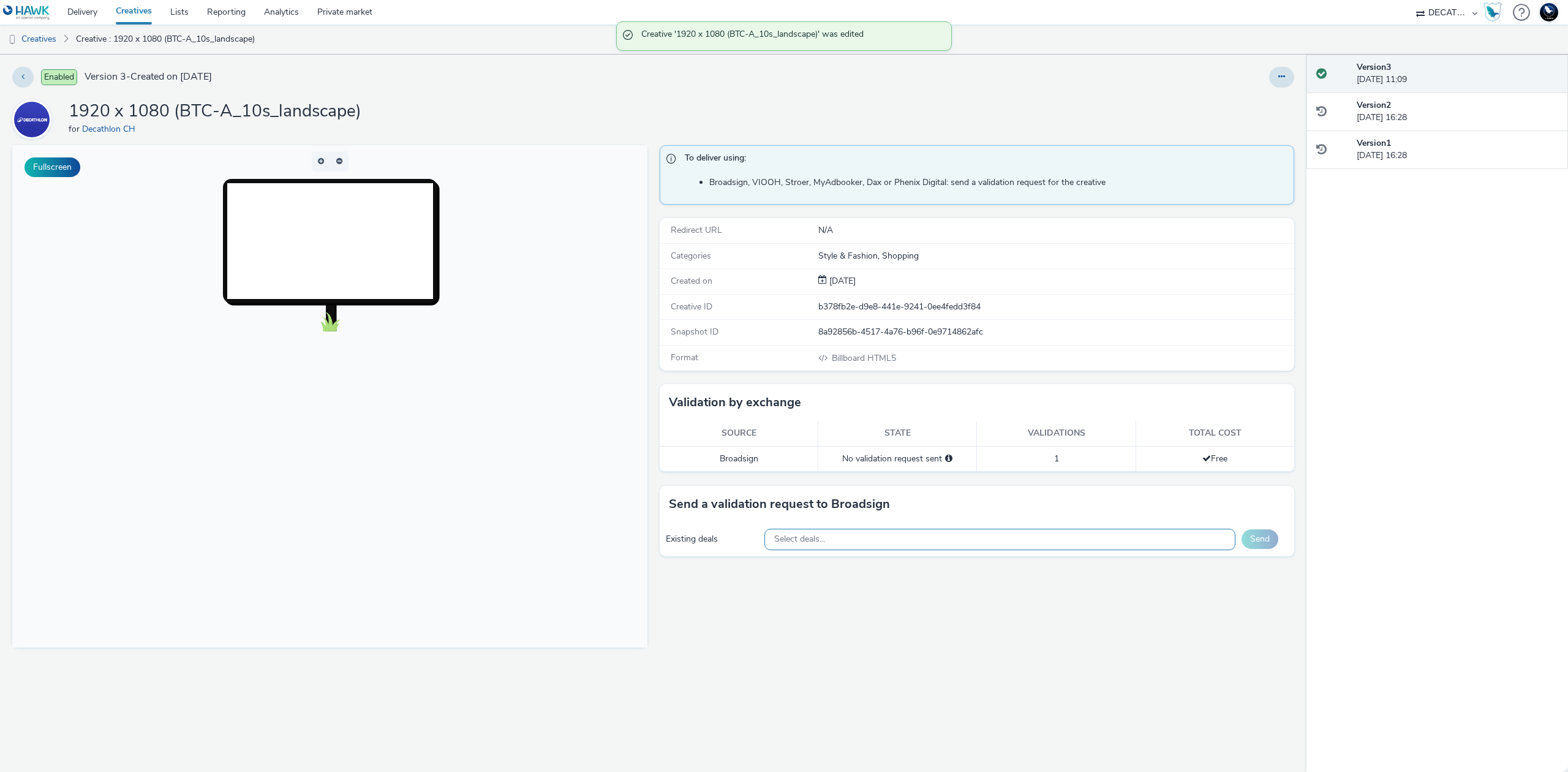
click at [925, 538] on div "Select deals..." at bounding box center [1000, 539] width 471 height 21
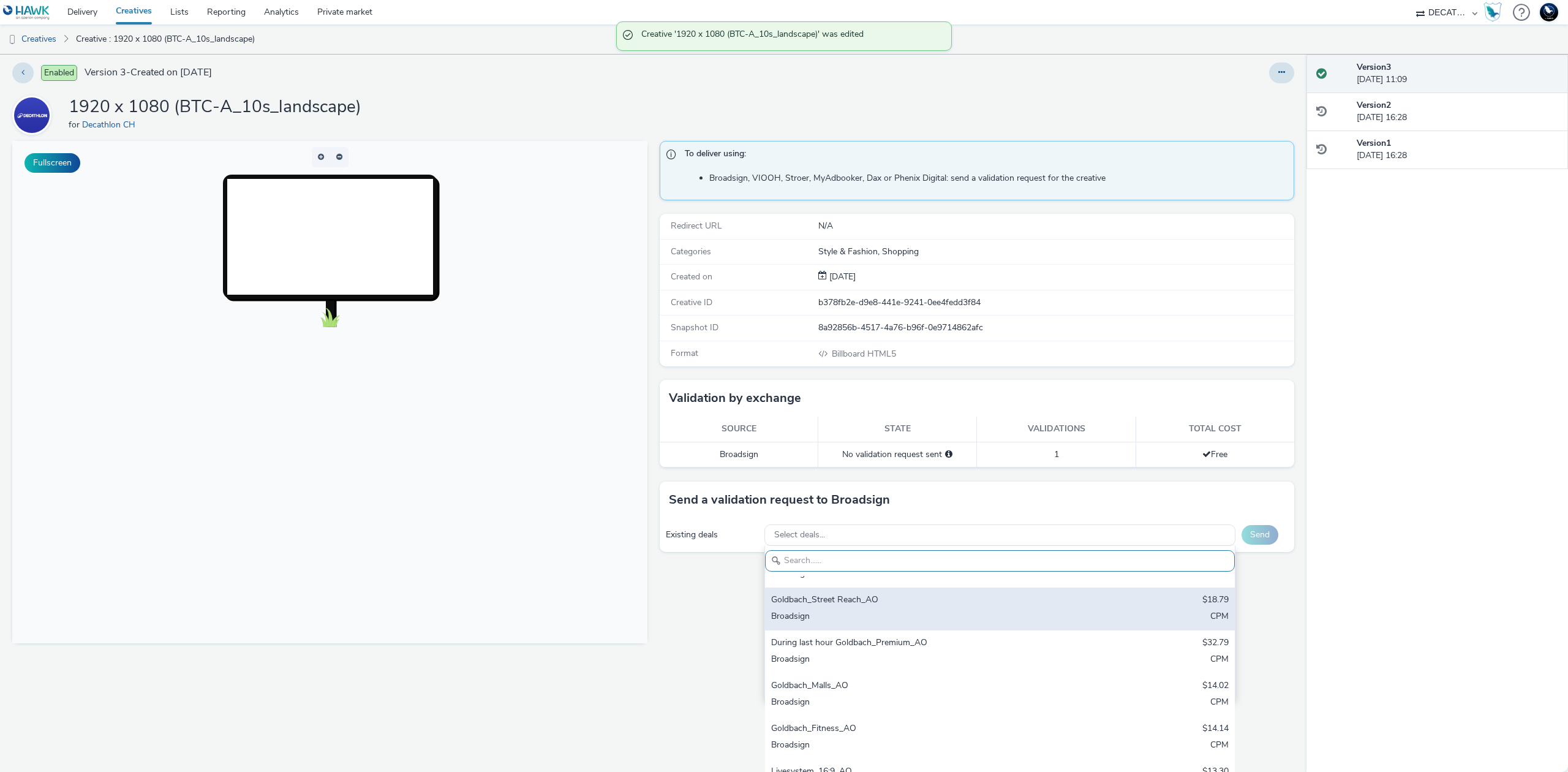
scroll to position [82, 0]
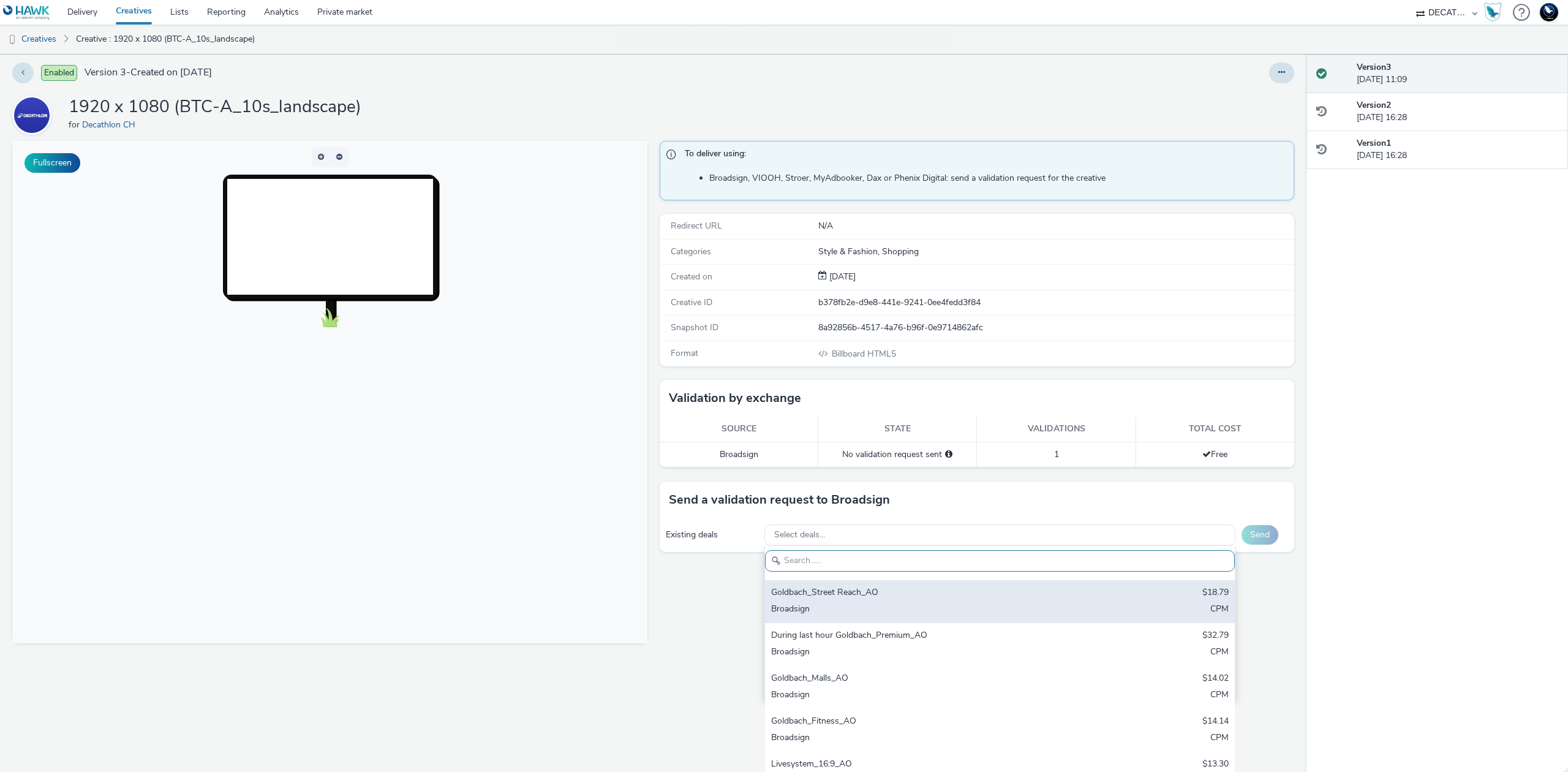
click at [912, 604] on div "Broadsign" at bounding box center [923, 610] width 303 height 14
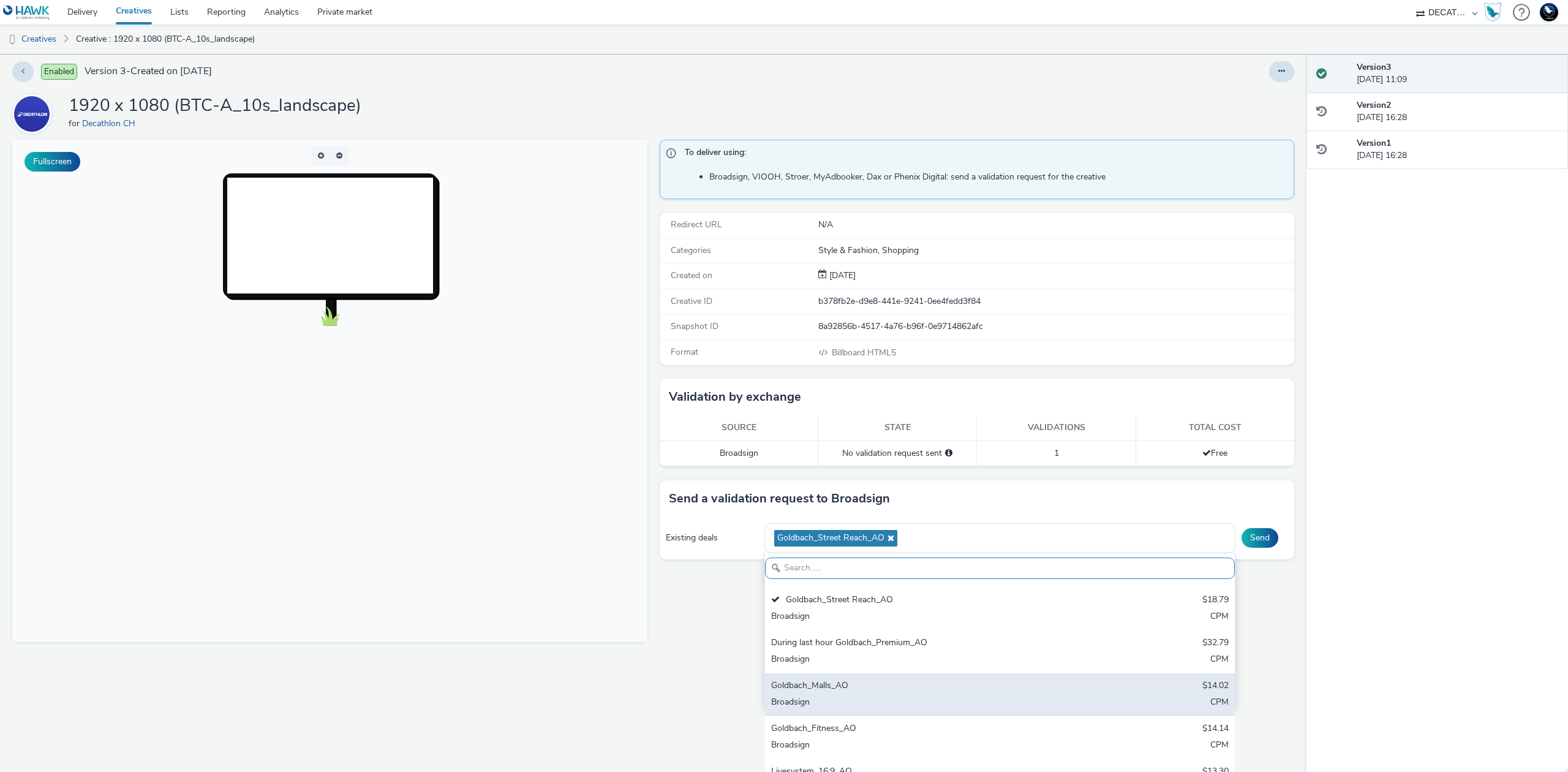
click at [896, 686] on div "Goldbach_Malls_AO" at bounding box center [923, 686] width 303 height 14
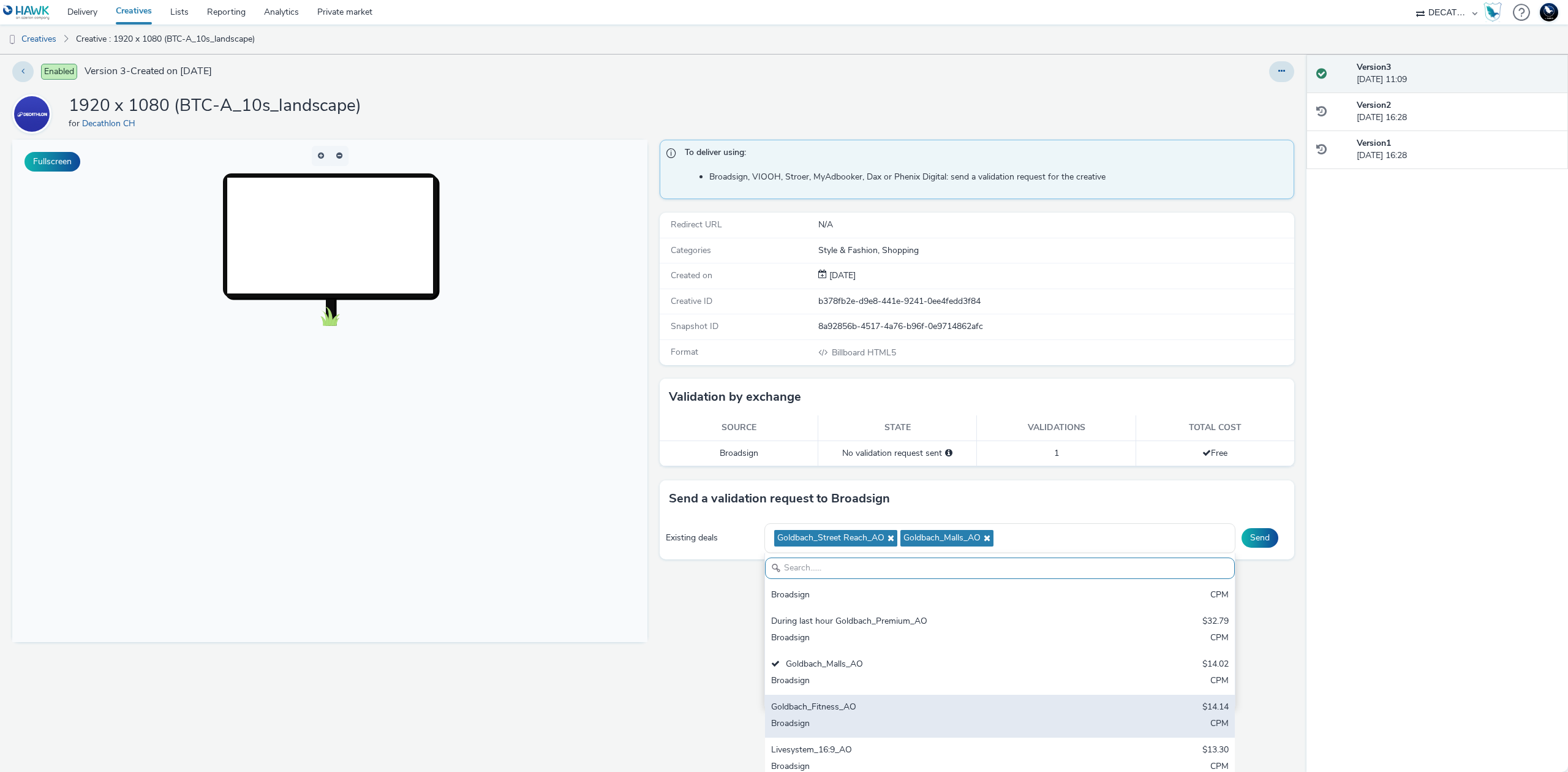
scroll to position [104, 0]
click at [849, 728] on div "Broadsign" at bounding box center [923, 724] width 303 height 14
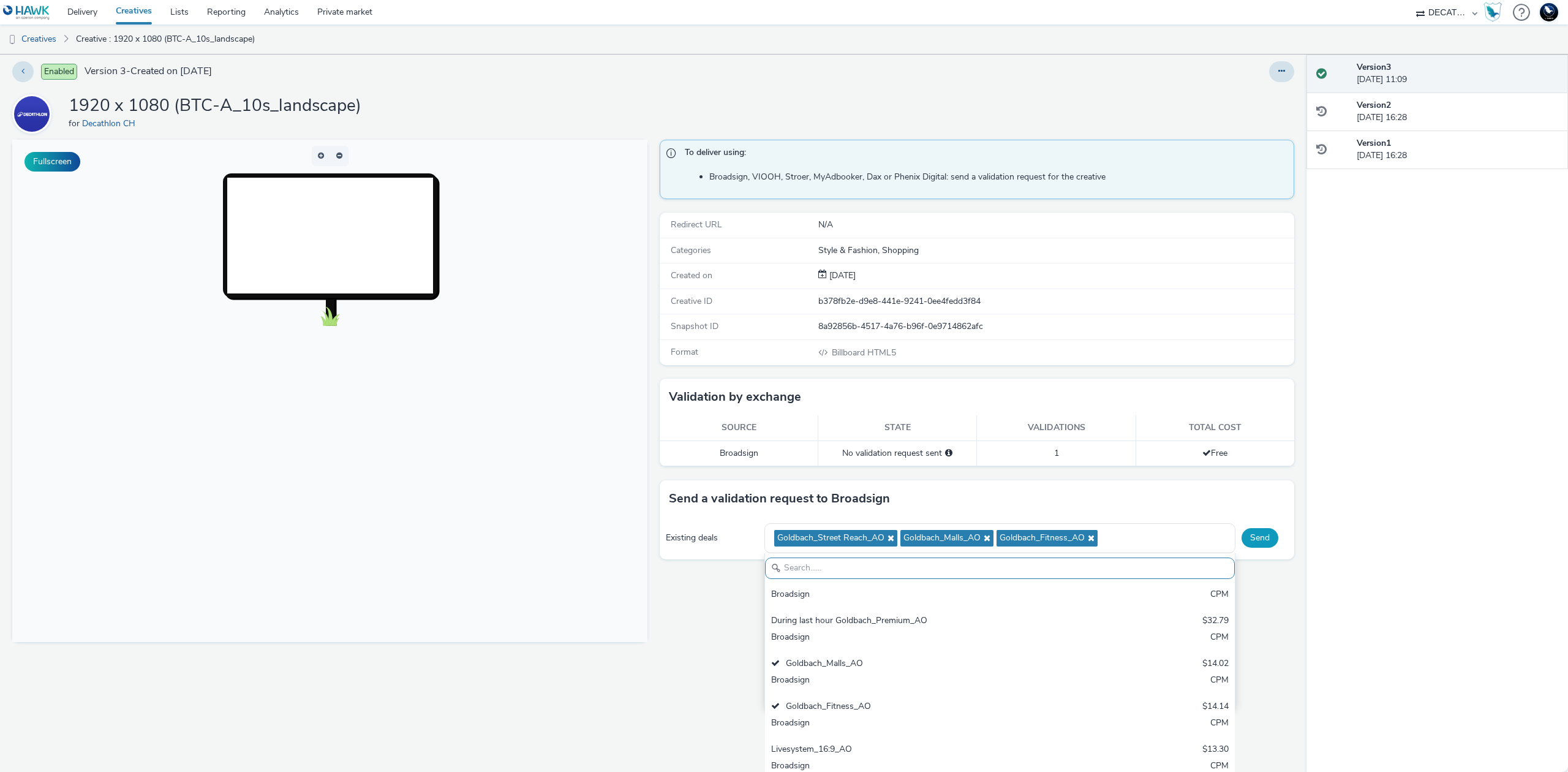
scroll to position [0, 0]
click at [1251, 545] on button "Send" at bounding box center [1260, 538] width 37 height 19
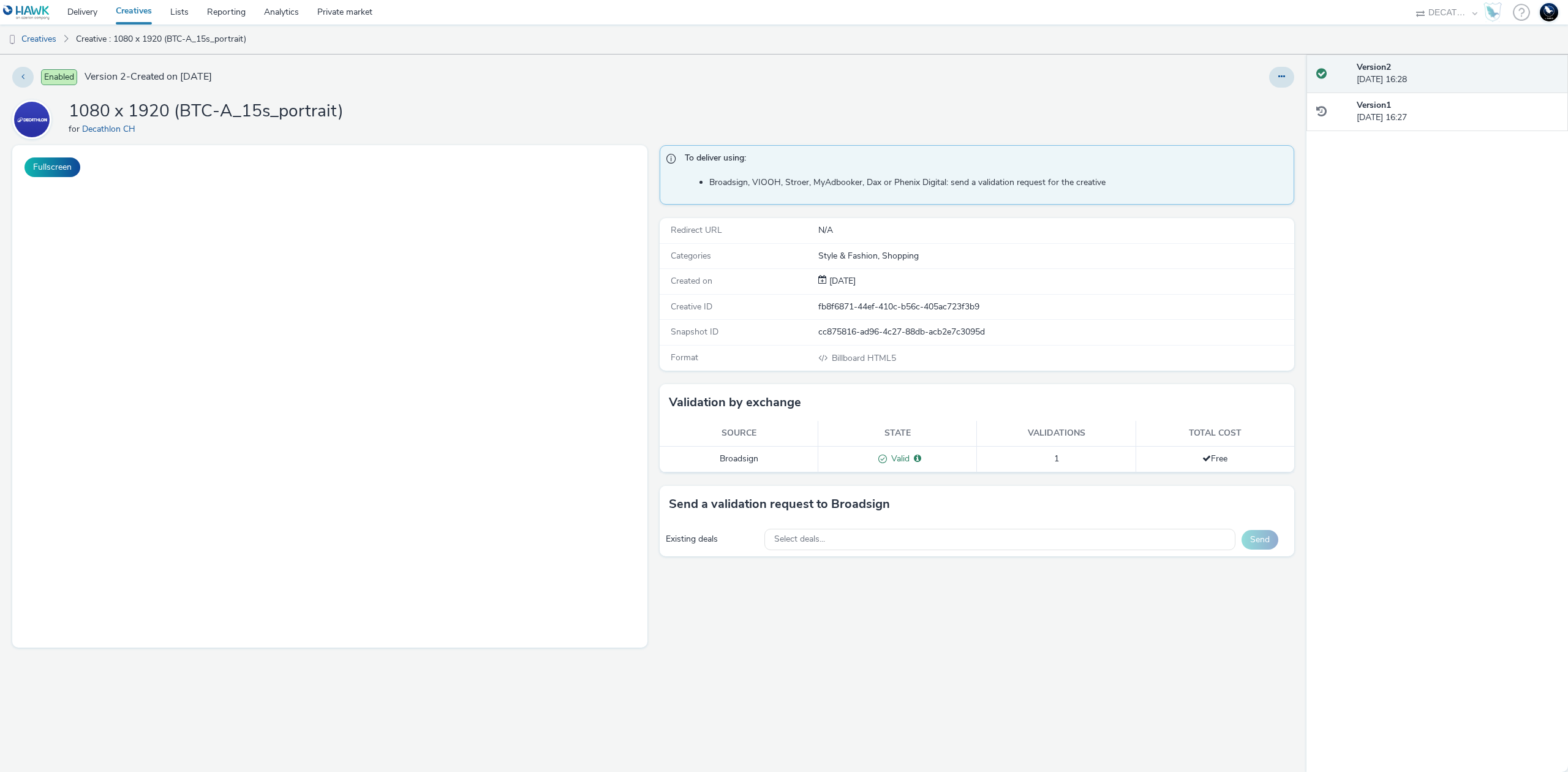
select select "440da4fd-3060-4a41-ba81-8784f925740e"
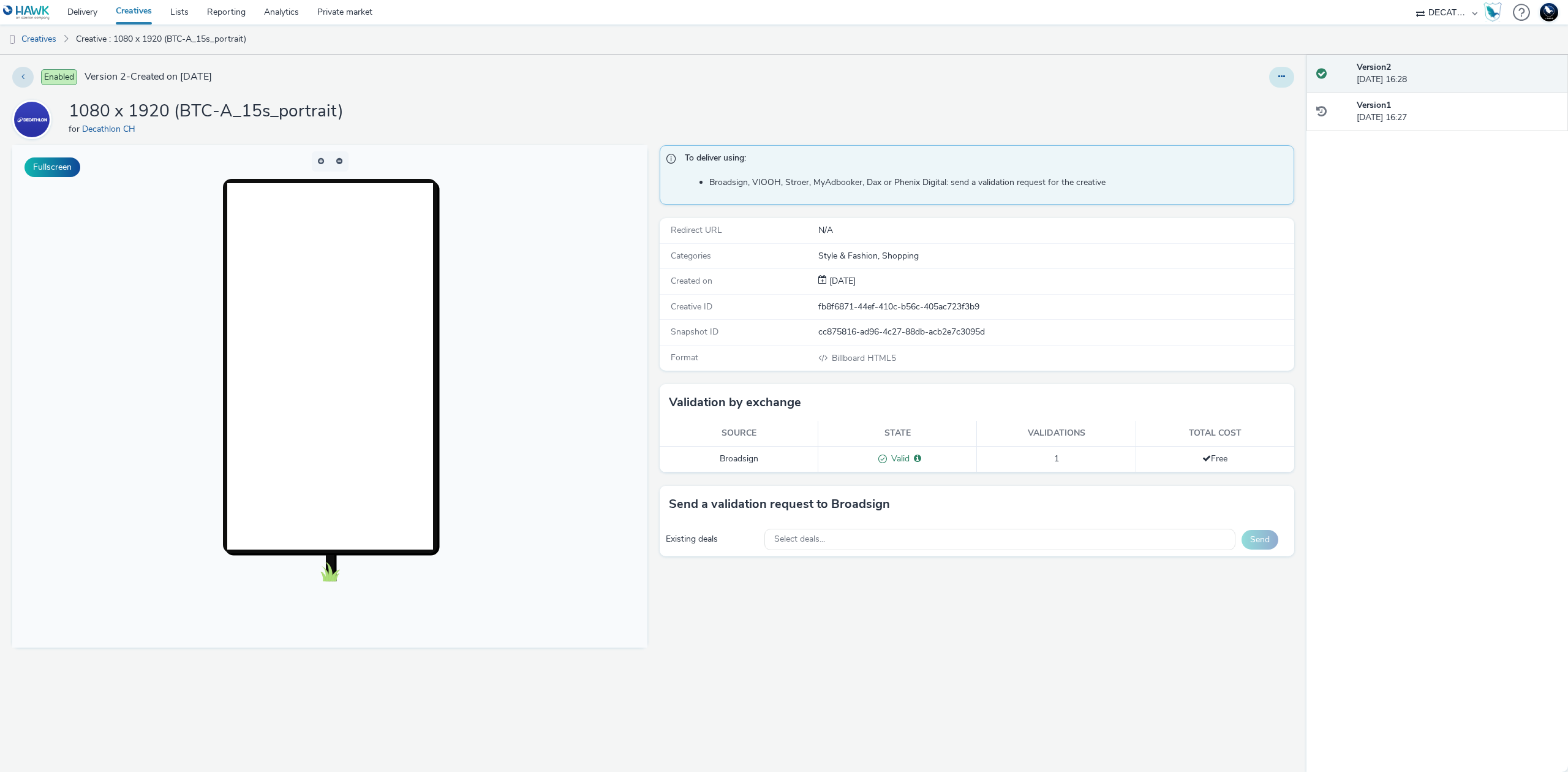
click at [1276, 72] on button at bounding box center [1282, 77] width 25 height 21
click at [1258, 93] on link "Edit" at bounding box center [1248, 101] width 92 height 24
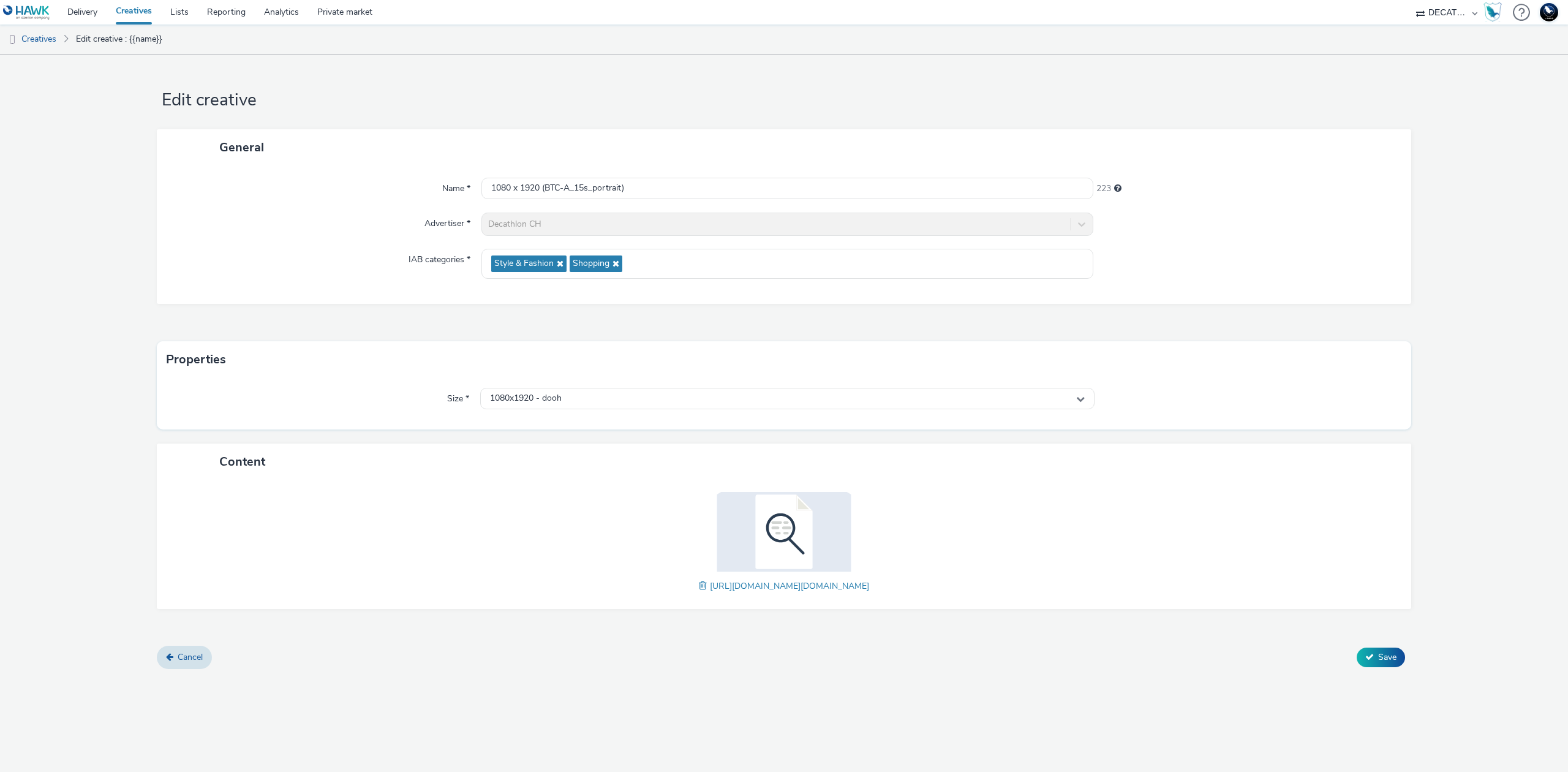
click at [699, 586] on span at bounding box center [705, 586] width 11 height 14
click at [1380, 660] on span "Save" at bounding box center [1388, 657] width 19 height 12
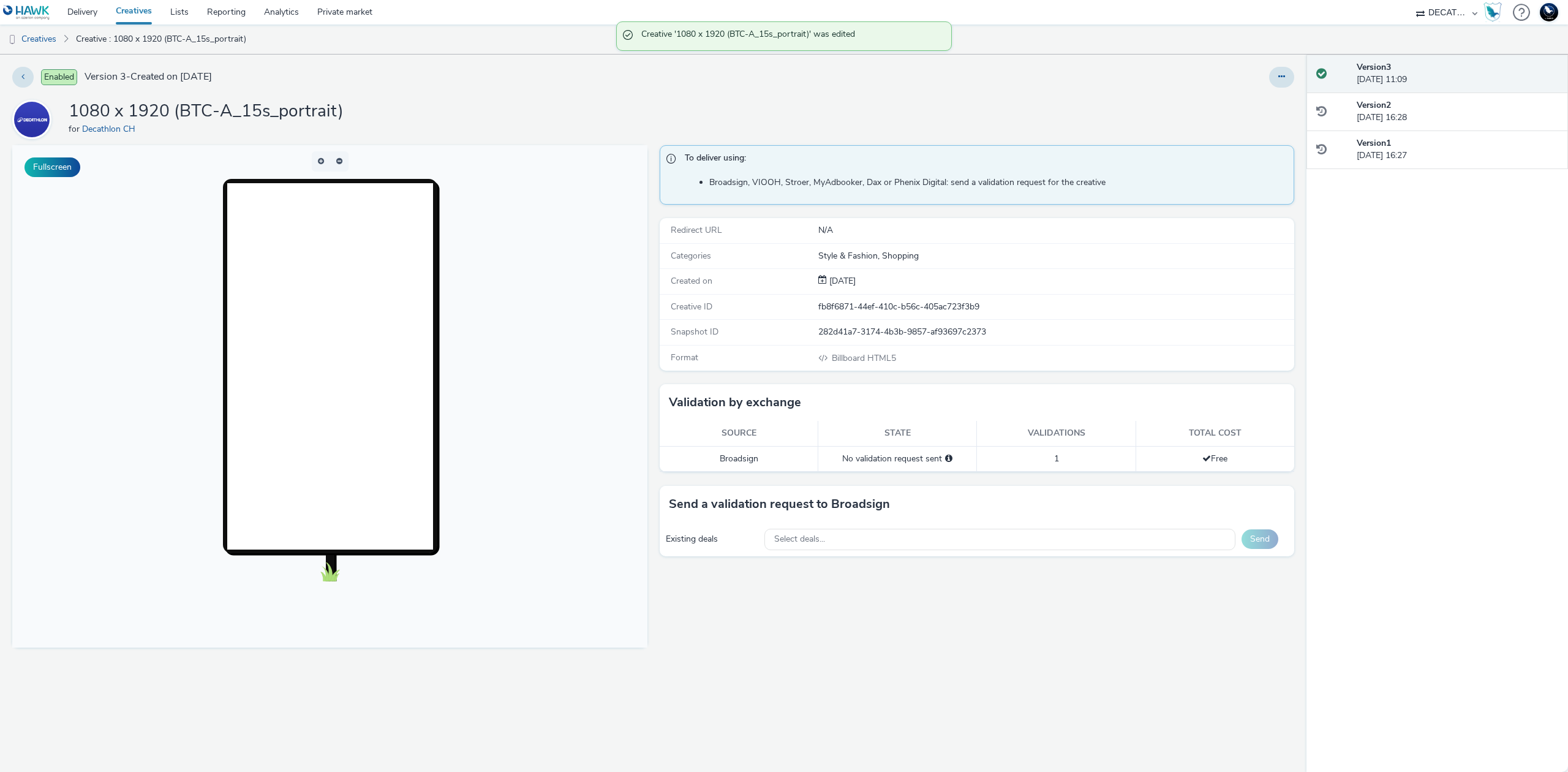
drag, startPoint x: 956, startPoint y: 537, endPoint x: 958, endPoint y: 528, distance: 9.2
click at [957, 530] on div "Select deals..." at bounding box center [1000, 539] width 471 height 21
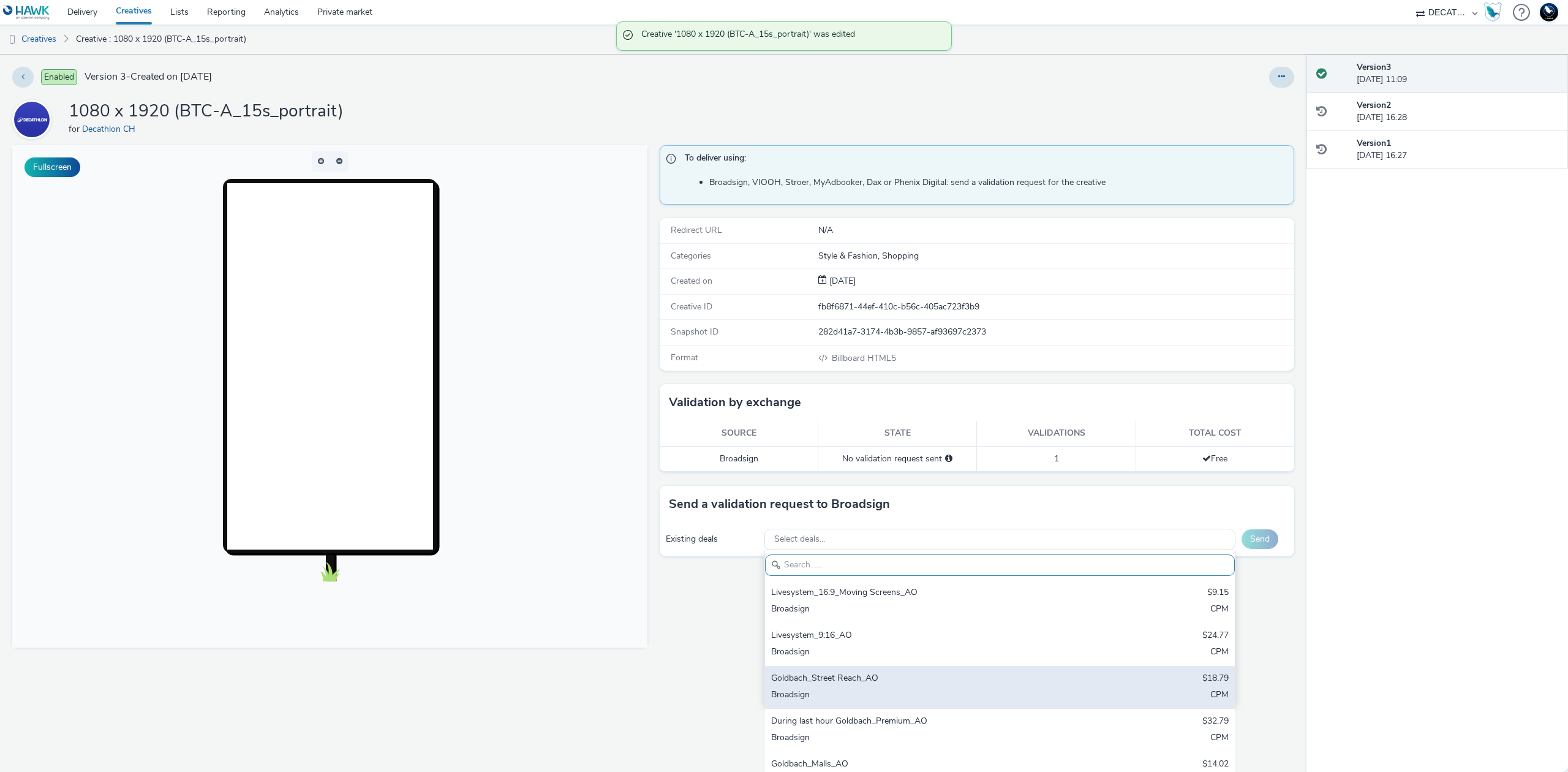
click at [935, 702] on div "Broadsign" at bounding box center [923, 695] width 303 height 14
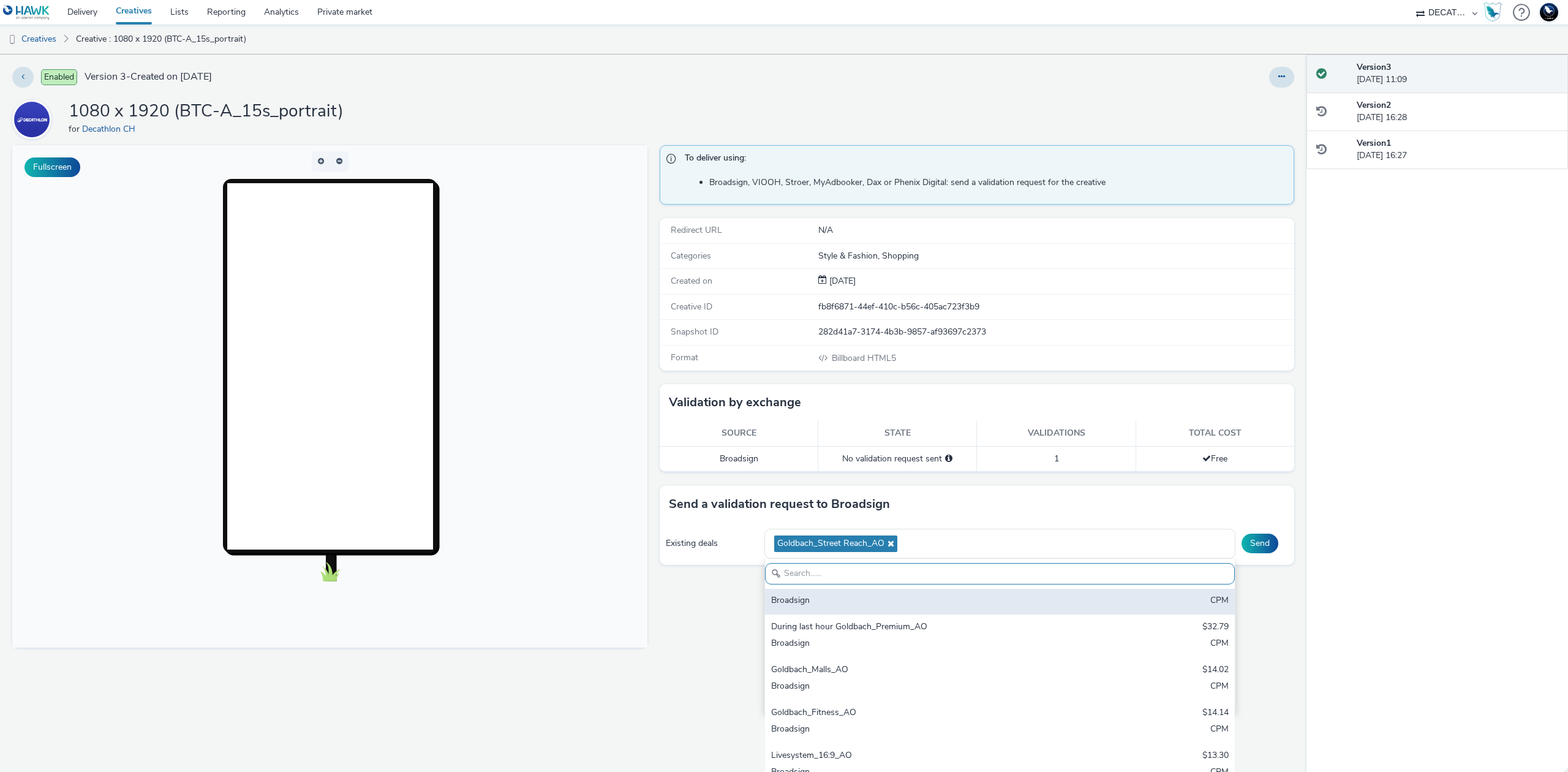
scroll to position [104, 0]
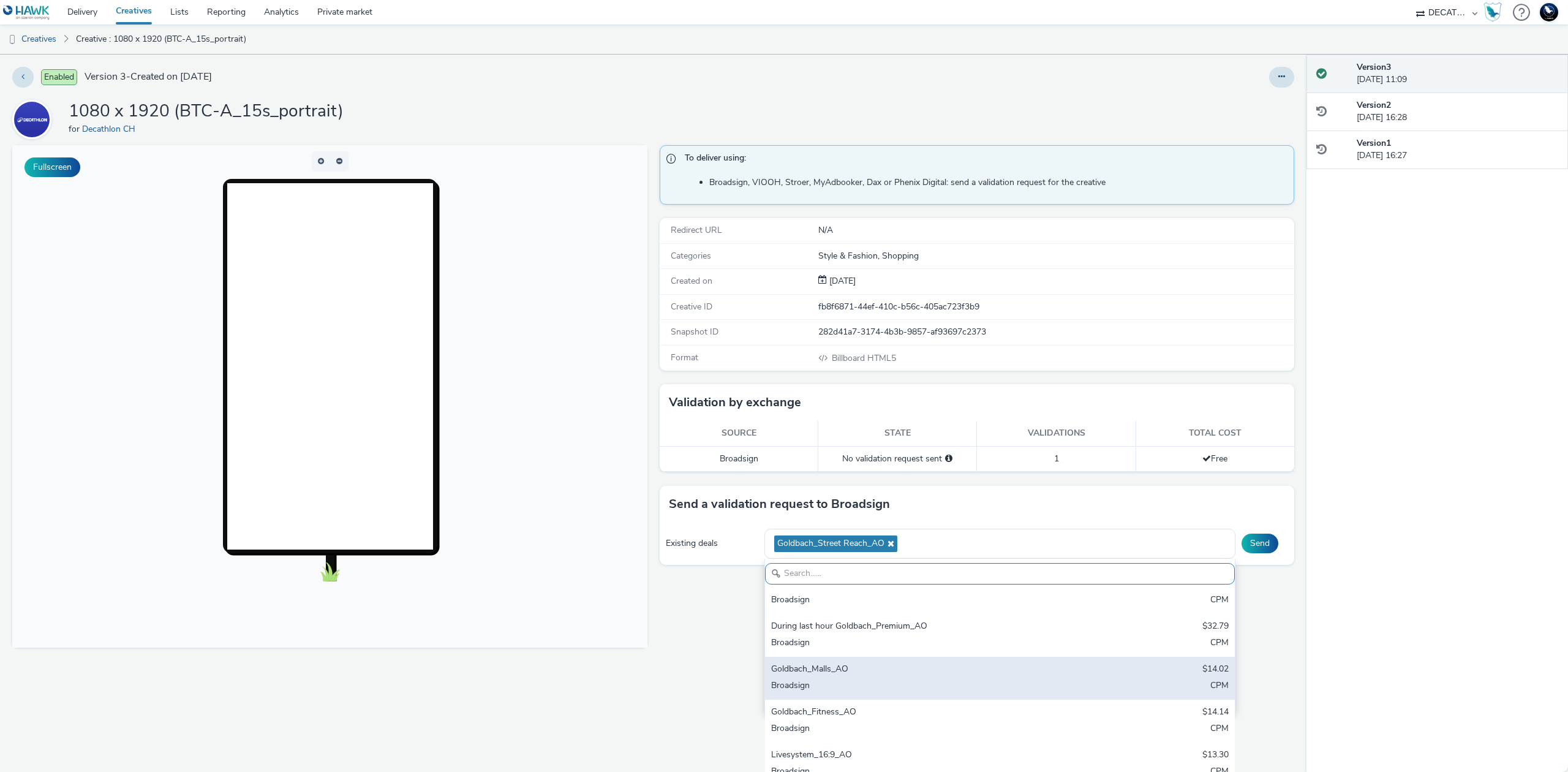
click at [915, 689] on div "Broadsign" at bounding box center [923, 686] width 303 height 14
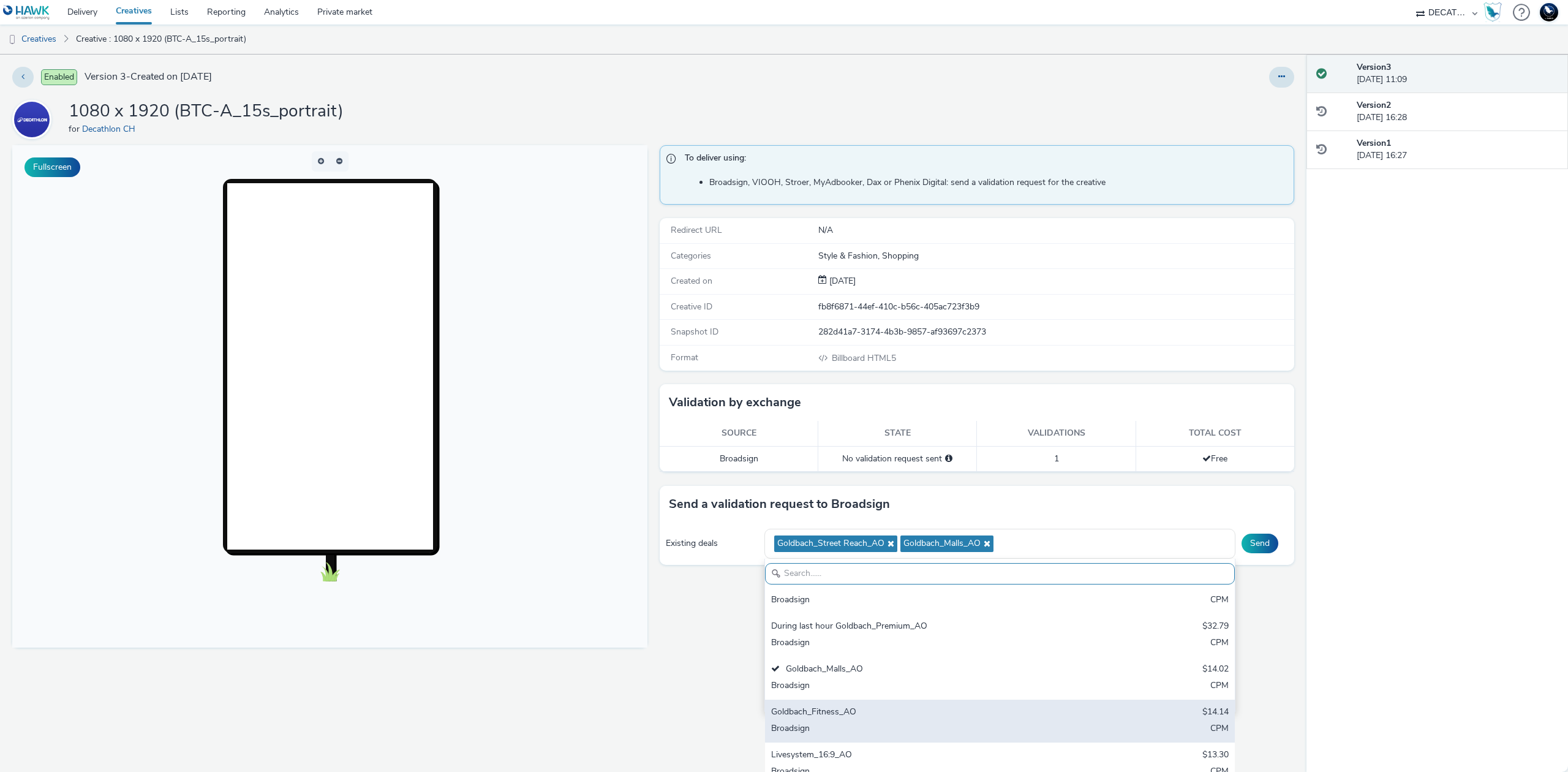
click at [878, 711] on div "Goldbach_Fitness_AO" at bounding box center [923, 713] width 303 height 14
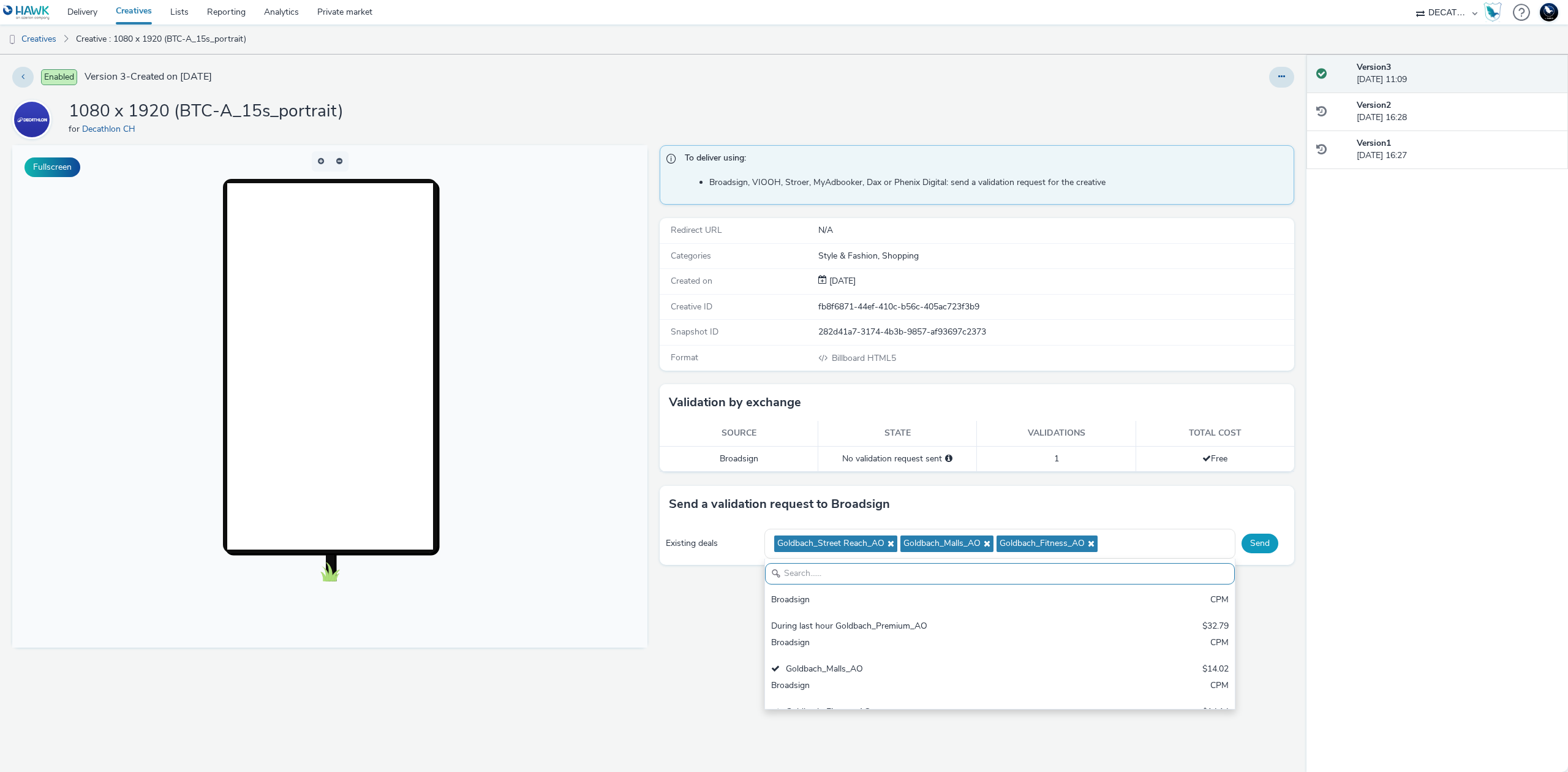
click at [1242, 539] on div "Send" at bounding box center [1265, 543] width 46 height 19
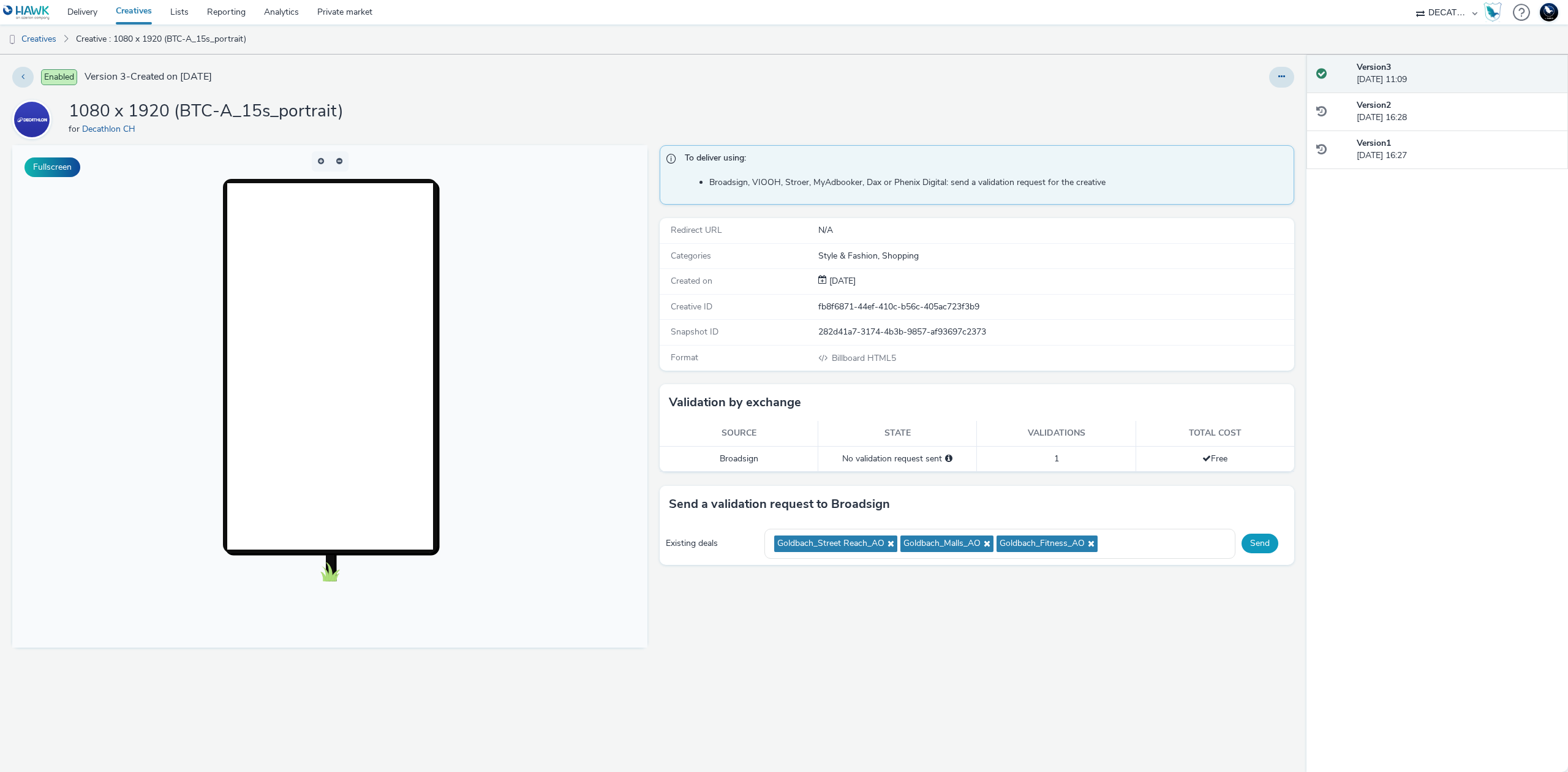
click at [1257, 545] on button "Send" at bounding box center [1260, 543] width 37 height 19
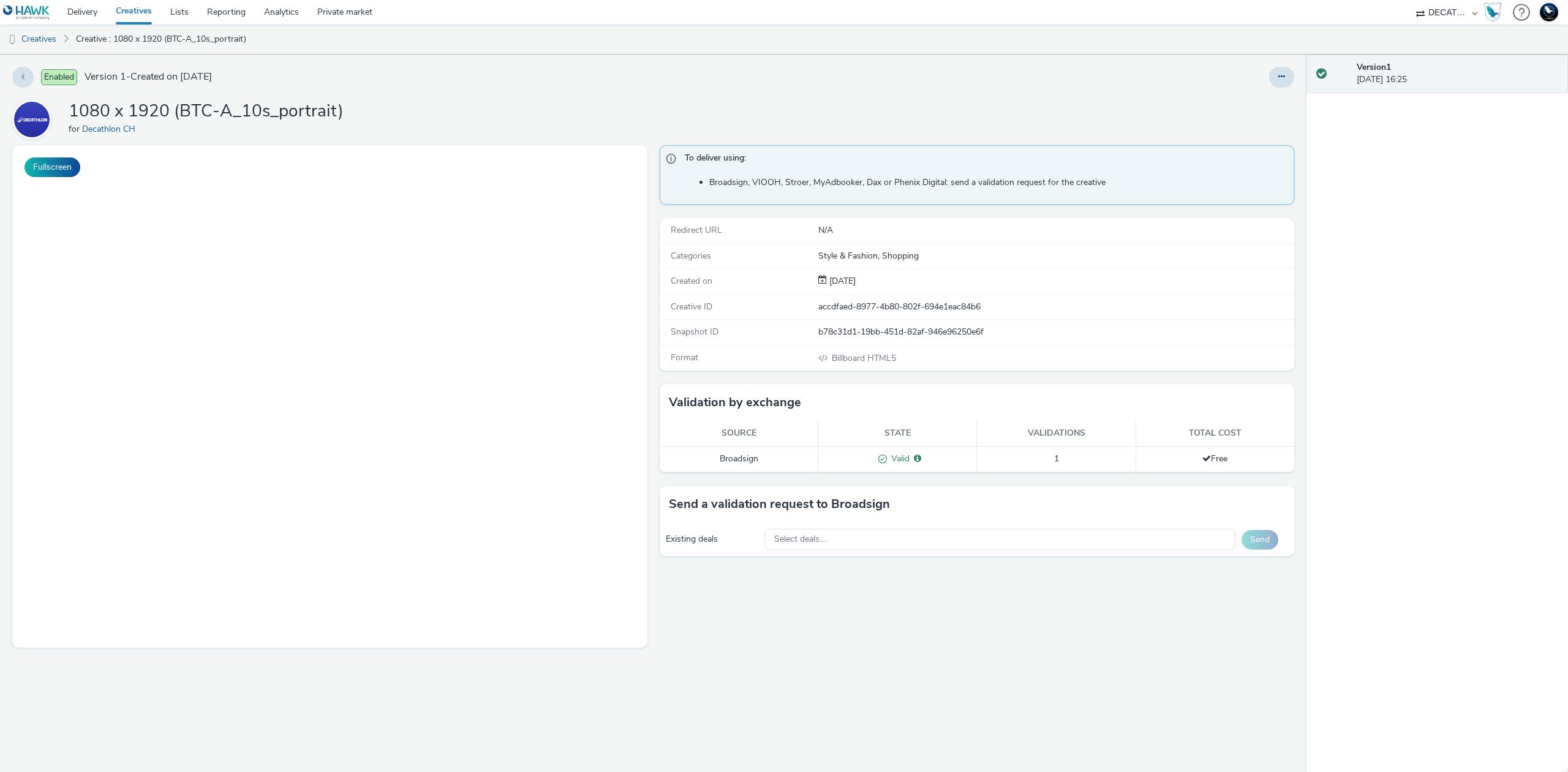
select select "440da4fd-3060-4a41-ba81-8784f925740e"
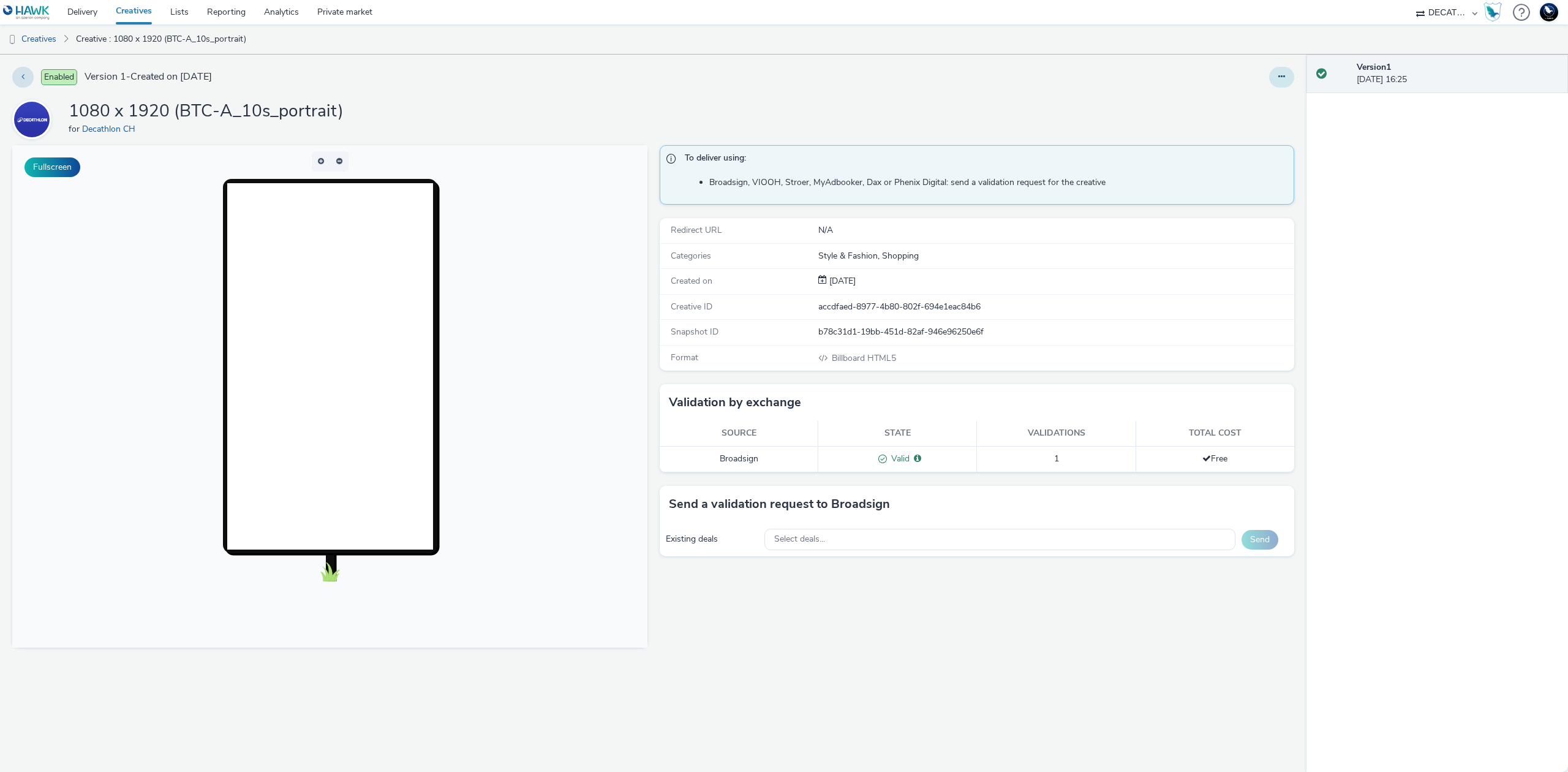
click at [1292, 81] on button at bounding box center [1282, 77] width 25 height 21
click at [1269, 102] on link "Edit" at bounding box center [1248, 101] width 92 height 24
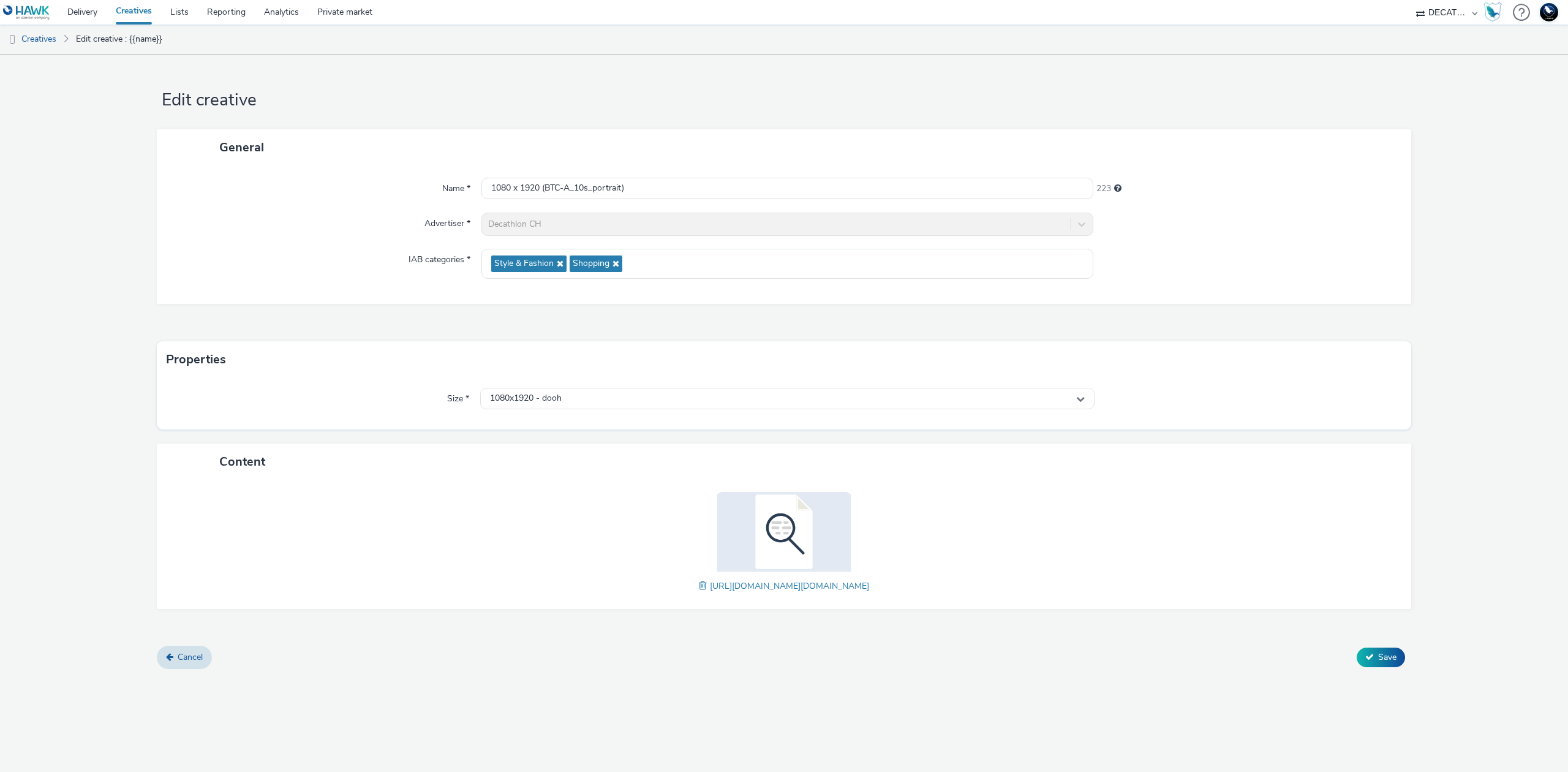
click at [699, 583] on span at bounding box center [705, 586] width 11 height 14
drag, startPoint x: 1383, startPoint y: 655, endPoint x: 1359, endPoint y: 630, distance: 34.7
click at [1385, 655] on span "Save" at bounding box center [1388, 657] width 19 height 12
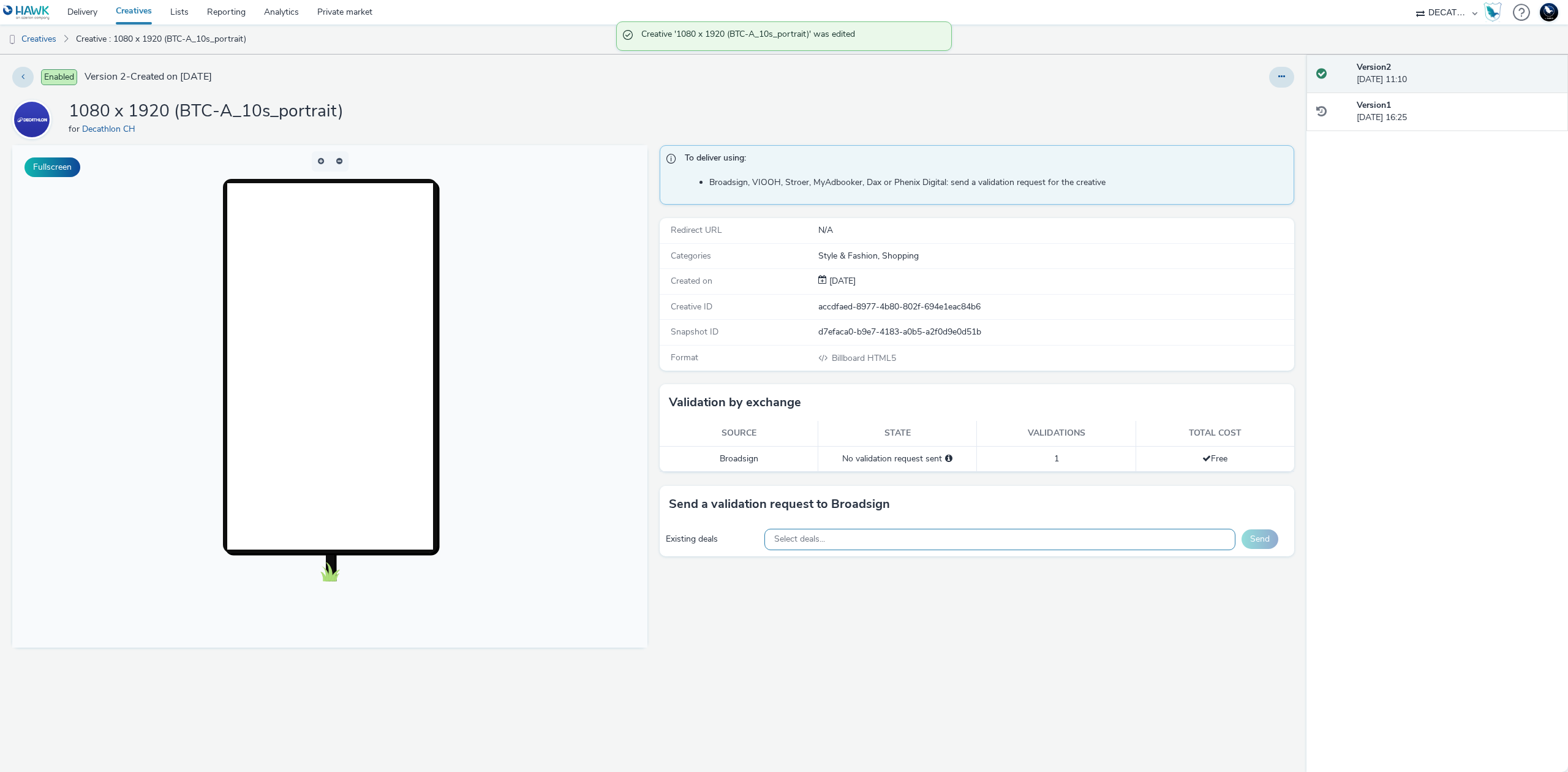
click at [934, 545] on div "Select deals..." at bounding box center [1000, 539] width 471 height 21
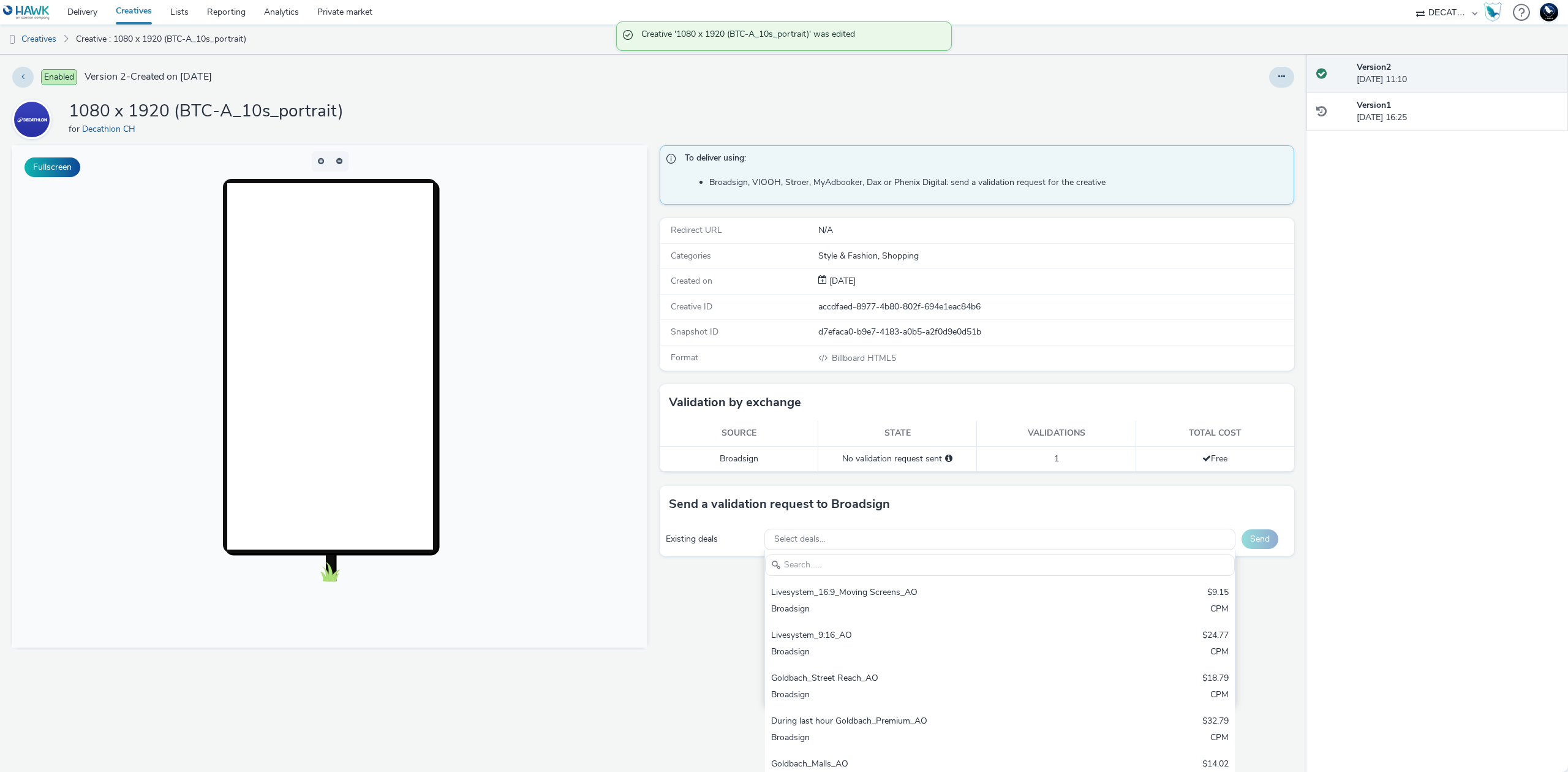
scroll to position [6, 0]
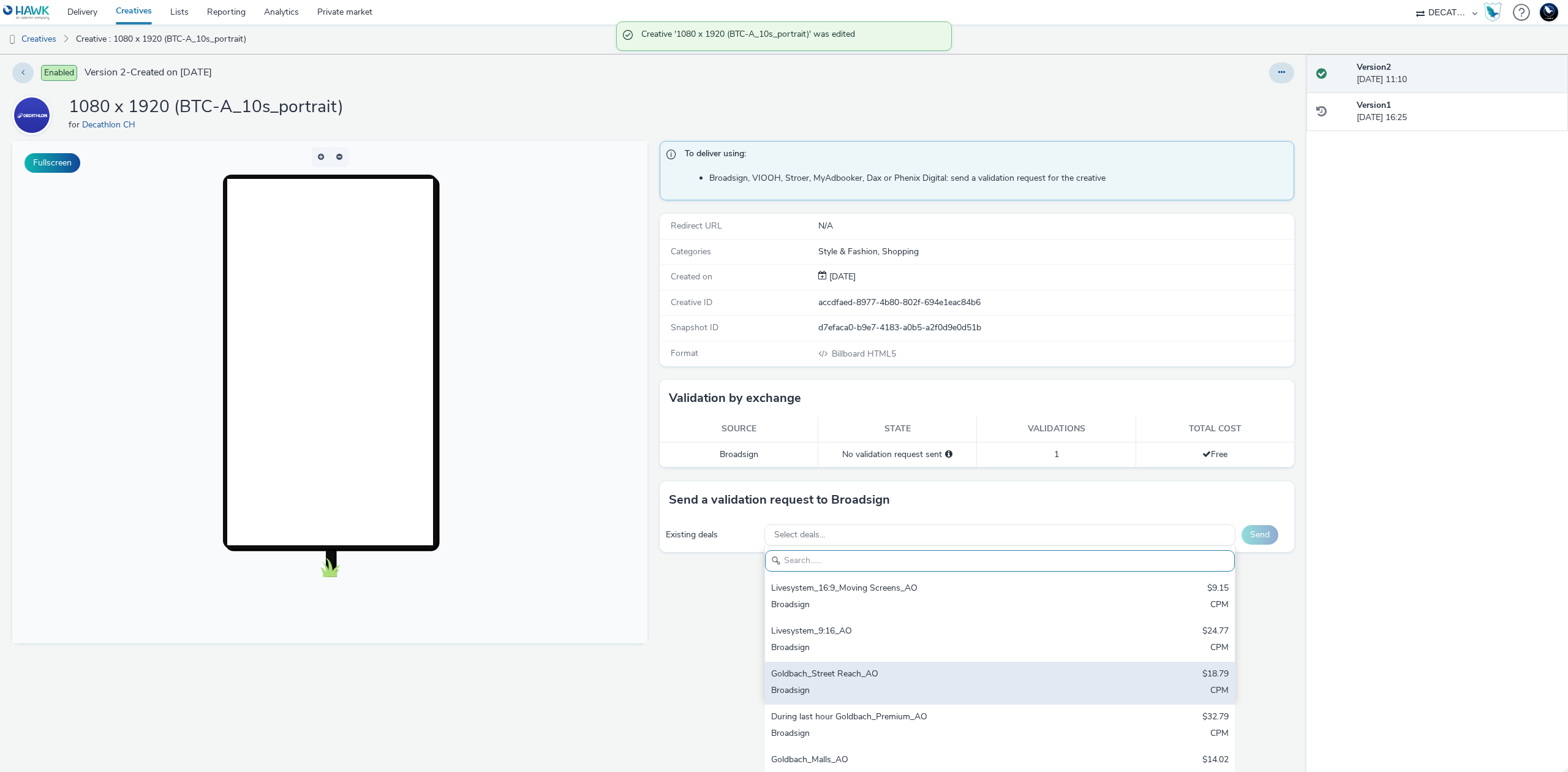
click at [945, 672] on div "Goldbach_Street Reach_AO" at bounding box center [923, 675] width 303 height 14
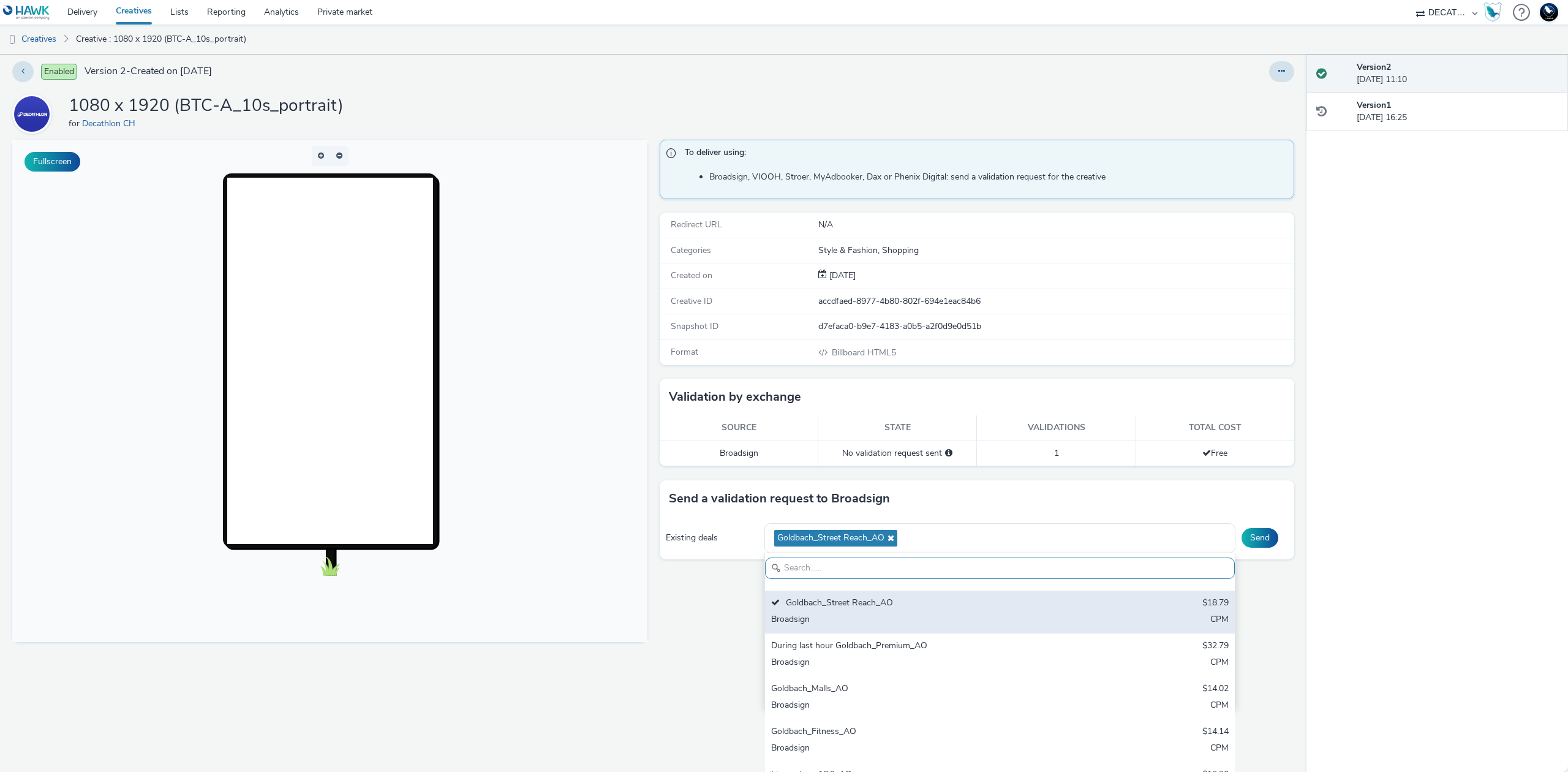
scroll to position [82, 0]
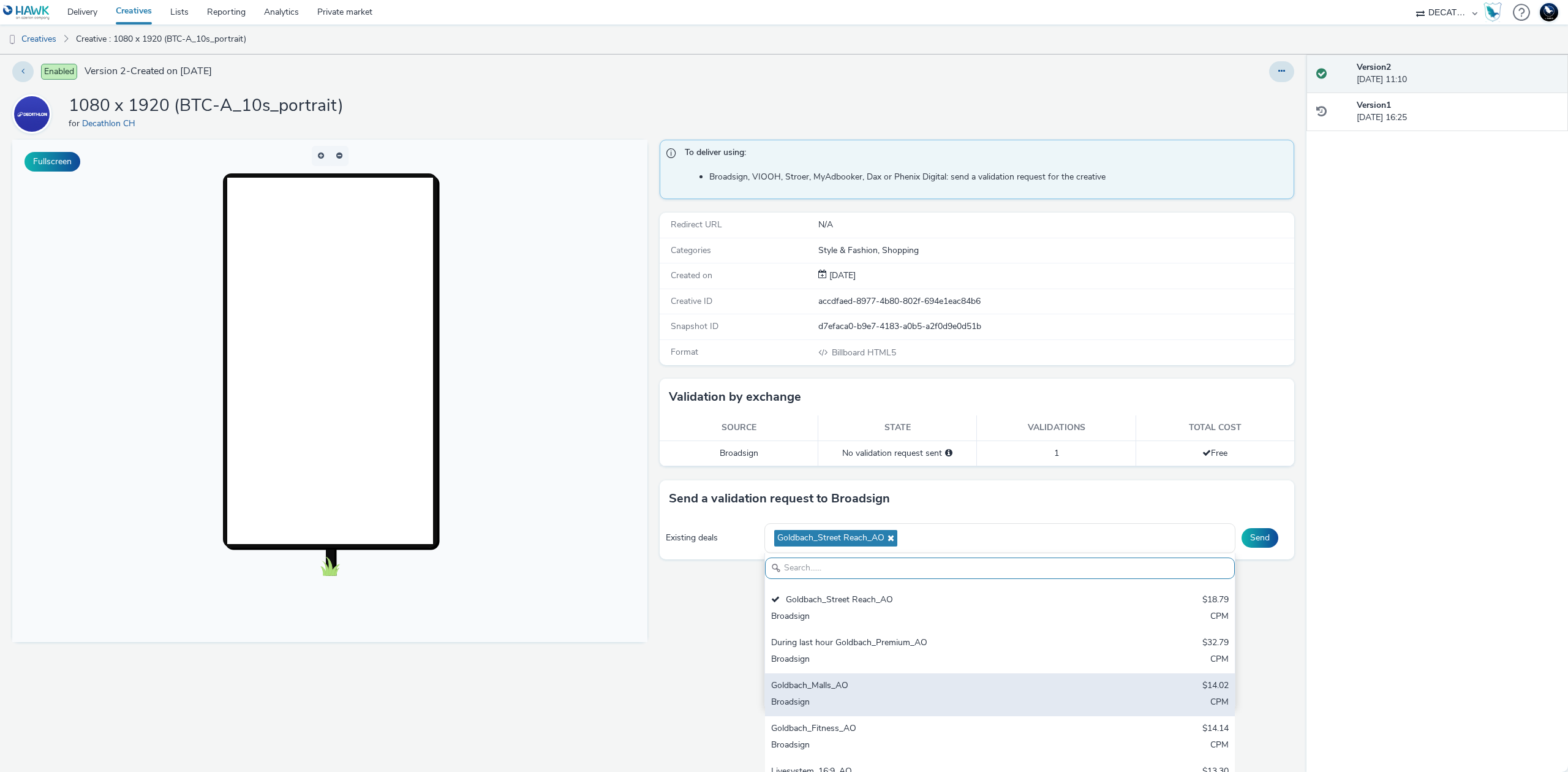
click at [922, 697] on div "Broadsign" at bounding box center [923, 703] width 303 height 14
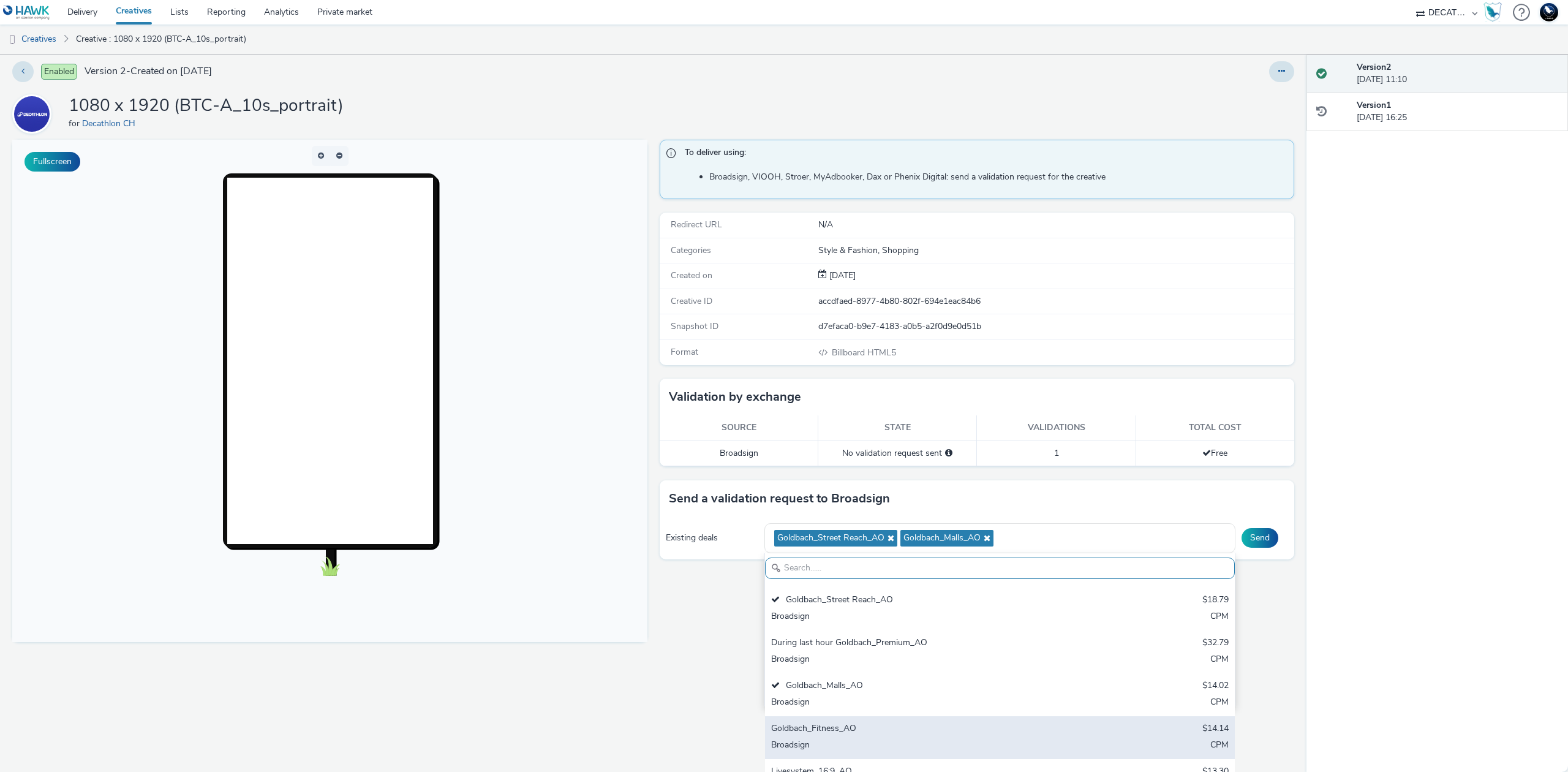
click at [887, 731] on div "Goldbach_Fitness_AO" at bounding box center [923, 729] width 303 height 14
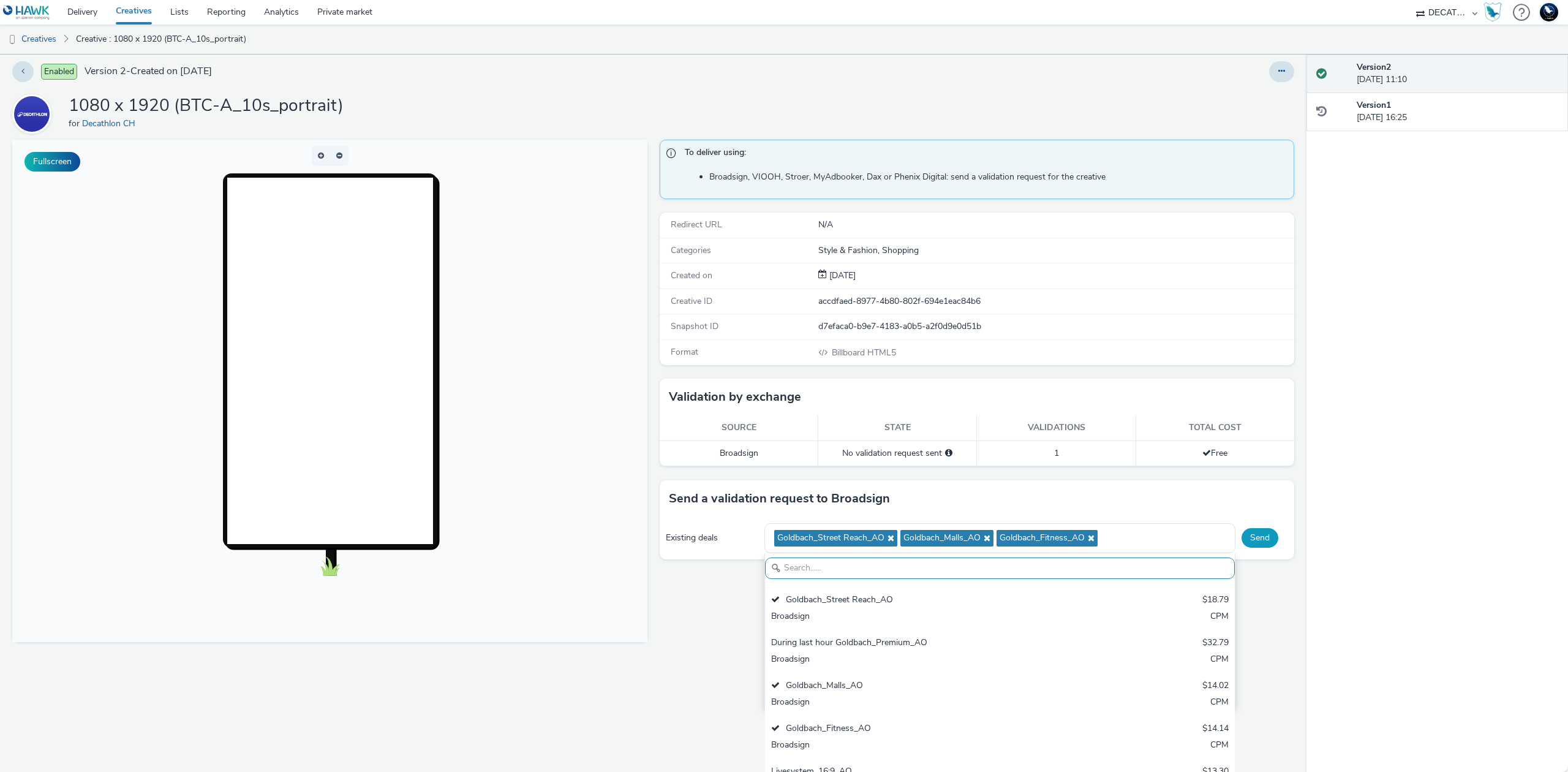
click at [1248, 543] on button "Send" at bounding box center [1260, 538] width 37 height 19
